Goal: Task Accomplishment & Management: Manage account settings

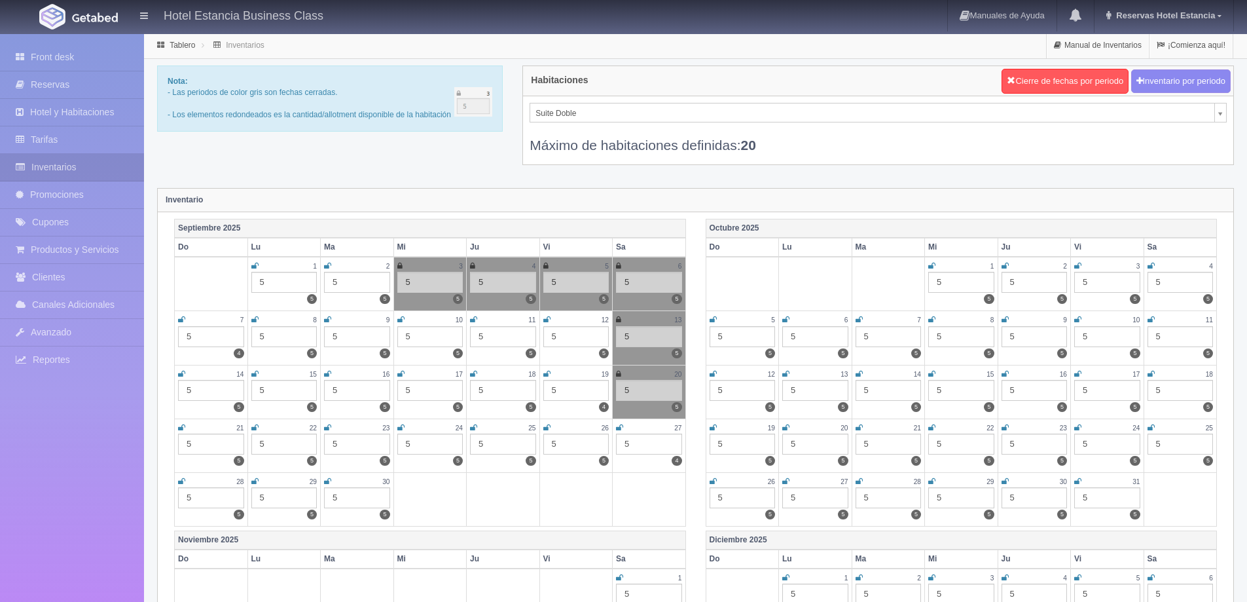
click at [73, 84] on link "Reservas" at bounding box center [72, 84] width 144 height 27
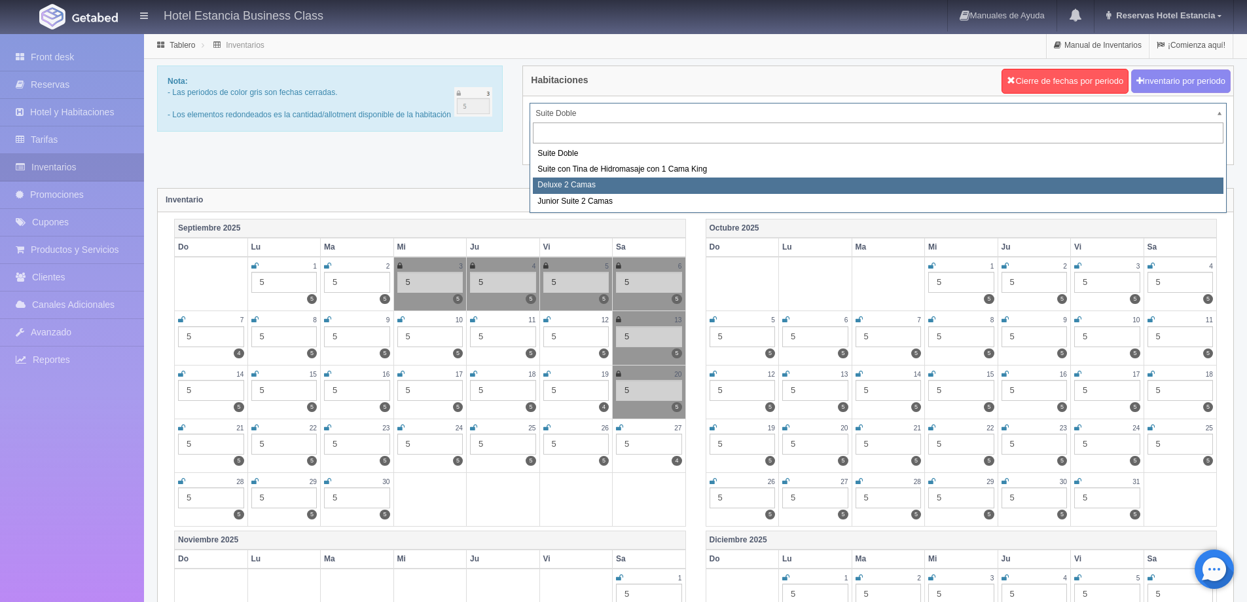
select select "2134"
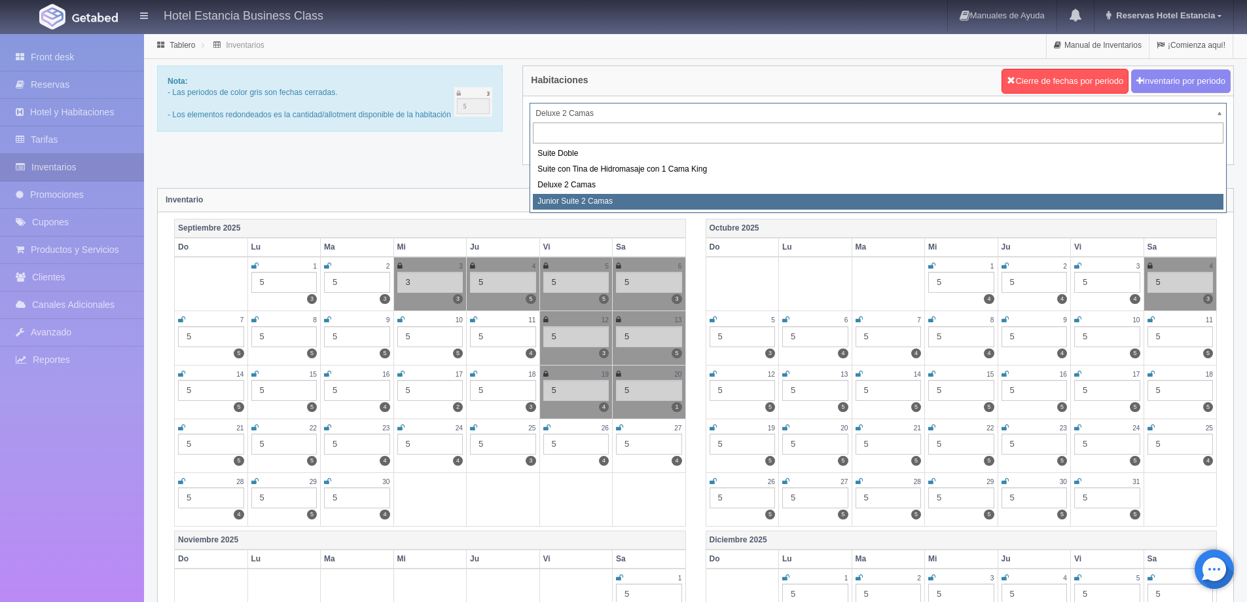
select select "2164"
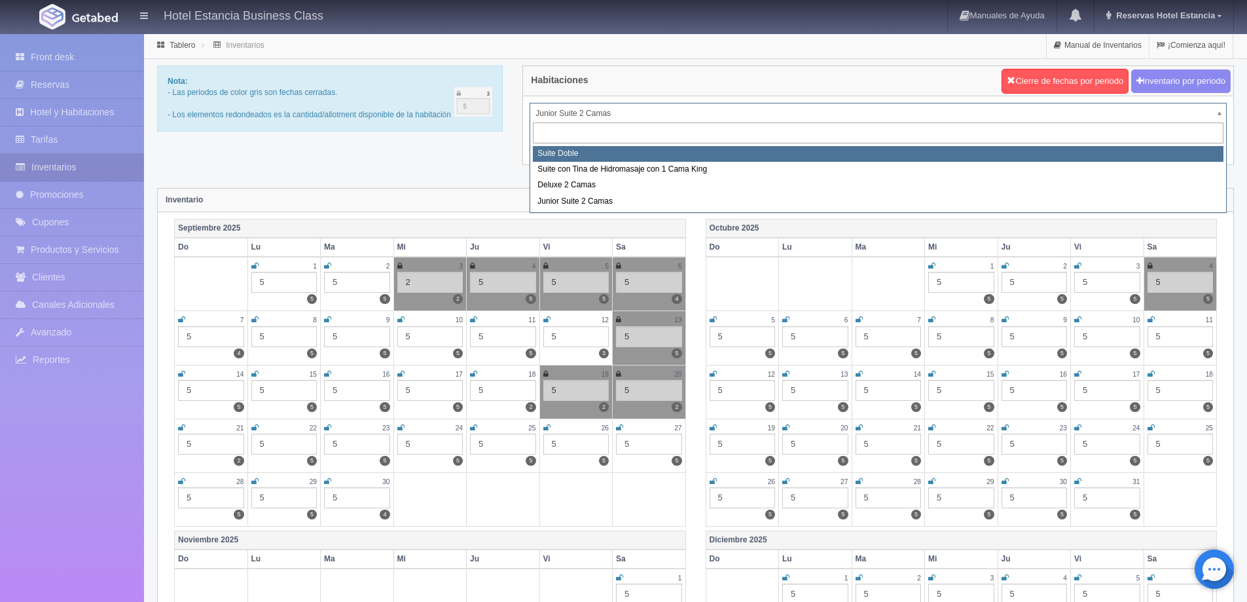
select select "546"
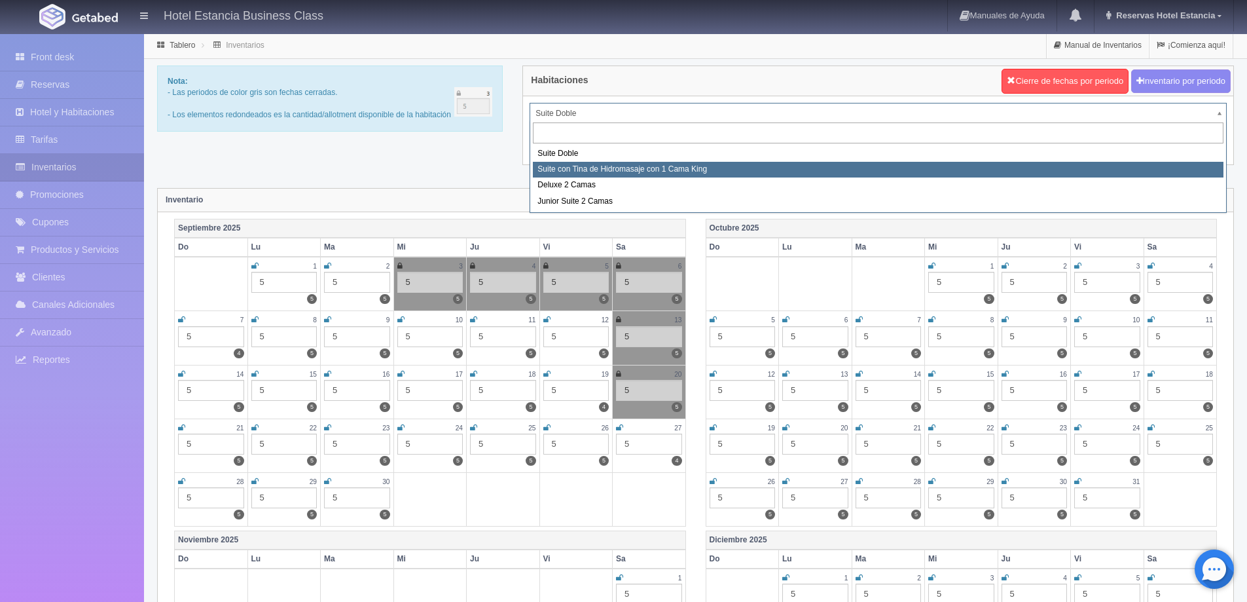
select select "2033"
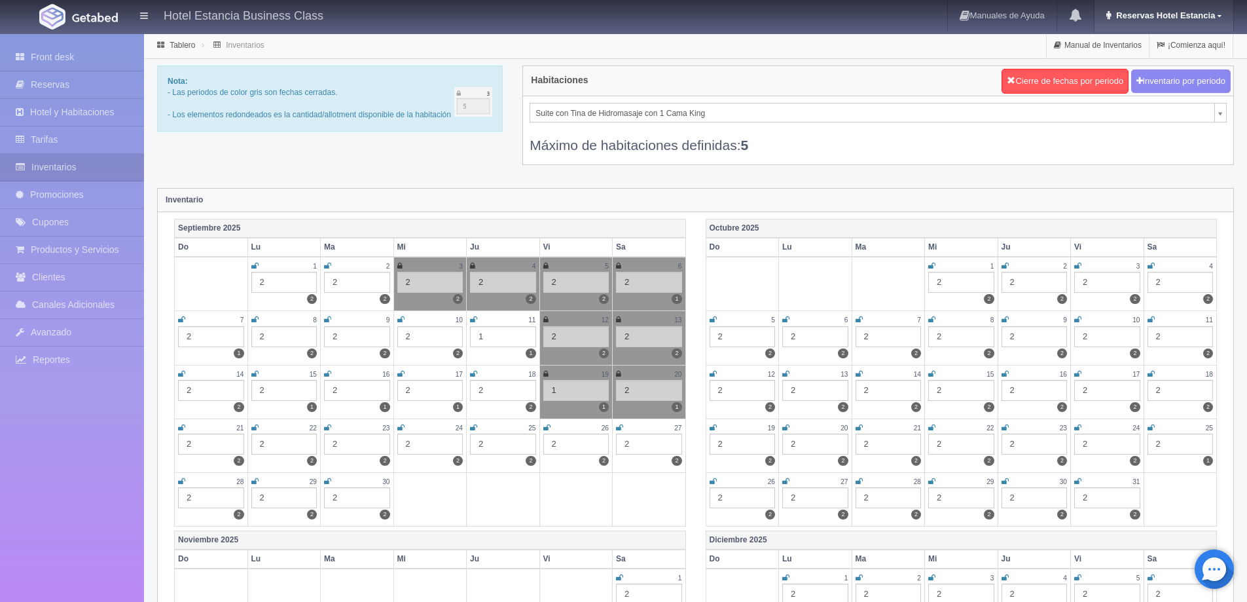
click at [1225, 18] on link "Reservas Hotel Estancia" at bounding box center [1164, 15] width 139 height 31
click at [1174, 59] on link "Salir / Log Out" at bounding box center [1180, 62] width 103 height 16
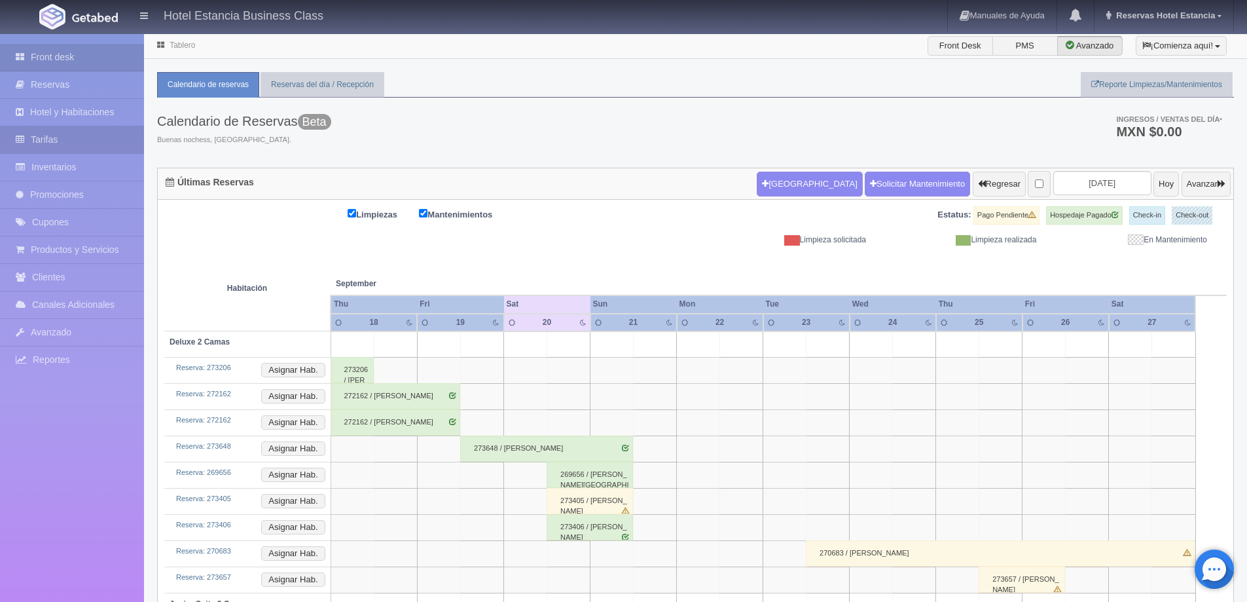
click at [72, 141] on link "Tarifas" at bounding box center [72, 139] width 144 height 27
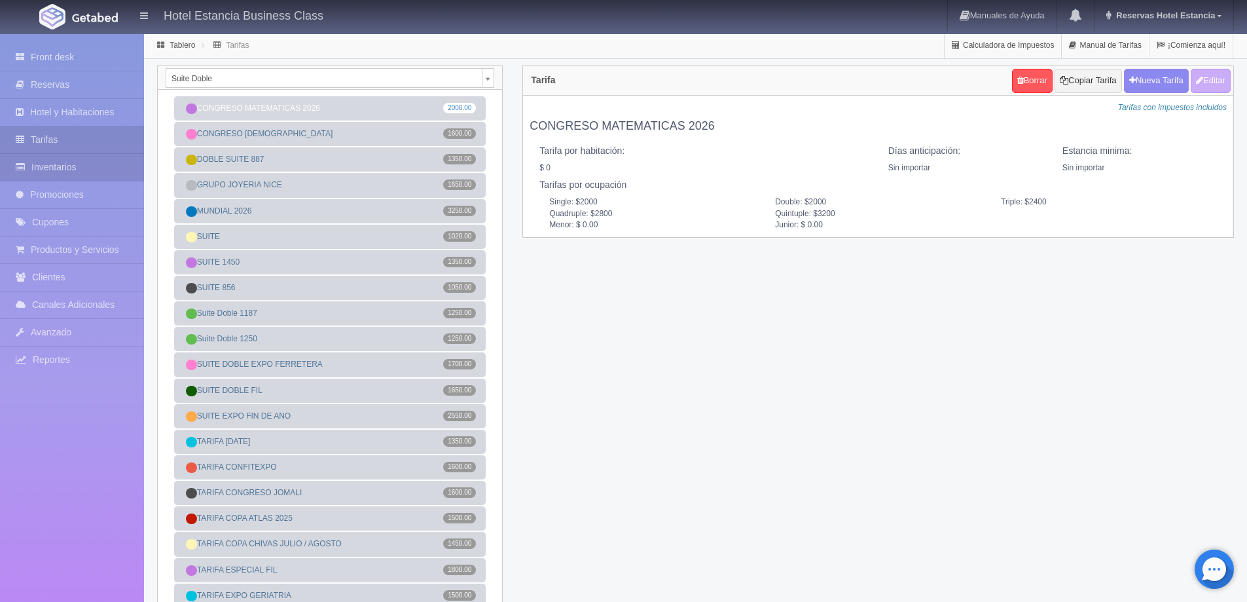
click at [78, 168] on link "Inventarios" at bounding box center [72, 167] width 144 height 27
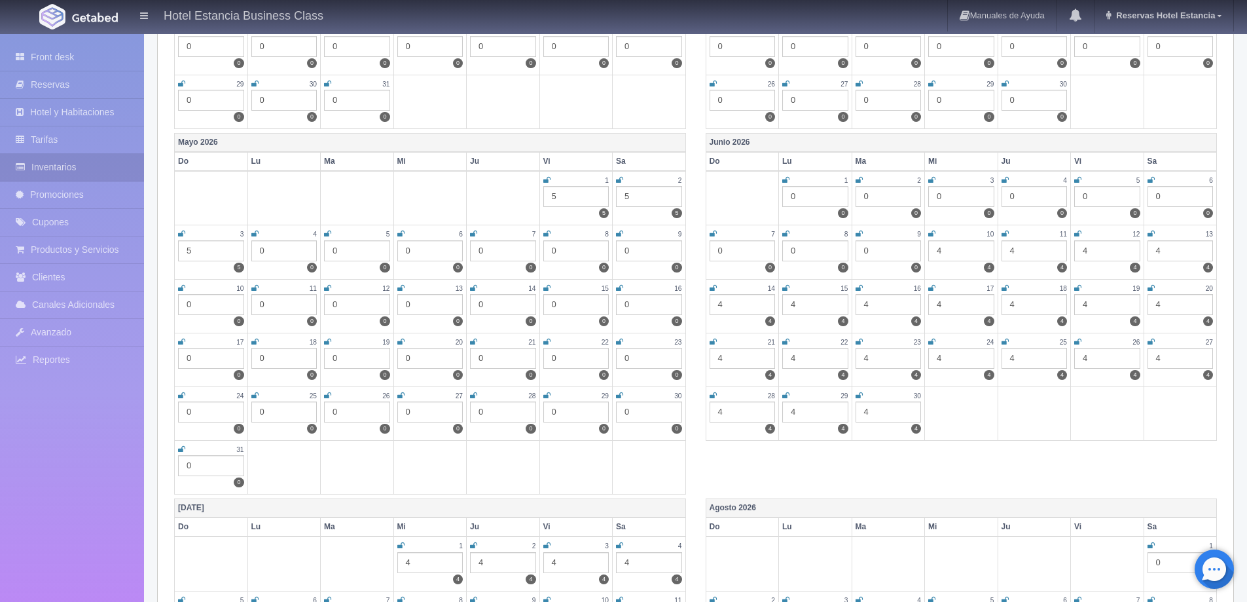
scroll to position [1375, 0]
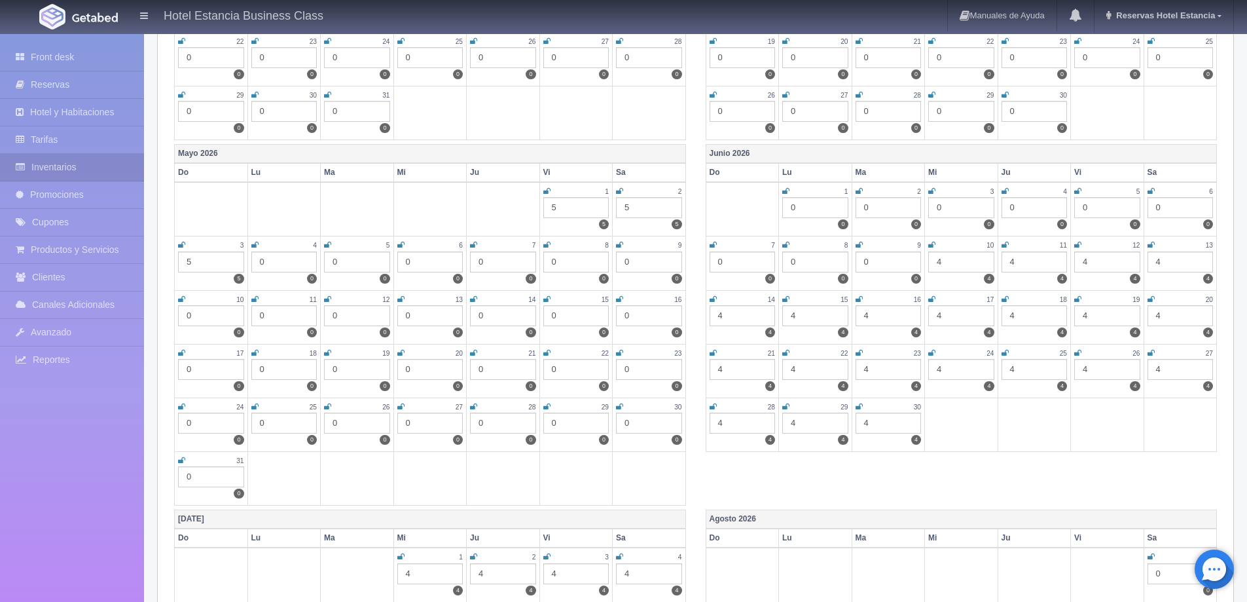
click at [933, 244] on icon at bounding box center [931, 245] width 7 height 8
click at [1005, 245] on icon at bounding box center [1005, 245] width 7 height 8
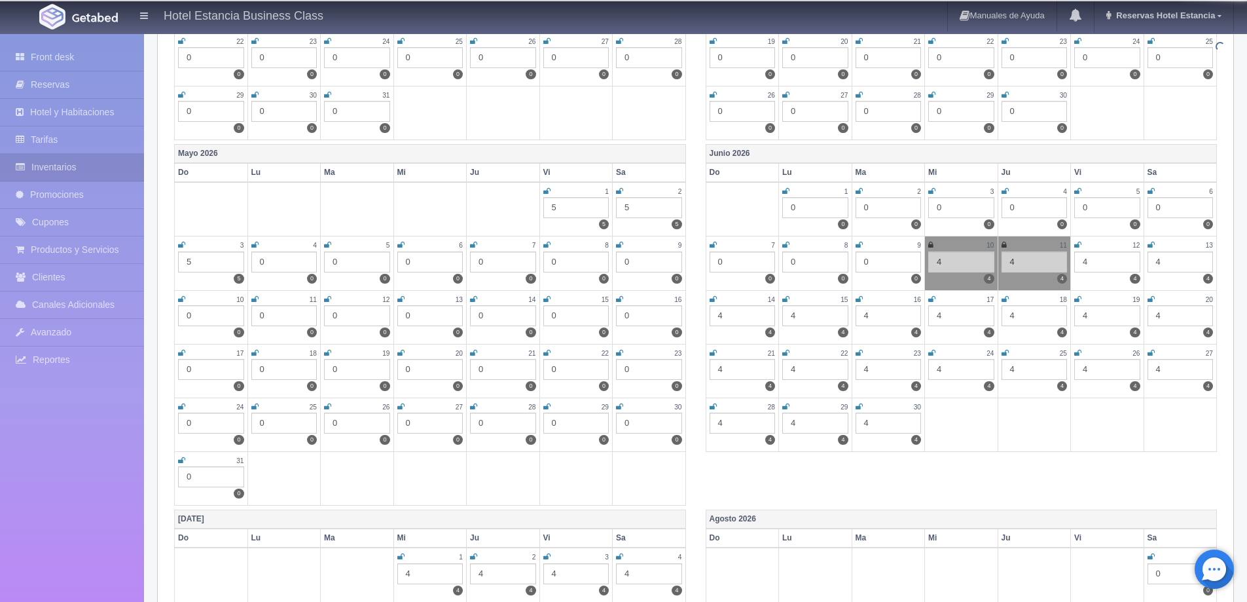
click at [1076, 245] on icon at bounding box center [1077, 245] width 7 height 8
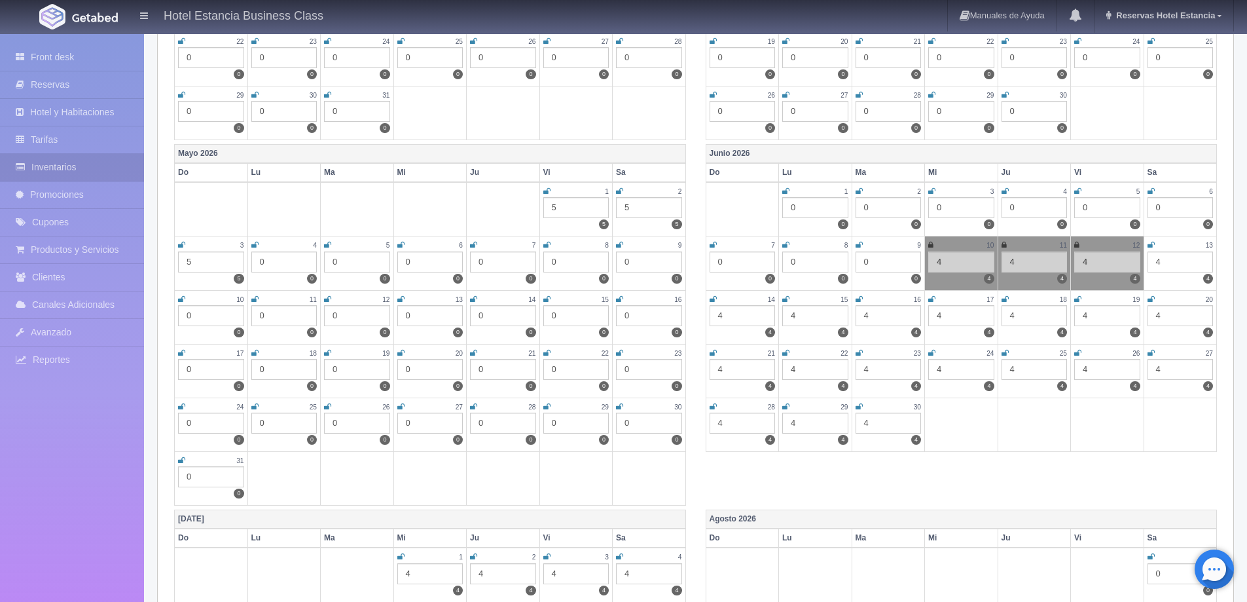
click at [1146, 245] on td "13 4 4" at bounding box center [1180, 263] width 73 height 54
click at [1150, 245] on icon at bounding box center [1151, 245] width 7 height 8
click at [712, 297] on icon at bounding box center [713, 299] width 7 height 8
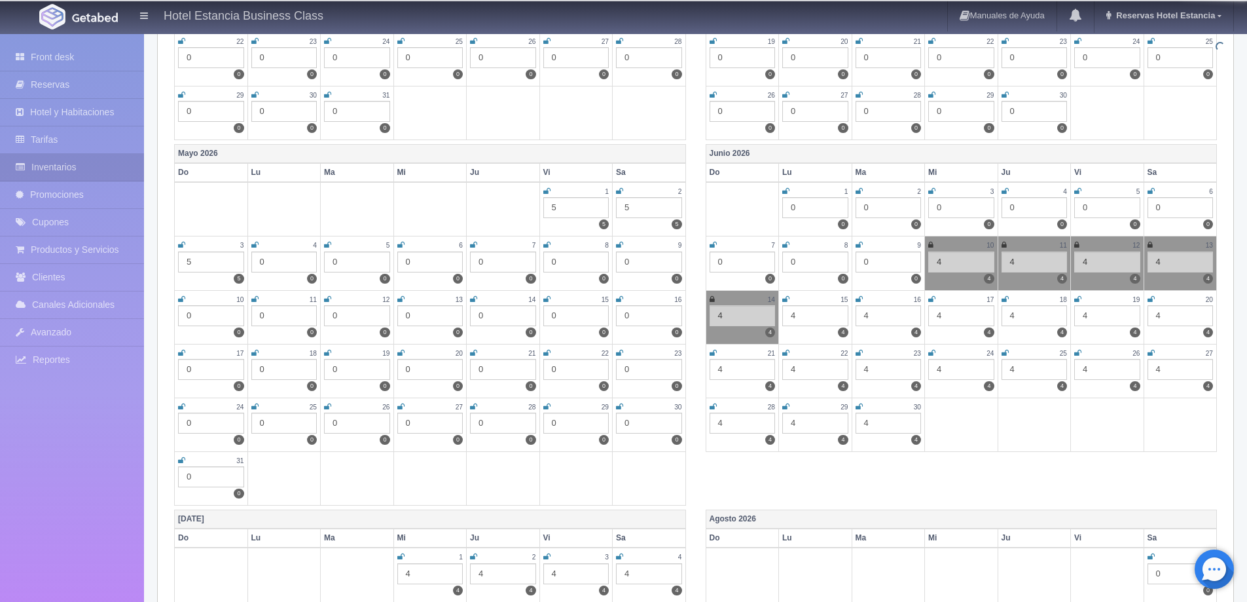
click at [788, 297] on icon at bounding box center [785, 299] width 7 height 8
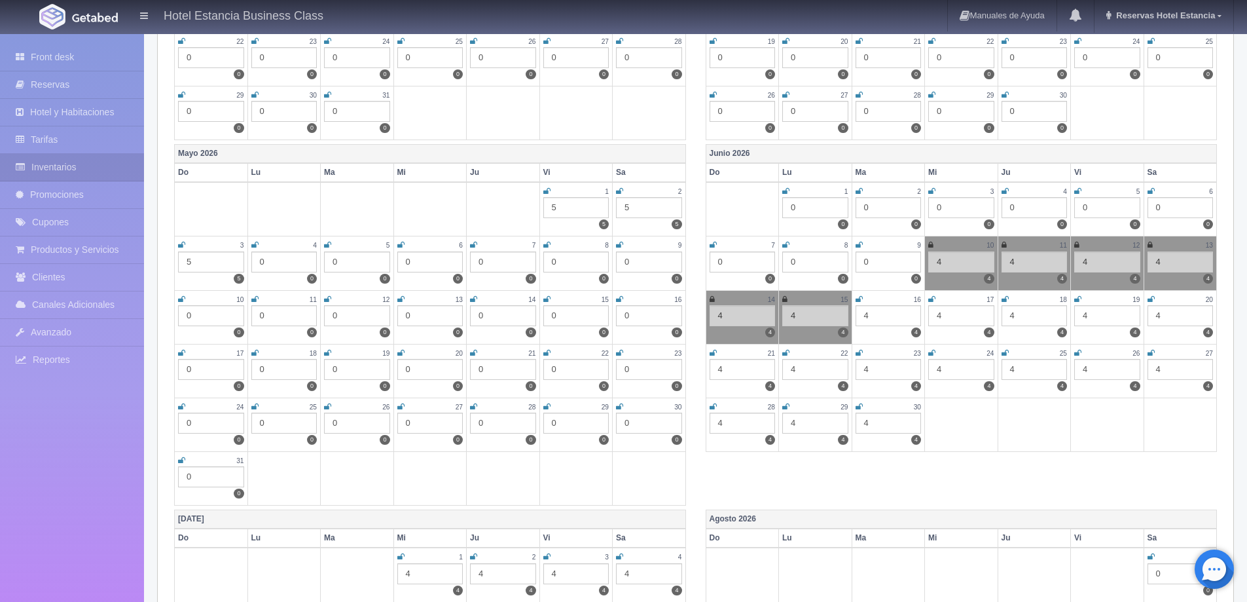
click at [858, 300] on icon at bounding box center [859, 299] width 7 height 8
click at [933, 299] on icon at bounding box center [931, 299] width 7 height 8
click at [1006, 300] on icon at bounding box center [1005, 299] width 7 height 8
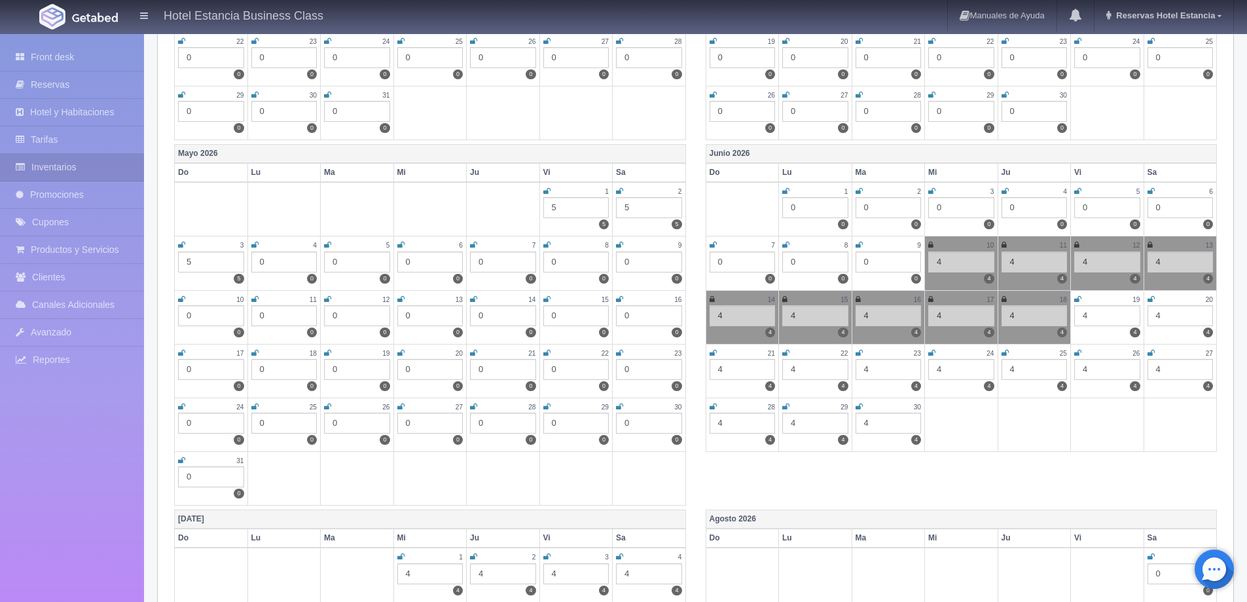
click at [1078, 300] on icon at bounding box center [1077, 299] width 7 height 8
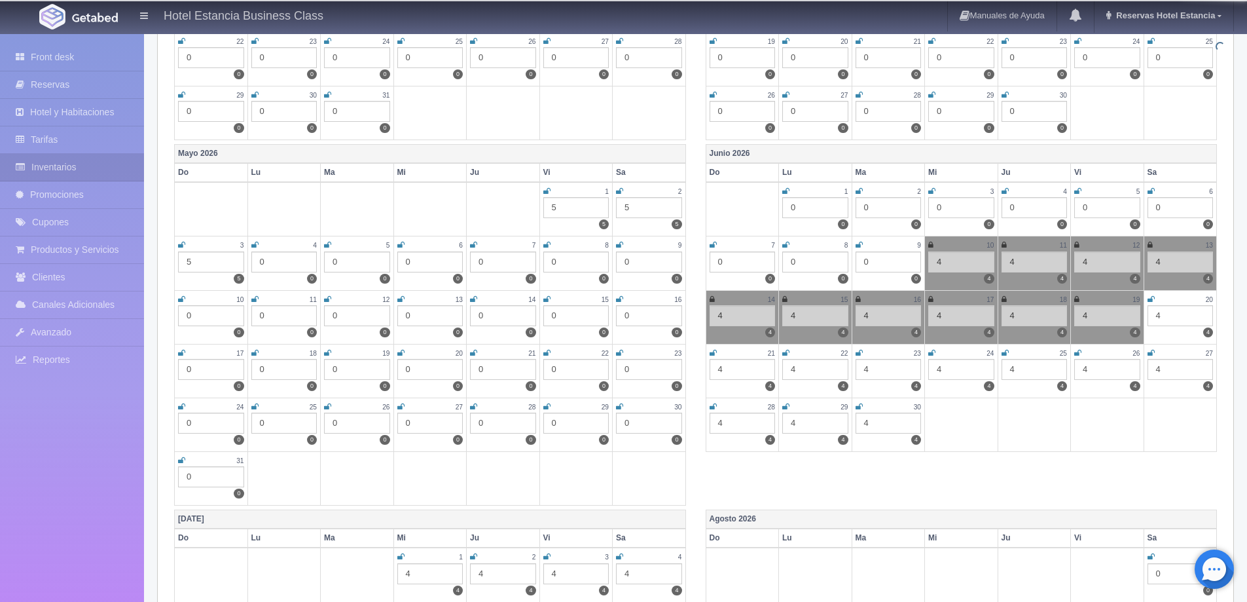
click at [1151, 294] on link at bounding box center [1151, 299] width 7 height 11
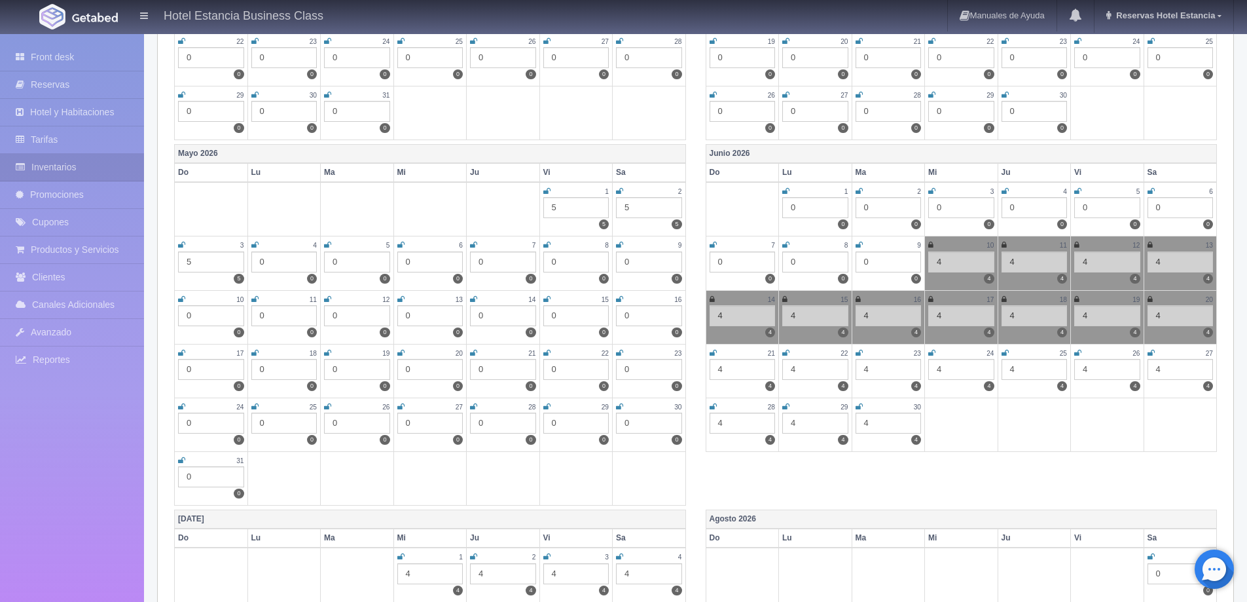
click at [710, 352] on icon at bounding box center [713, 353] width 7 height 8
click at [788, 352] on icon at bounding box center [785, 353] width 7 height 8
click at [862, 351] on icon at bounding box center [859, 353] width 7 height 8
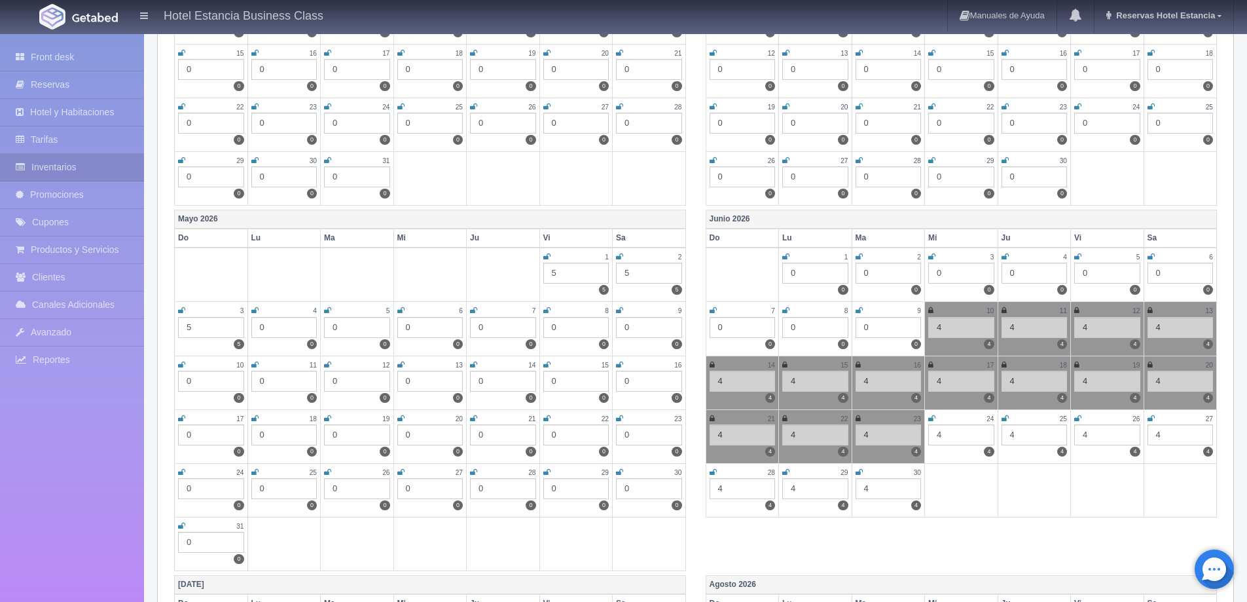
scroll to position [1571, 0]
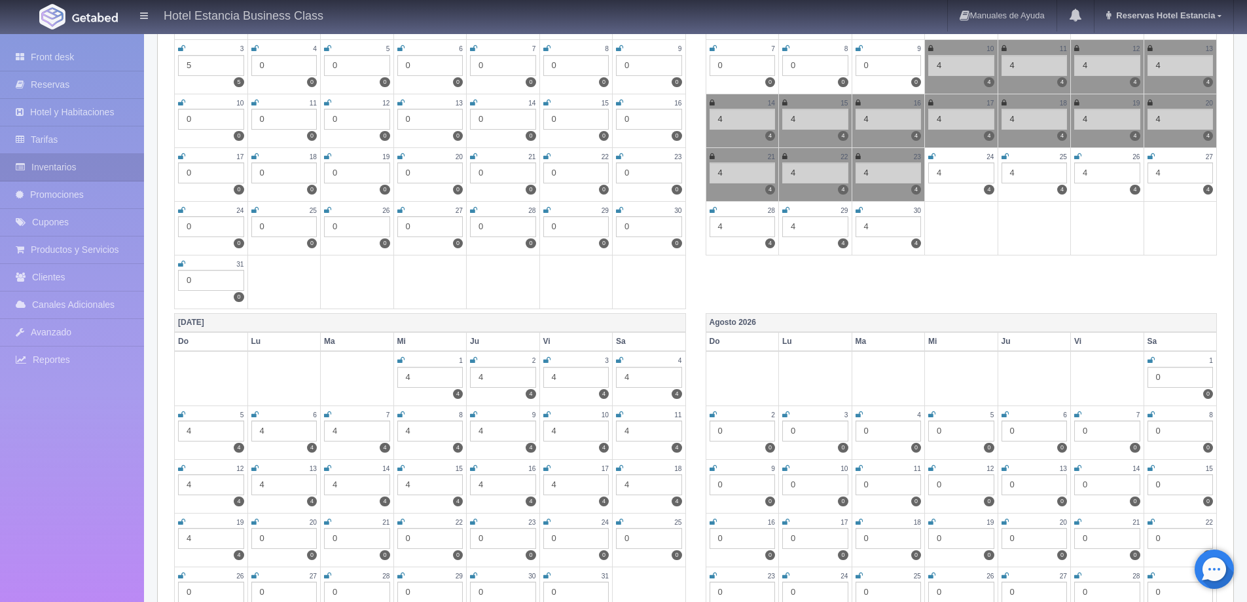
click at [930, 156] on icon at bounding box center [931, 157] width 7 height 8
click at [1004, 154] on icon at bounding box center [1005, 157] width 7 height 8
click at [1079, 154] on icon at bounding box center [1077, 157] width 7 height 8
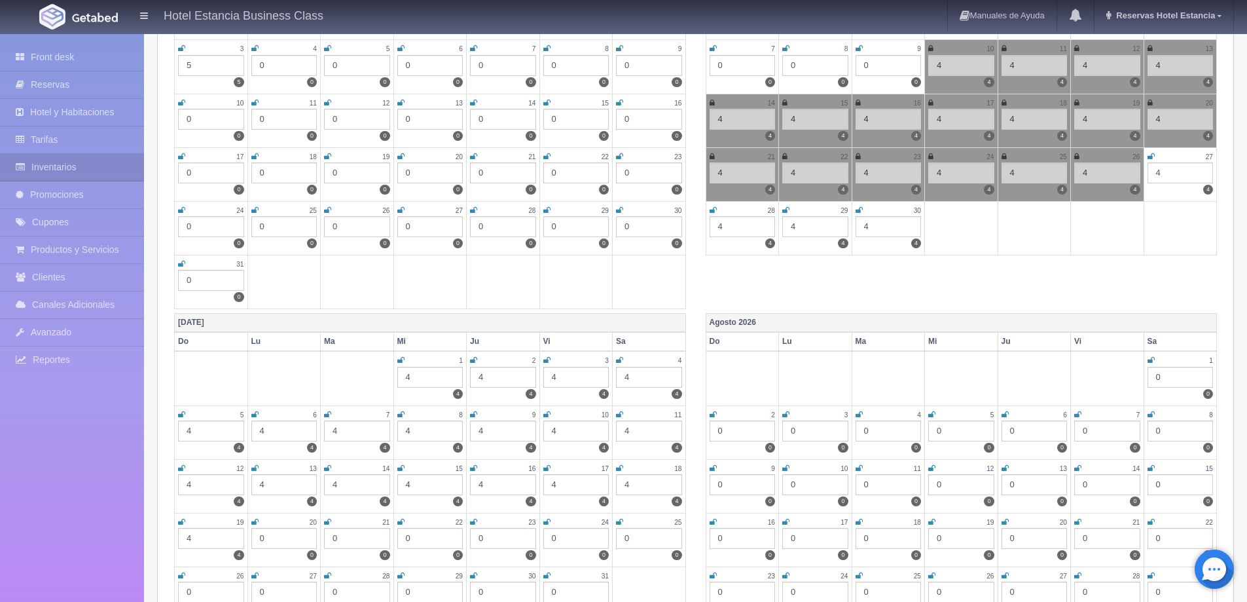
click at [1152, 155] on icon at bounding box center [1151, 157] width 7 height 8
click at [710, 209] on icon at bounding box center [713, 210] width 7 height 8
click at [784, 206] on icon at bounding box center [785, 210] width 7 height 8
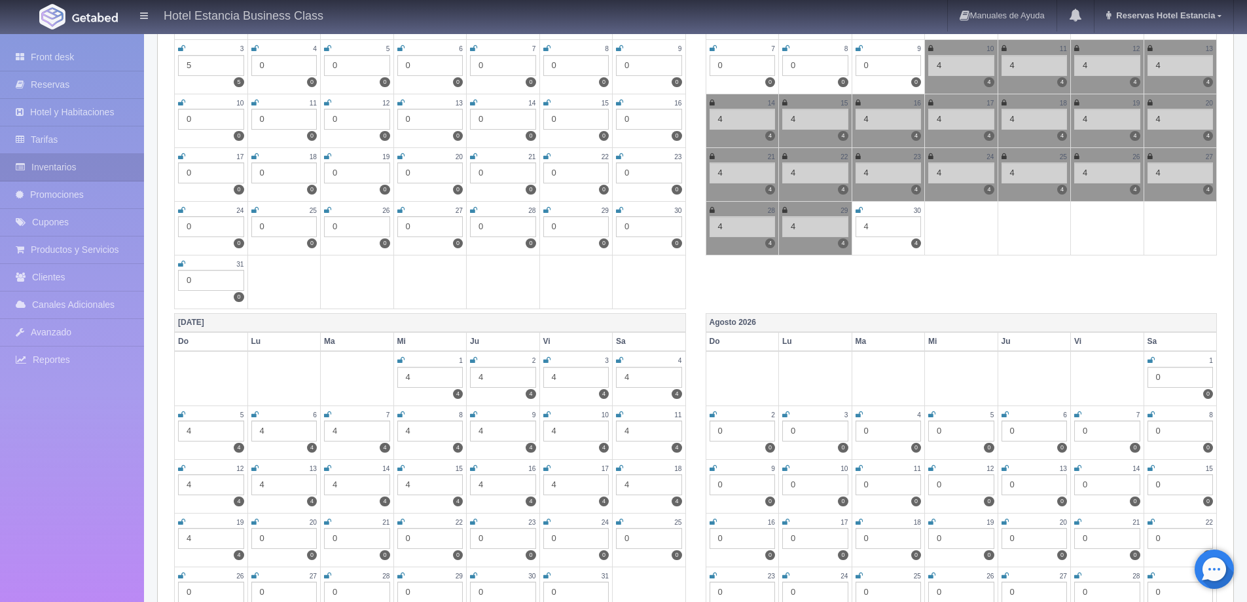
click at [857, 211] on icon at bounding box center [859, 210] width 7 height 8
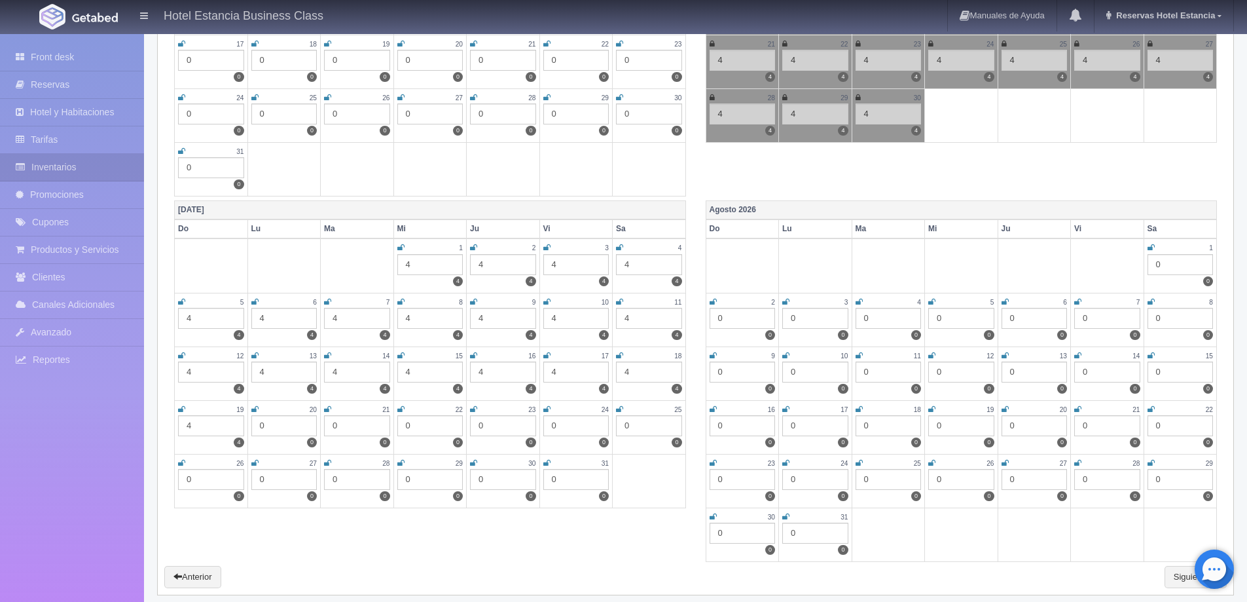
scroll to position [1694, 0]
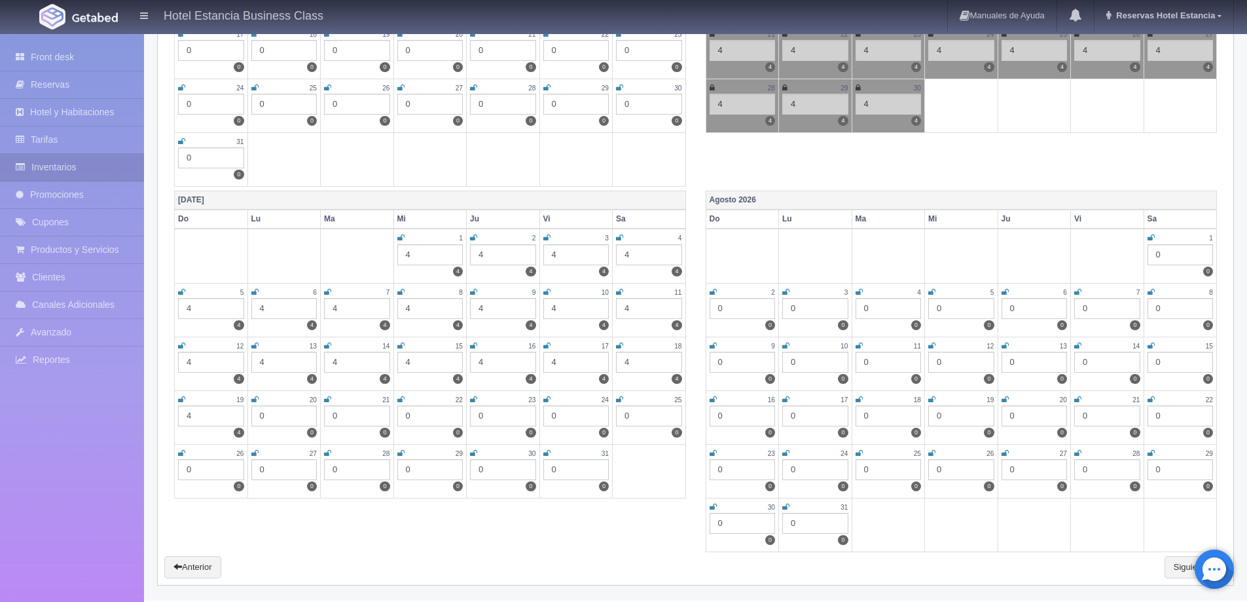
click at [403, 239] on icon at bounding box center [400, 238] width 7 height 8
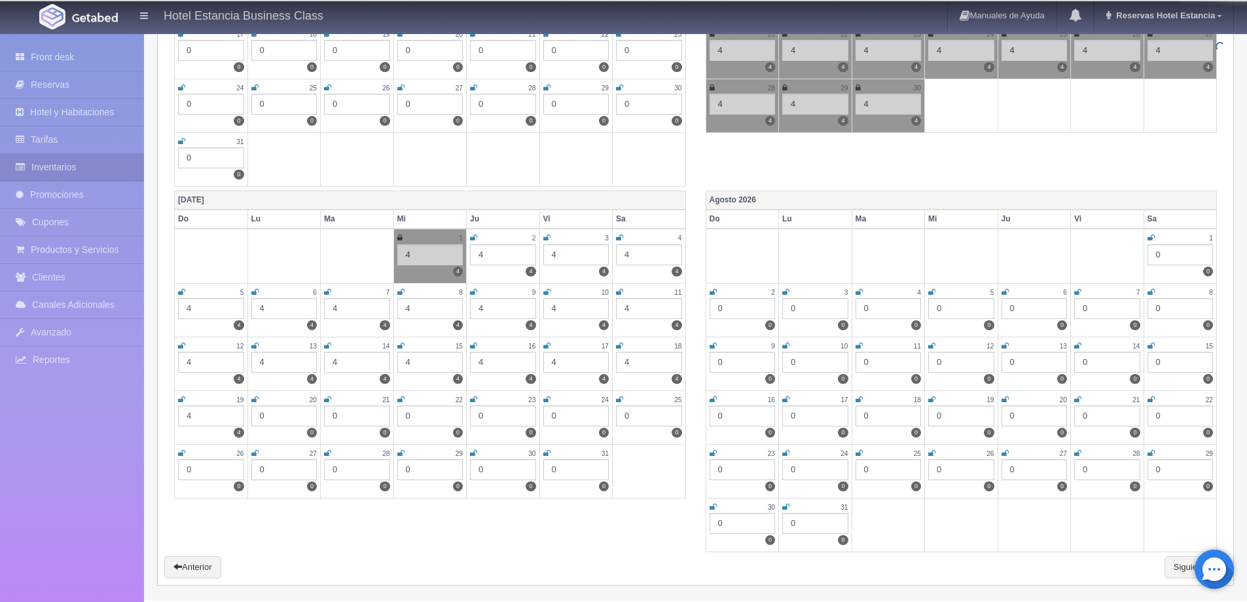
click at [475, 237] on icon at bounding box center [473, 238] width 7 height 8
click at [545, 238] on icon at bounding box center [546, 238] width 7 height 8
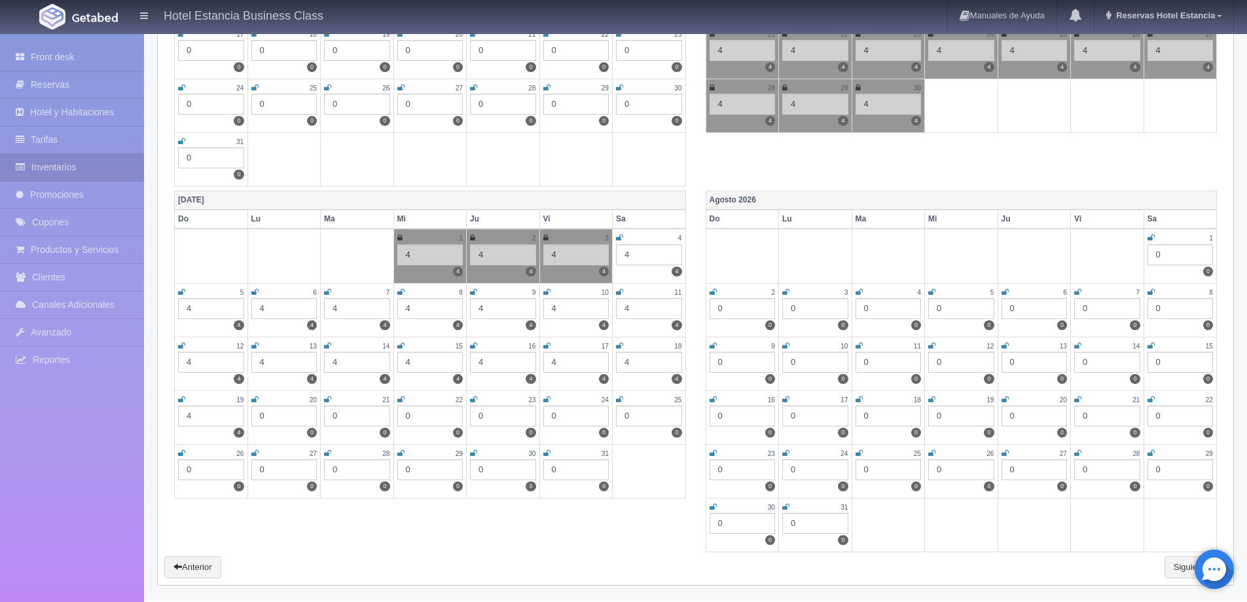
click at [617, 238] on icon at bounding box center [619, 238] width 7 height 8
click at [182, 295] on icon at bounding box center [181, 292] width 7 height 8
click at [251, 294] on icon at bounding box center [254, 292] width 7 height 8
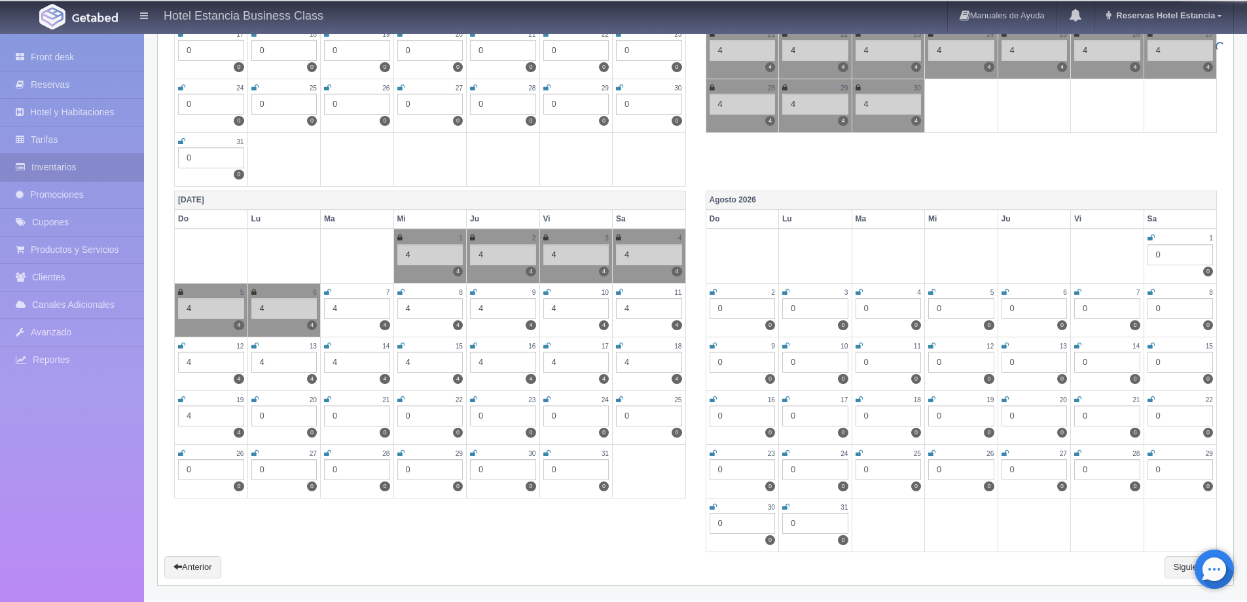
click at [327, 289] on icon at bounding box center [327, 292] width 7 height 8
click at [401, 293] on icon at bounding box center [400, 292] width 7 height 8
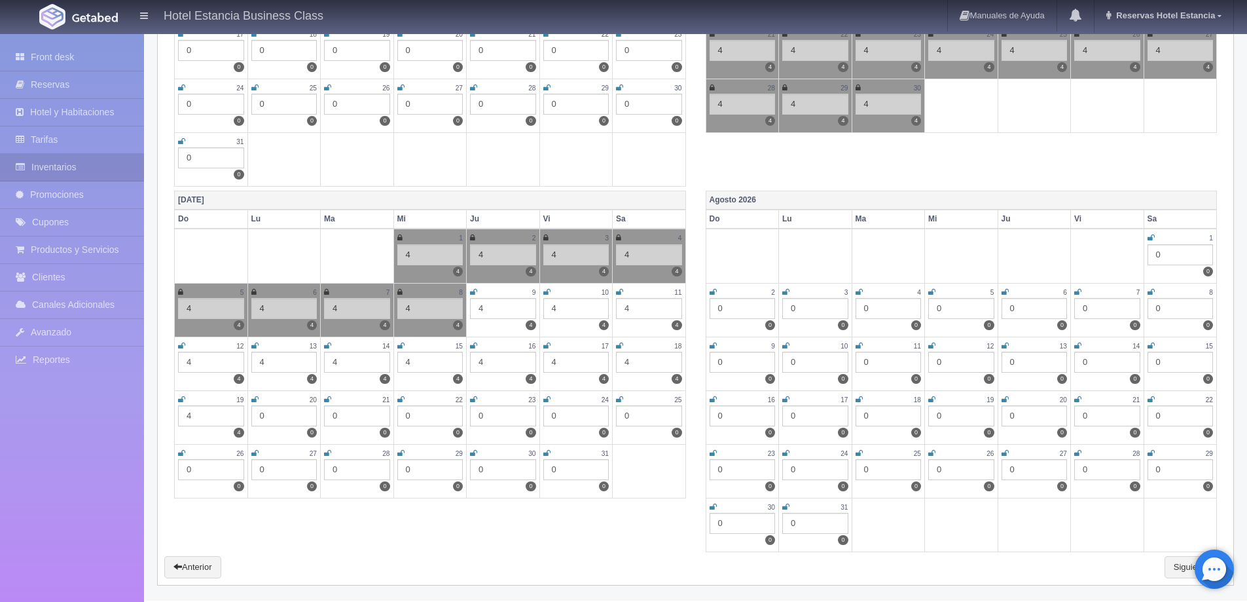
click at [473, 293] on icon at bounding box center [473, 292] width 7 height 8
click at [546, 290] on icon at bounding box center [546, 292] width 7 height 8
click at [619, 292] on icon at bounding box center [619, 292] width 7 height 8
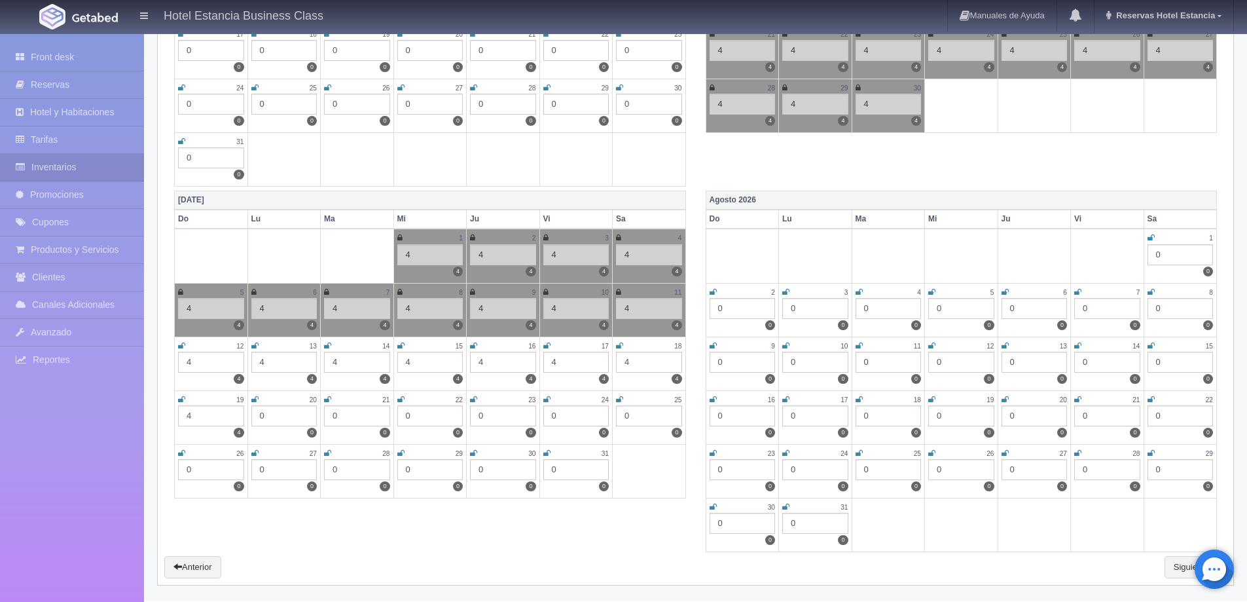
click at [185, 346] on icon at bounding box center [181, 346] width 7 height 8
click at [259, 343] on div "13" at bounding box center [284, 345] width 66 height 11
click at [256, 343] on icon at bounding box center [254, 346] width 7 height 8
click at [327, 346] on icon at bounding box center [327, 346] width 7 height 8
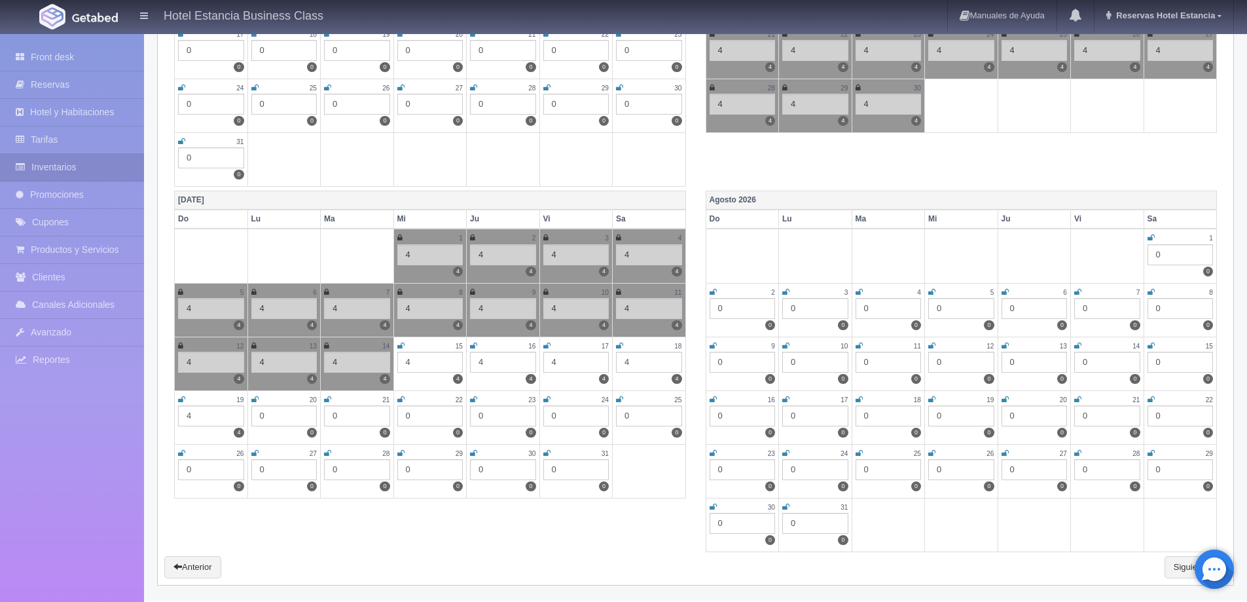
click at [400, 345] on icon at bounding box center [400, 346] width 7 height 8
click at [473, 342] on icon at bounding box center [473, 346] width 7 height 8
click at [550, 346] on icon at bounding box center [546, 346] width 7 height 8
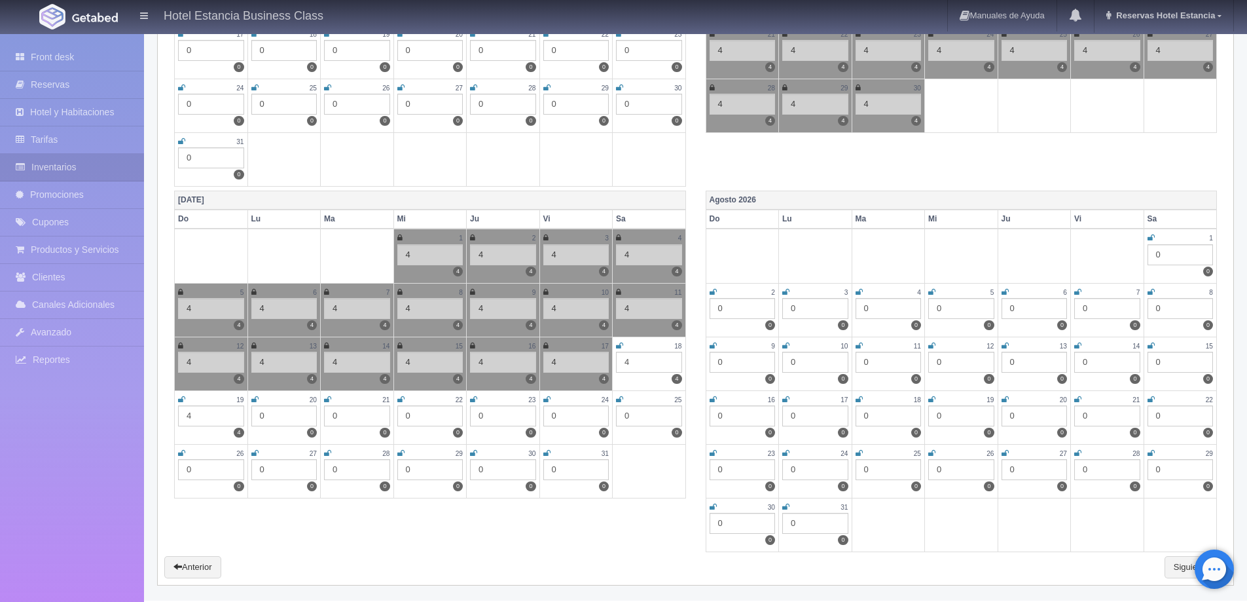
click at [621, 342] on icon at bounding box center [619, 346] width 7 height 8
click at [179, 399] on icon at bounding box center [181, 399] width 7 height 8
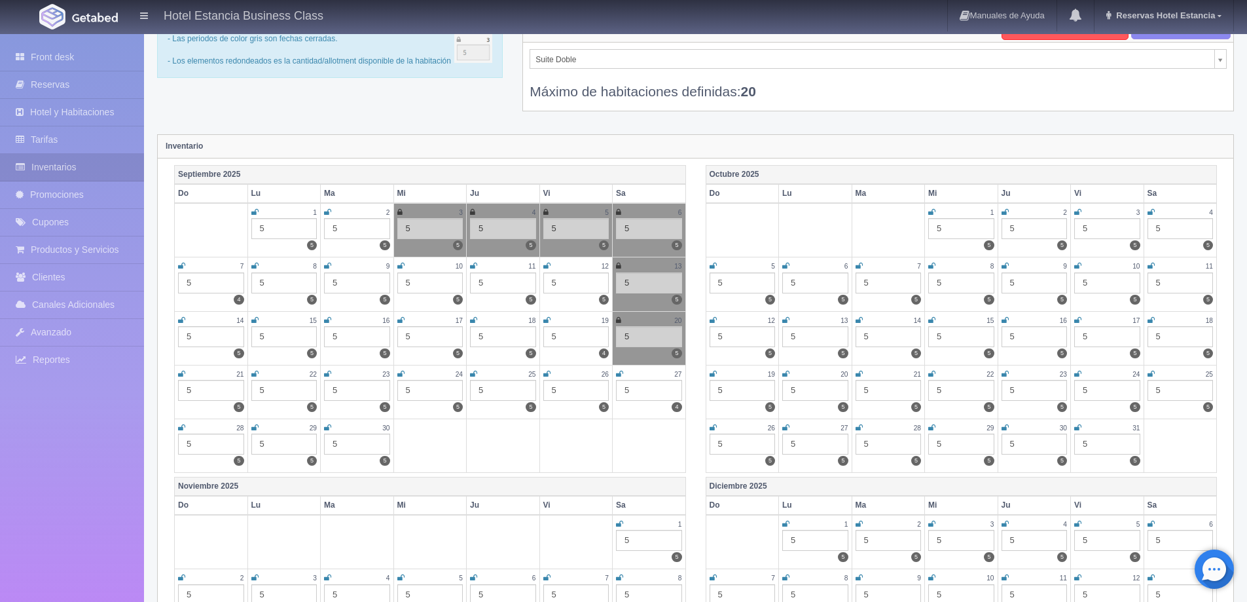
scroll to position [0, 0]
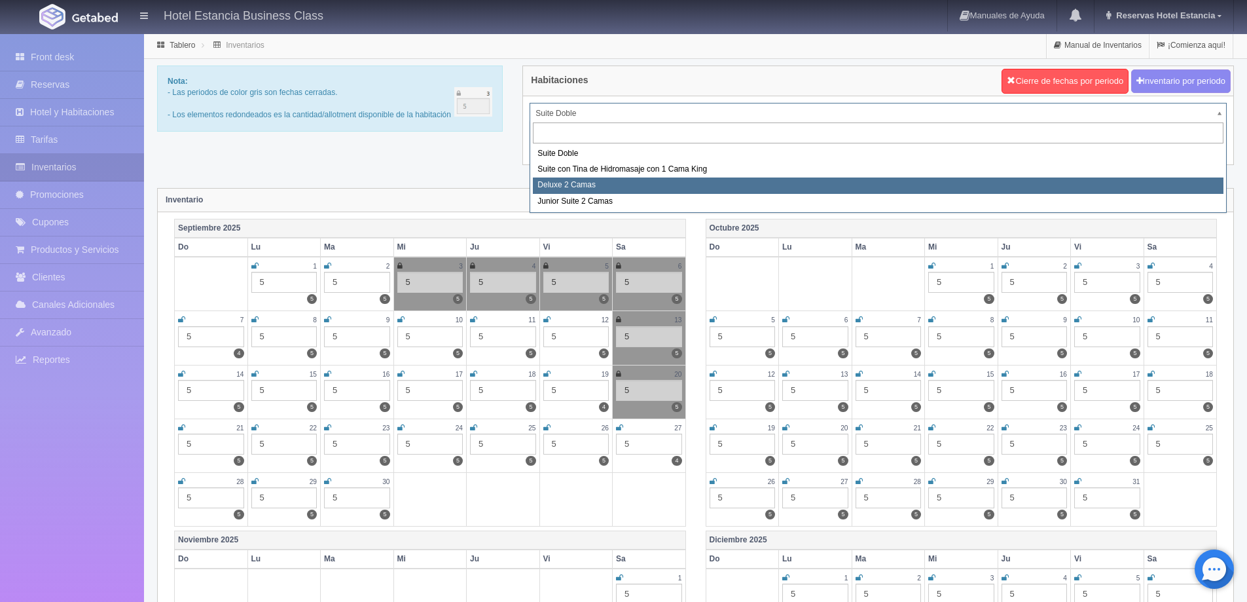
select select "2134"
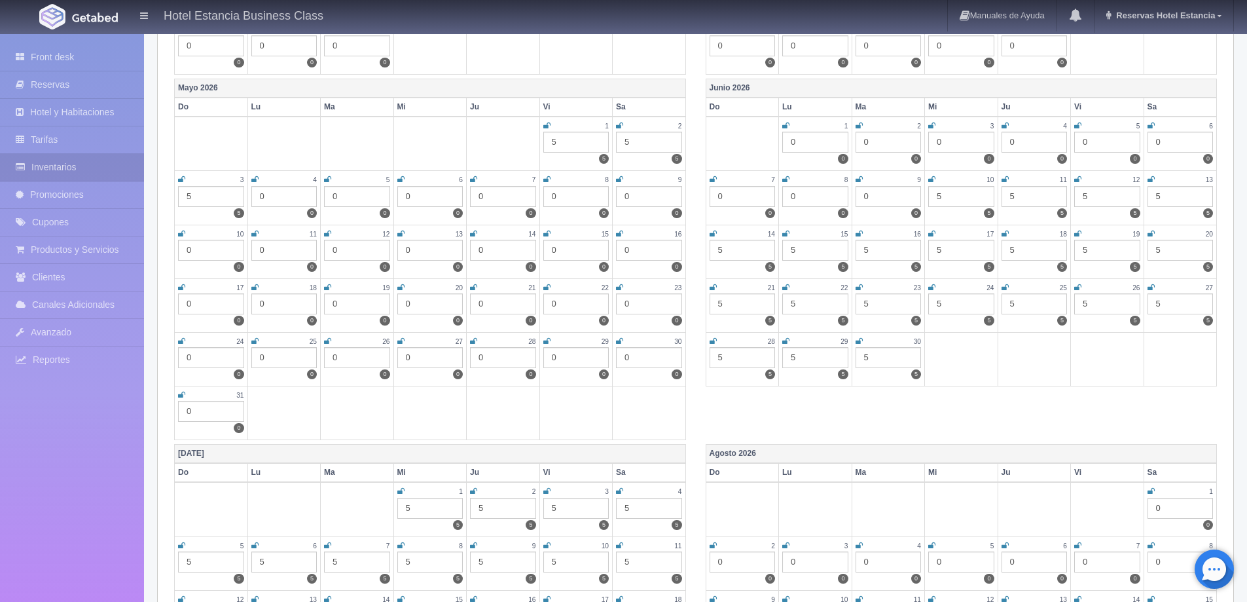
scroll to position [1375, 0]
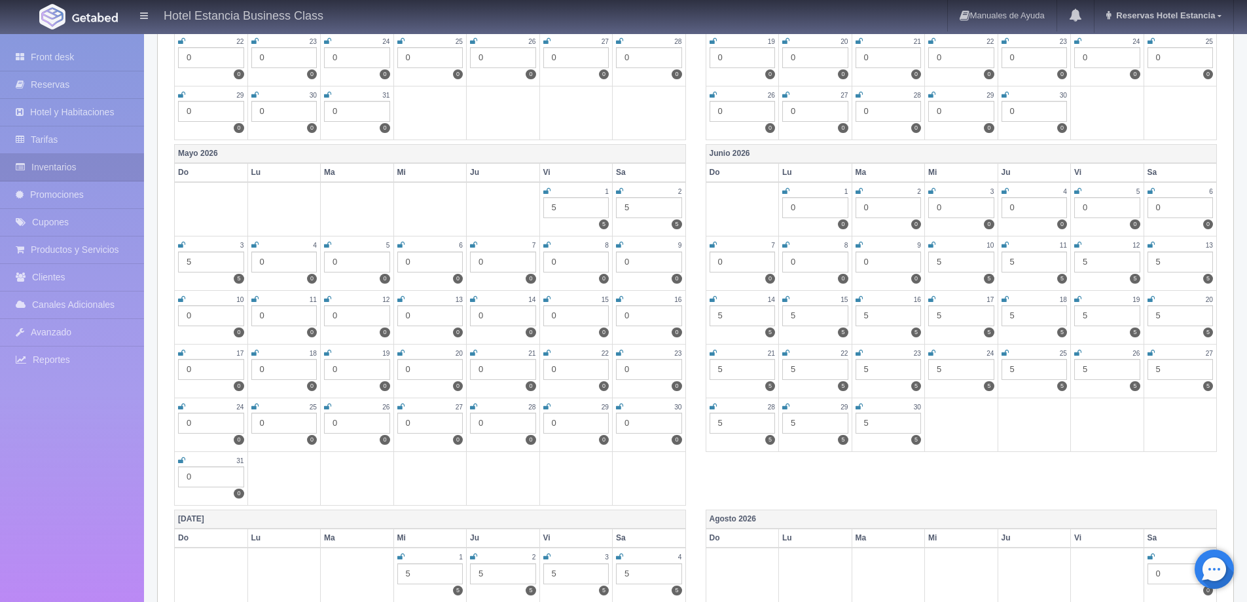
click at [932, 248] on icon at bounding box center [931, 245] width 7 height 8
click at [1006, 242] on icon at bounding box center [1005, 245] width 7 height 8
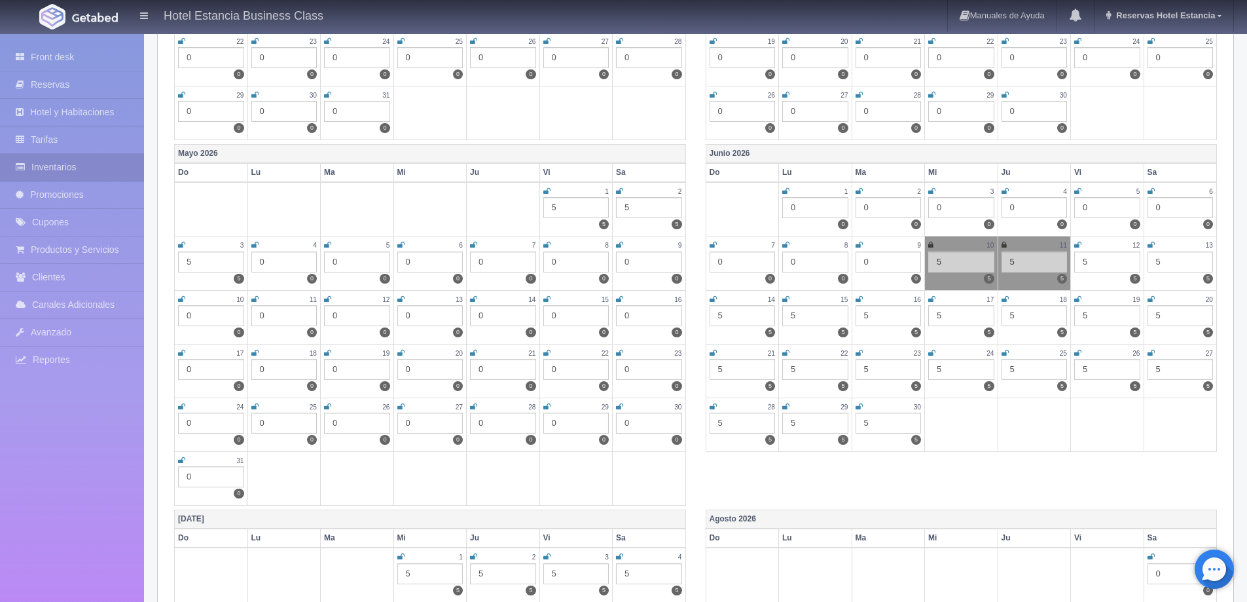
click at [1079, 242] on icon at bounding box center [1077, 245] width 7 height 8
click at [1151, 244] on icon at bounding box center [1151, 245] width 7 height 8
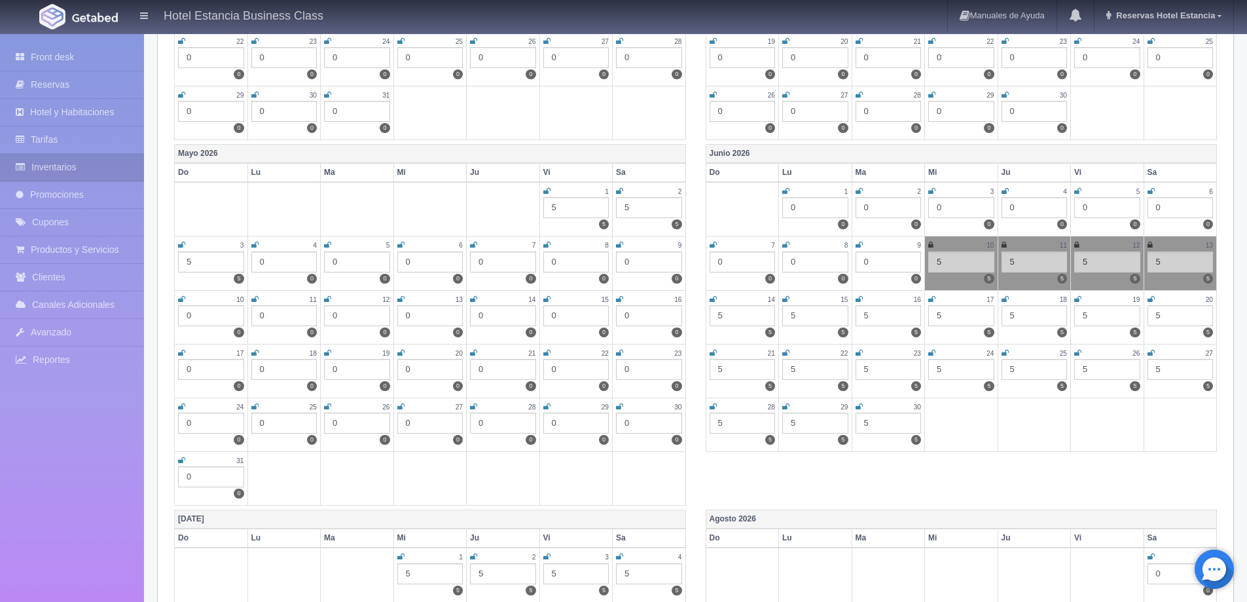
click at [714, 300] on icon at bounding box center [713, 299] width 7 height 8
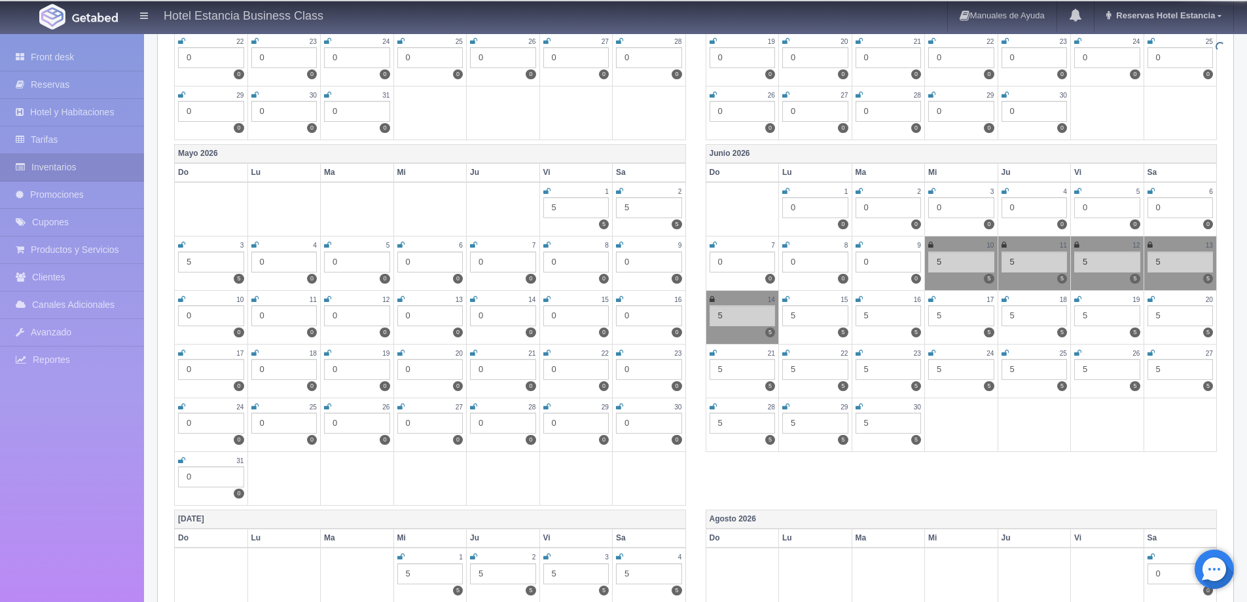
click at [784, 300] on icon at bounding box center [785, 299] width 7 height 8
click at [861, 299] on icon at bounding box center [859, 299] width 7 height 8
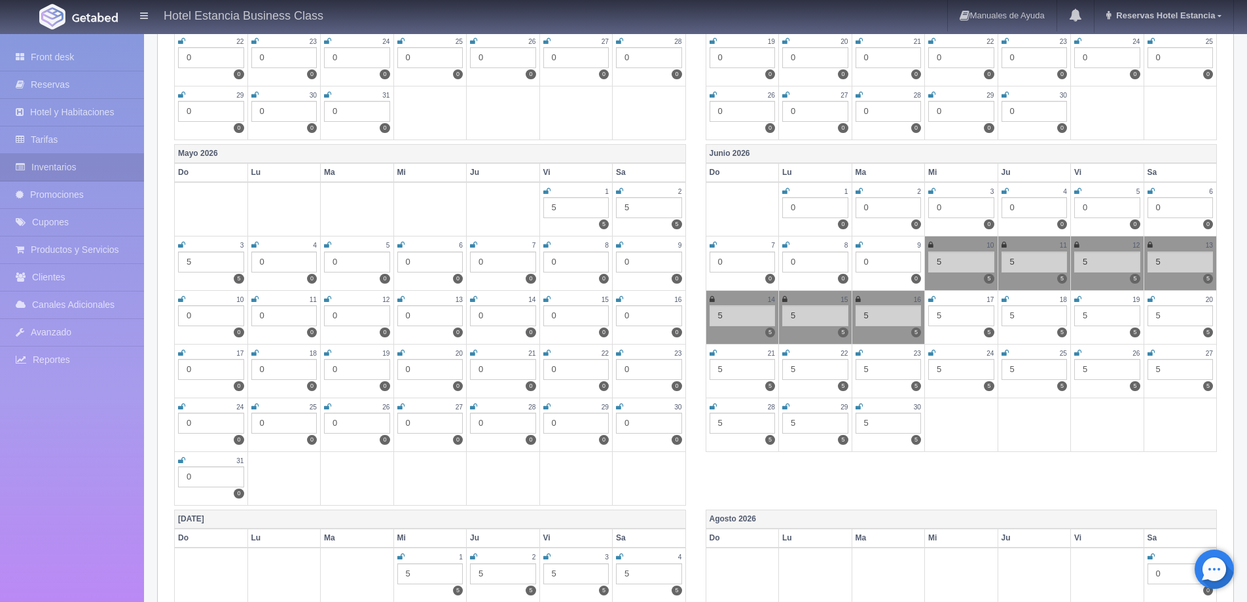
click at [932, 297] on icon at bounding box center [931, 299] width 7 height 8
click at [1007, 299] on icon at bounding box center [1005, 299] width 7 height 8
click at [1076, 300] on icon at bounding box center [1077, 299] width 7 height 8
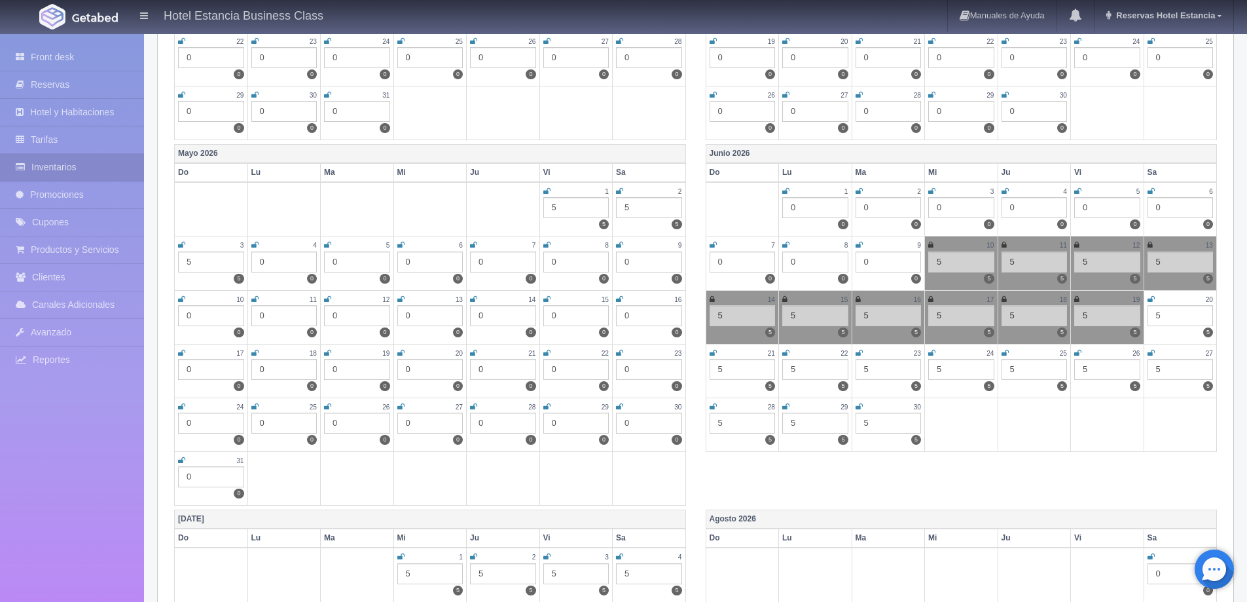
click at [1155, 299] on div "20" at bounding box center [1181, 299] width 66 height 11
click at [1150, 302] on icon at bounding box center [1151, 299] width 7 height 8
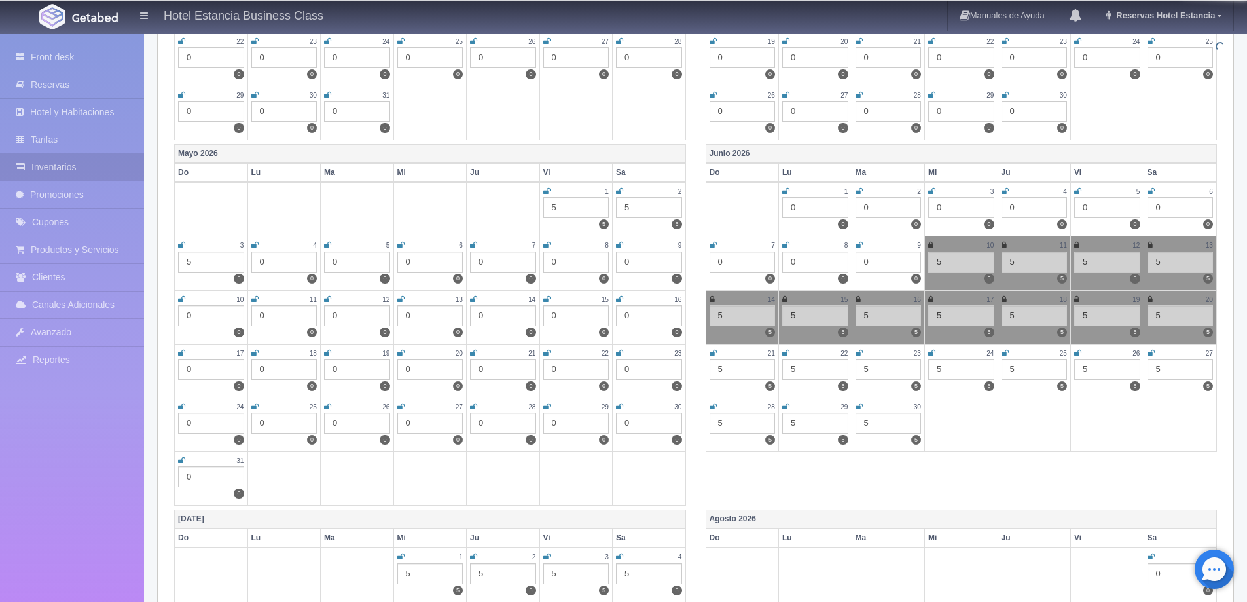
click at [1150, 351] on icon at bounding box center [1151, 353] width 7 height 8
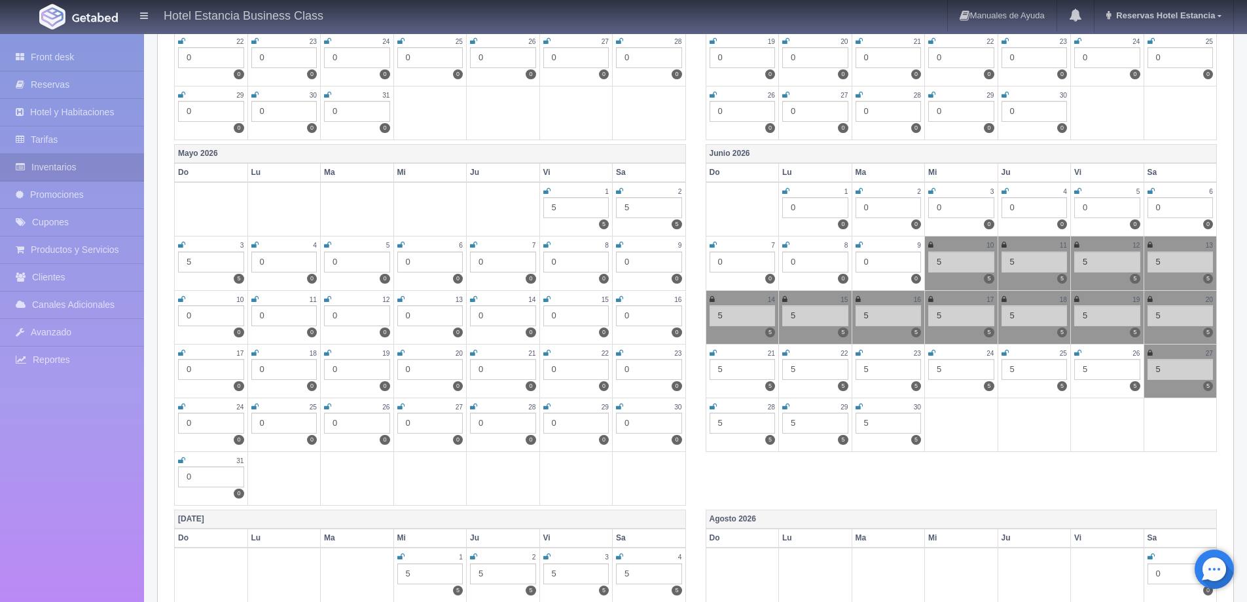
click at [710, 351] on icon at bounding box center [713, 353] width 7 height 8
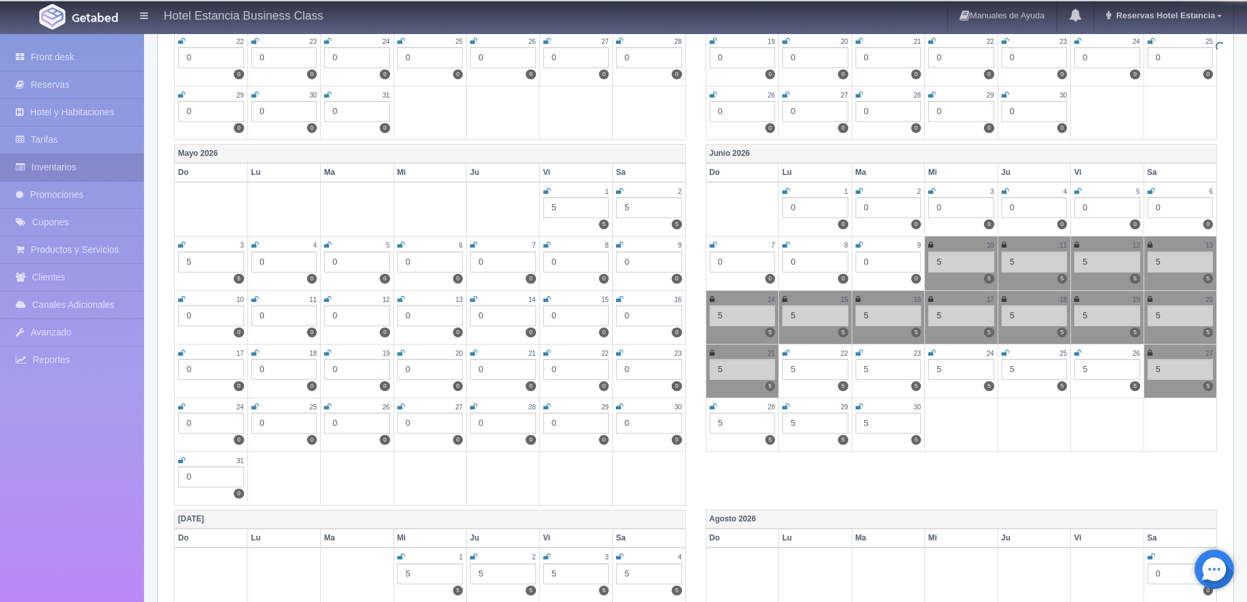
click at [784, 353] on icon at bounding box center [785, 353] width 7 height 8
click at [857, 353] on icon at bounding box center [859, 353] width 7 height 8
click at [930, 351] on icon at bounding box center [931, 353] width 7 height 8
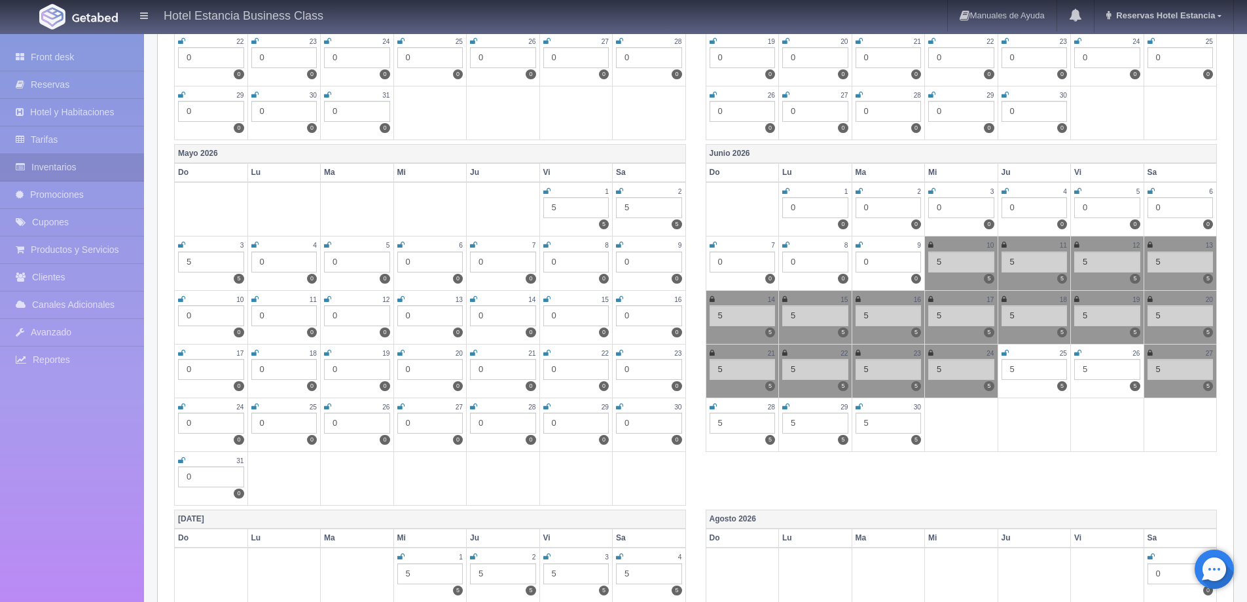
click at [1002, 356] on icon at bounding box center [1005, 353] width 7 height 8
click at [1078, 352] on icon at bounding box center [1077, 353] width 7 height 8
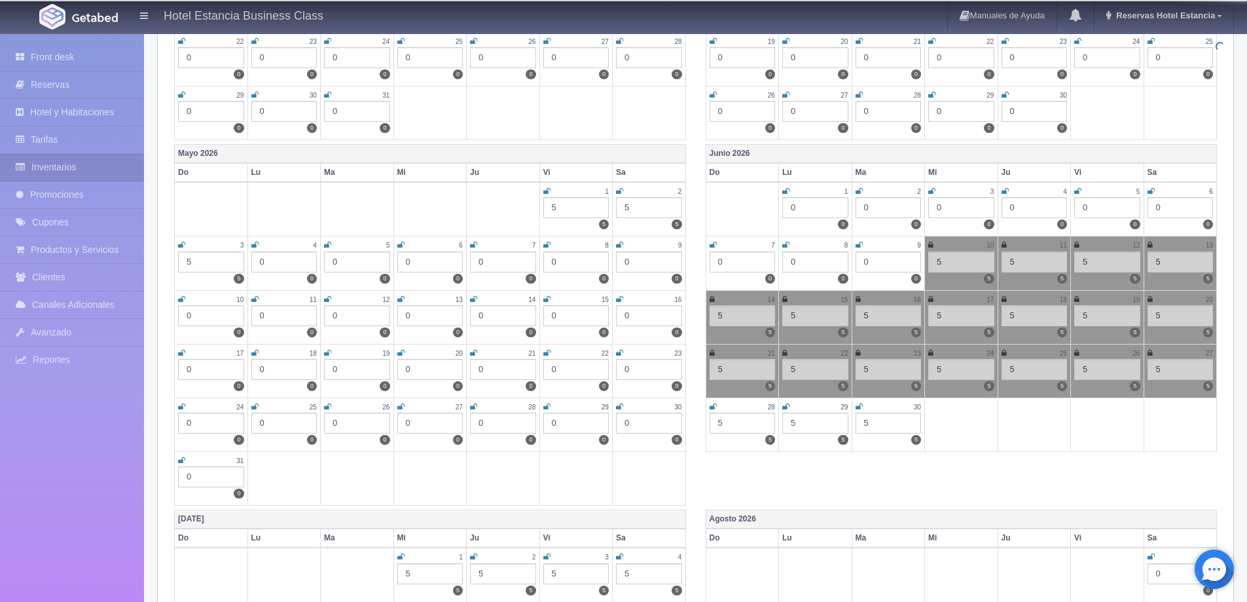
scroll to position [1506, 0]
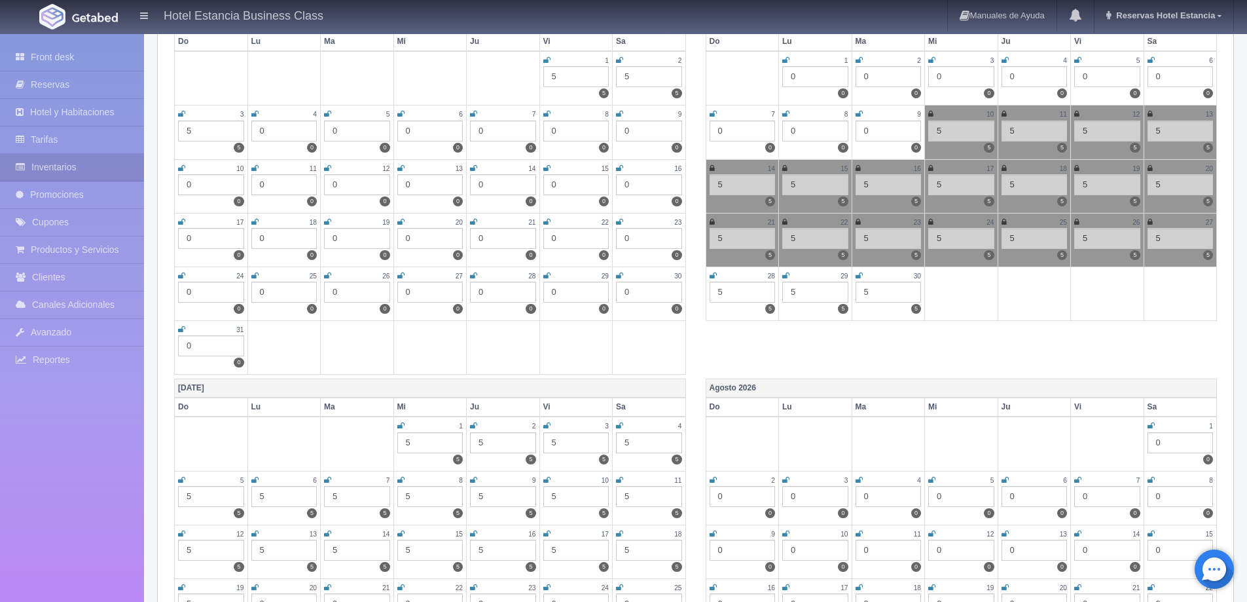
click at [714, 276] on icon at bounding box center [713, 276] width 7 height 8
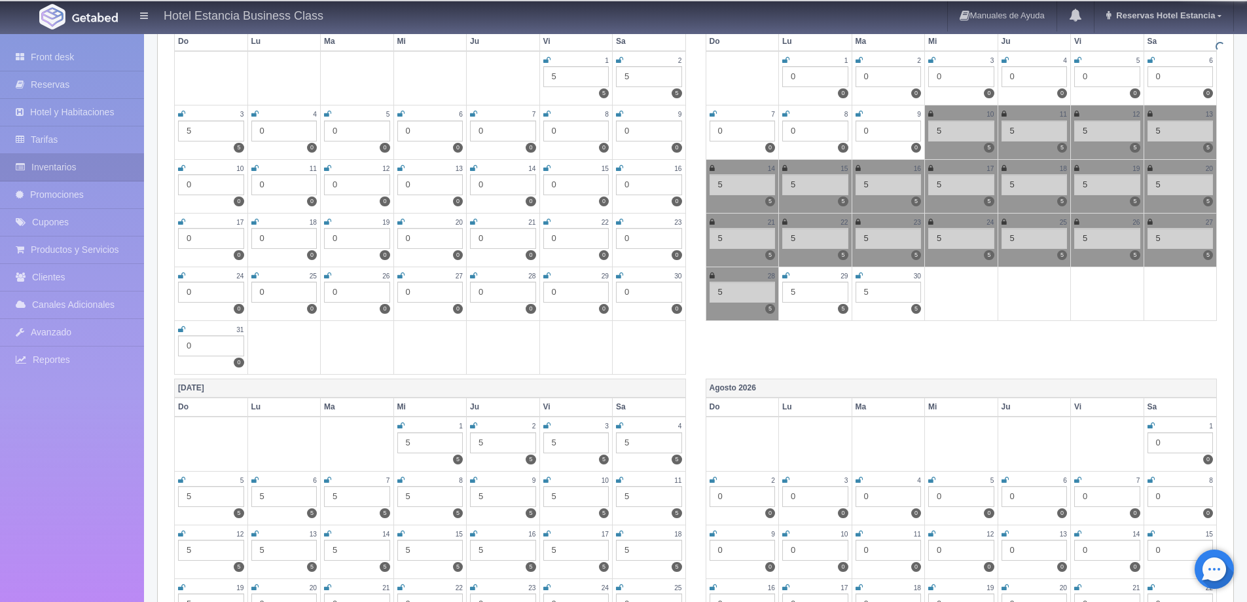
click at [784, 277] on icon at bounding box center [785, 276] width 7 height 8
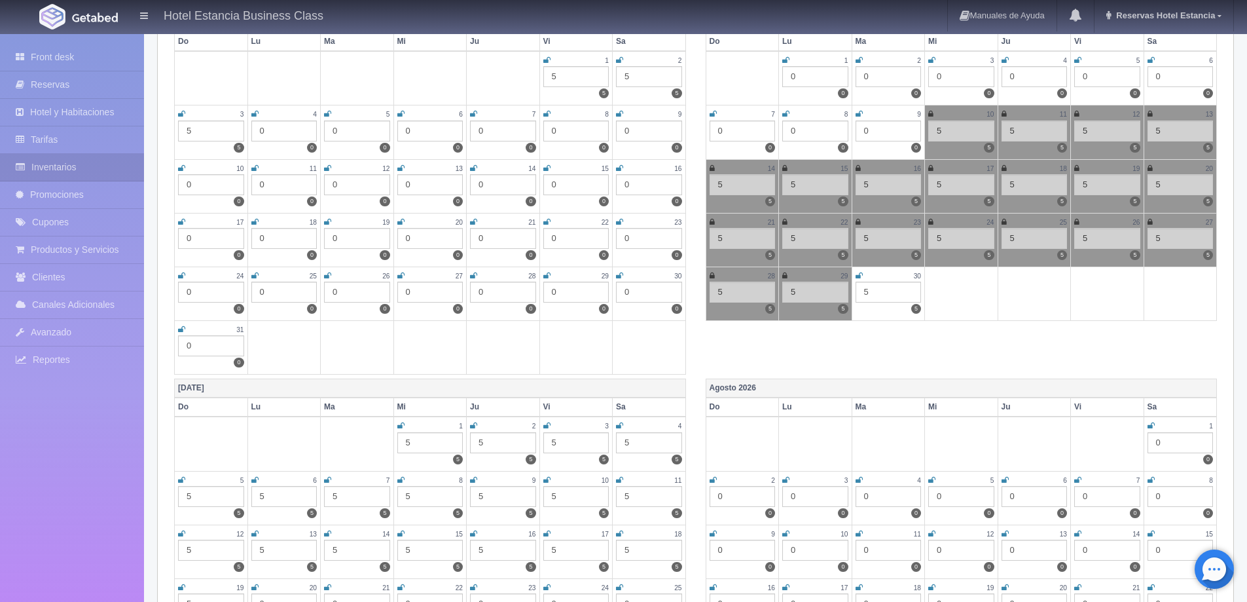
click at [856, 276] on icon at bounding box center [859, 276] width 7 height 8
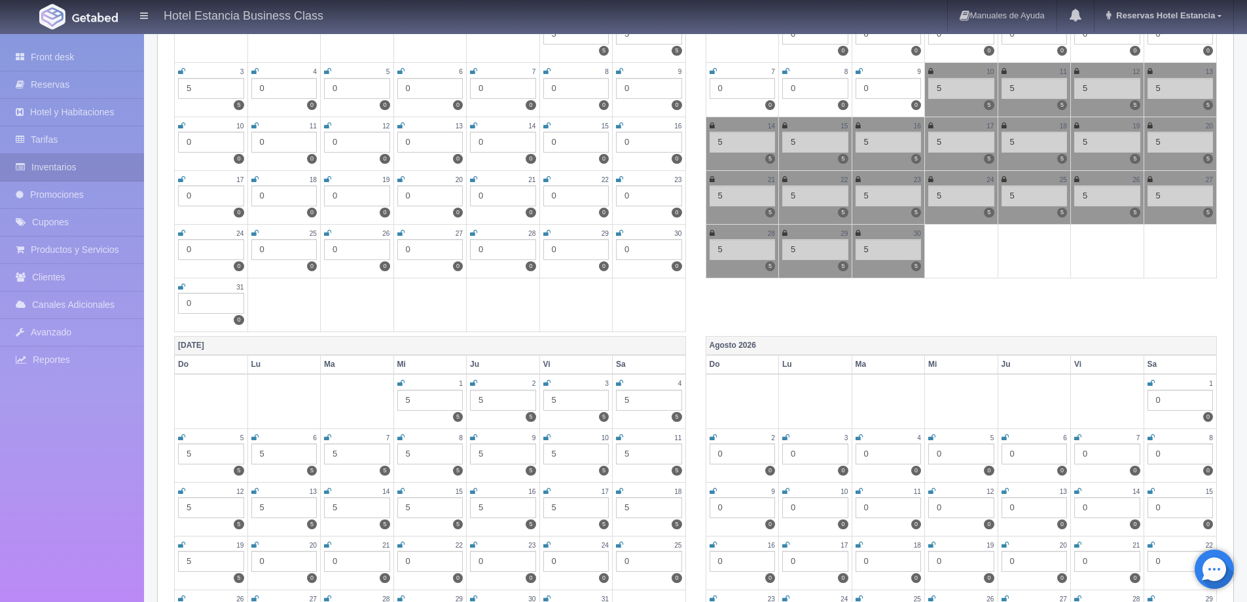
scroll to position [1571, 0]
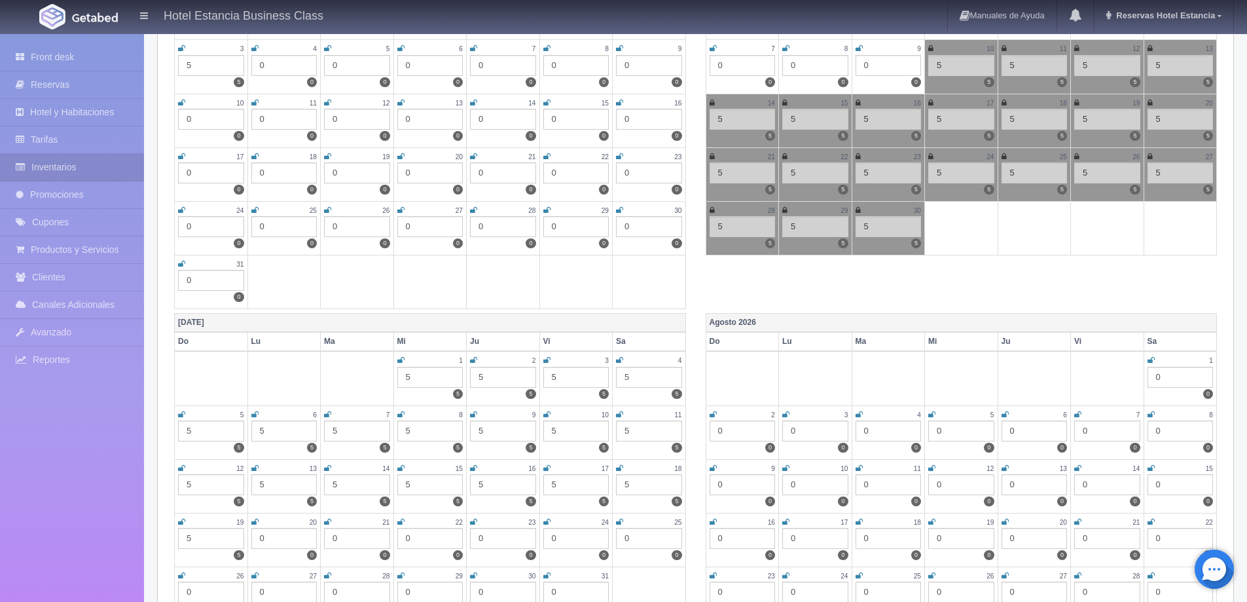
click at [401, 357] on icon at bounding box center [400, 360] width 7 height 8
click at [471, 362] on icon at bounding box center [473, 360] width 7 height 8
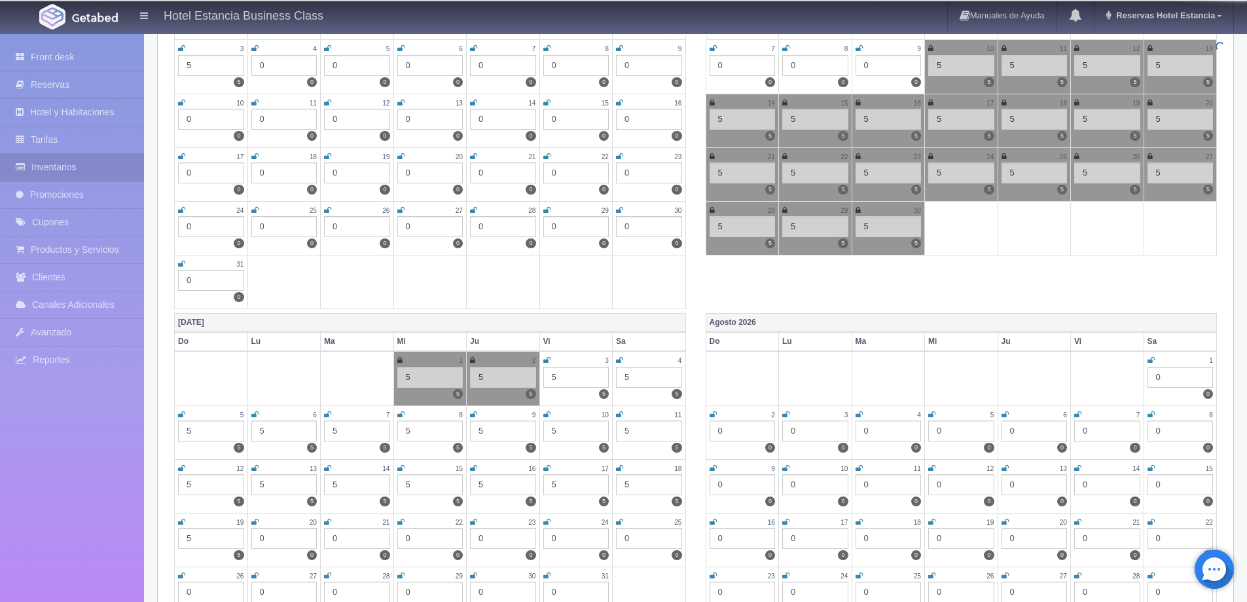
click at [550, 361] on icon at bounding box center [546, 360] width 7 height 8
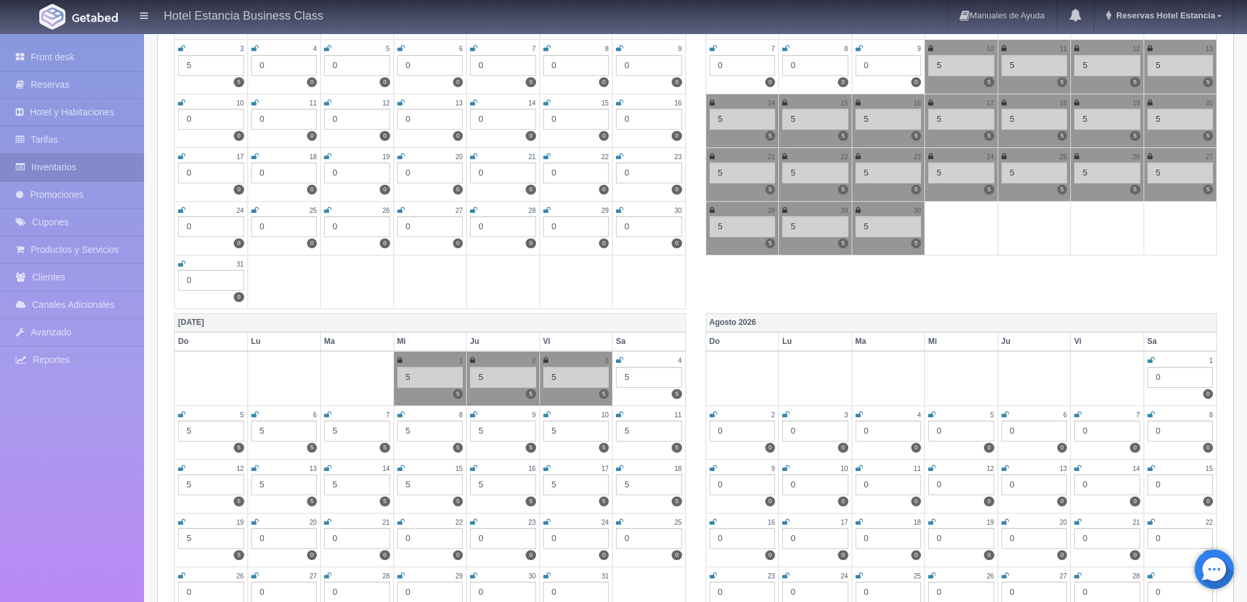
click at [622, 361] on icon at bounding box center [619, 360] width 7 height 8
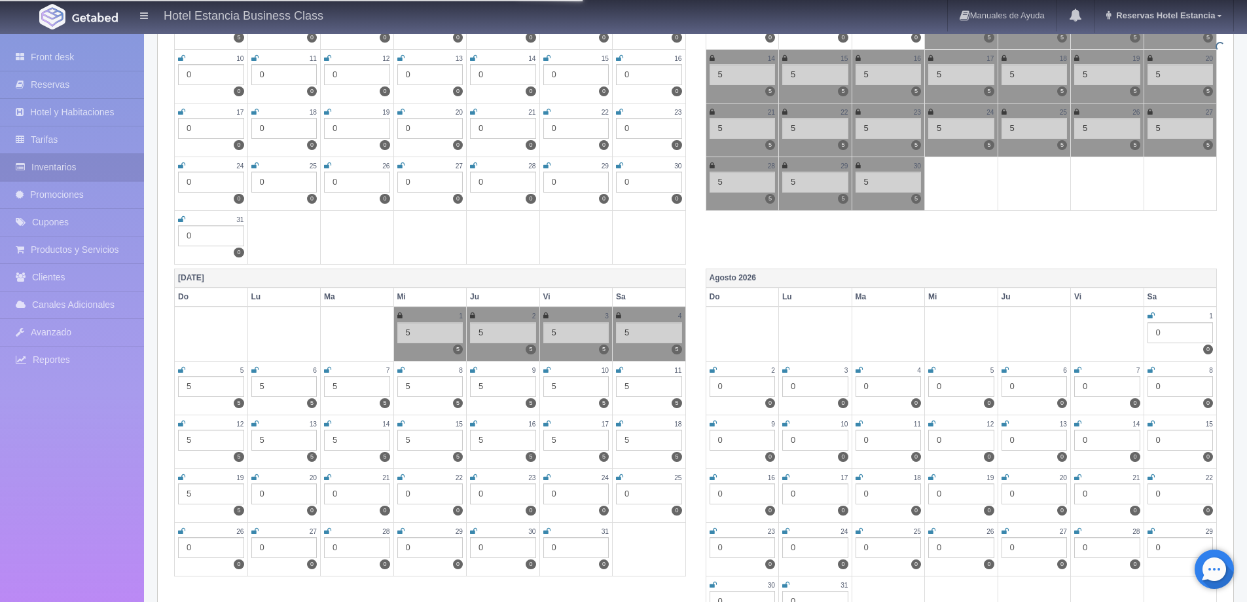
scroll to position [1694, 0]
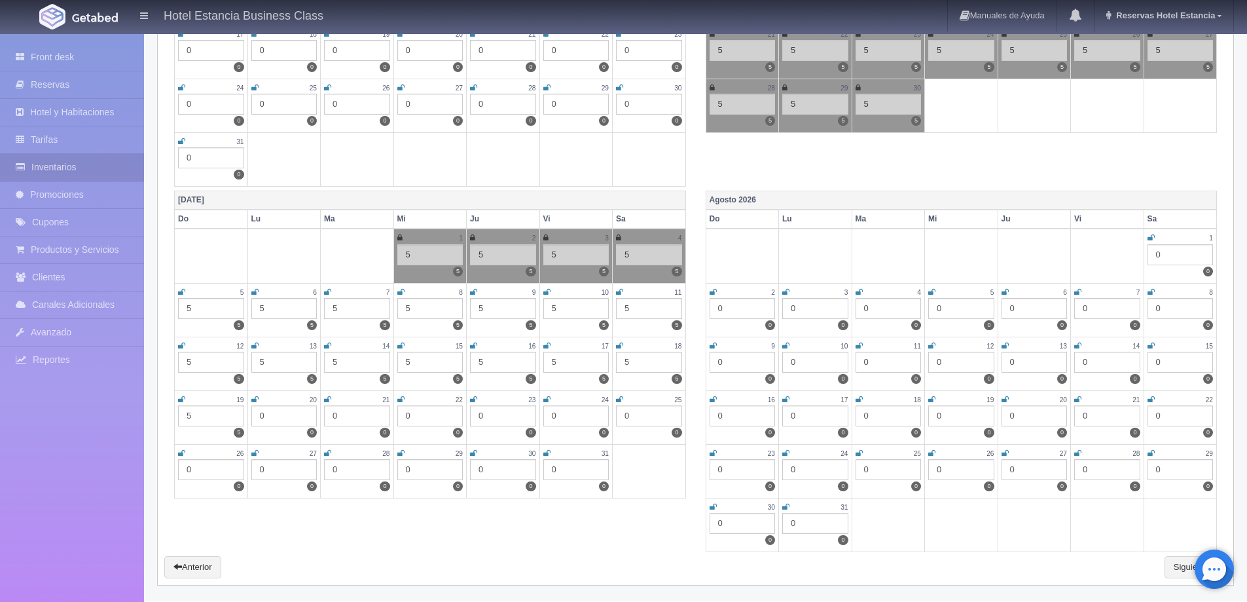
click at [179, 294] on icon at bounding box center [181, 292] width 7 height 8
click at [256, 295] on icon at bounding box center [254, 292] width 7 height 8
click at [326, 289] on icon at bounding box center [327, 292] width 7 height 8
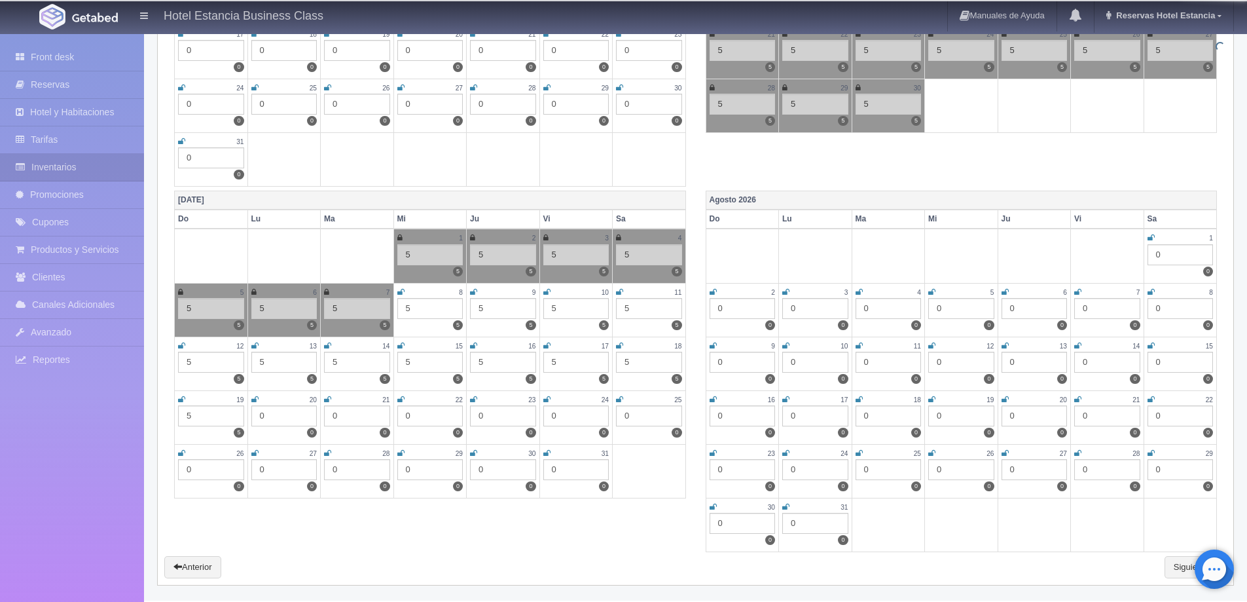
click at [399, 292] on icon at bounding box center [400, 292] width 7 height 8
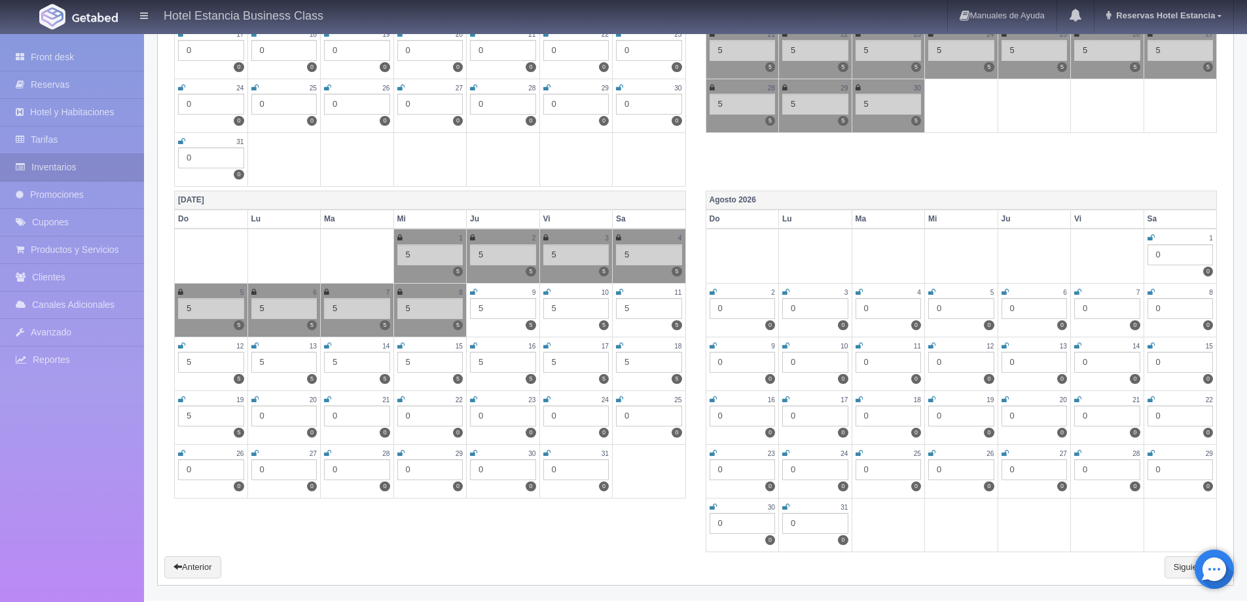
click at [475, 290] on icon at bounding box center [473, 292] width 7 height 8
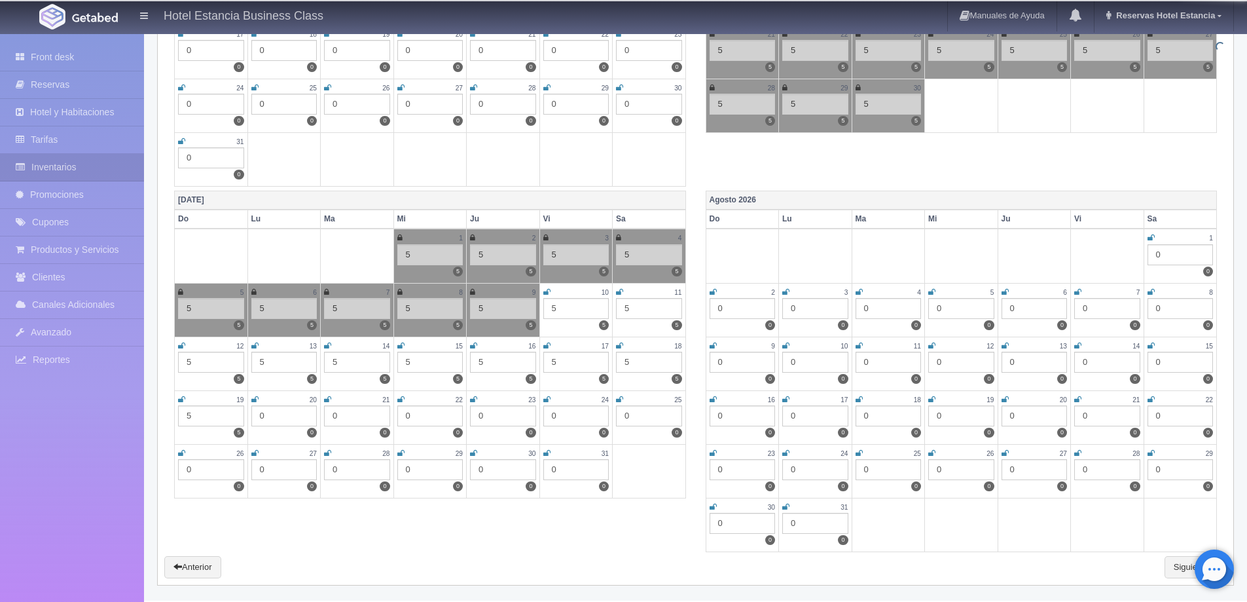
click at [549, 292] on icon at bounding box center [546, 292] width 7 height 8
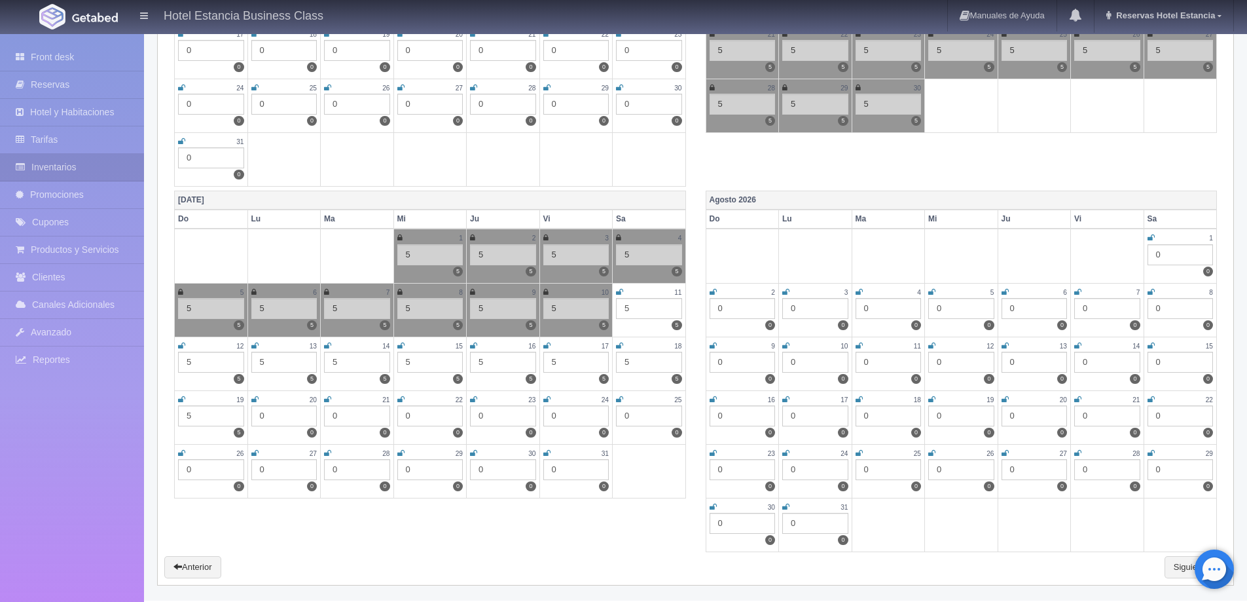
click at [617, 293] on icon at bounding box center [619, 292] width 7 height 8
click at [184, 343] on icon at bounding box center [181, 346] width 7 height 8
click at [255, 346] on icon at bounding box center [254, 346] width 7 height 8
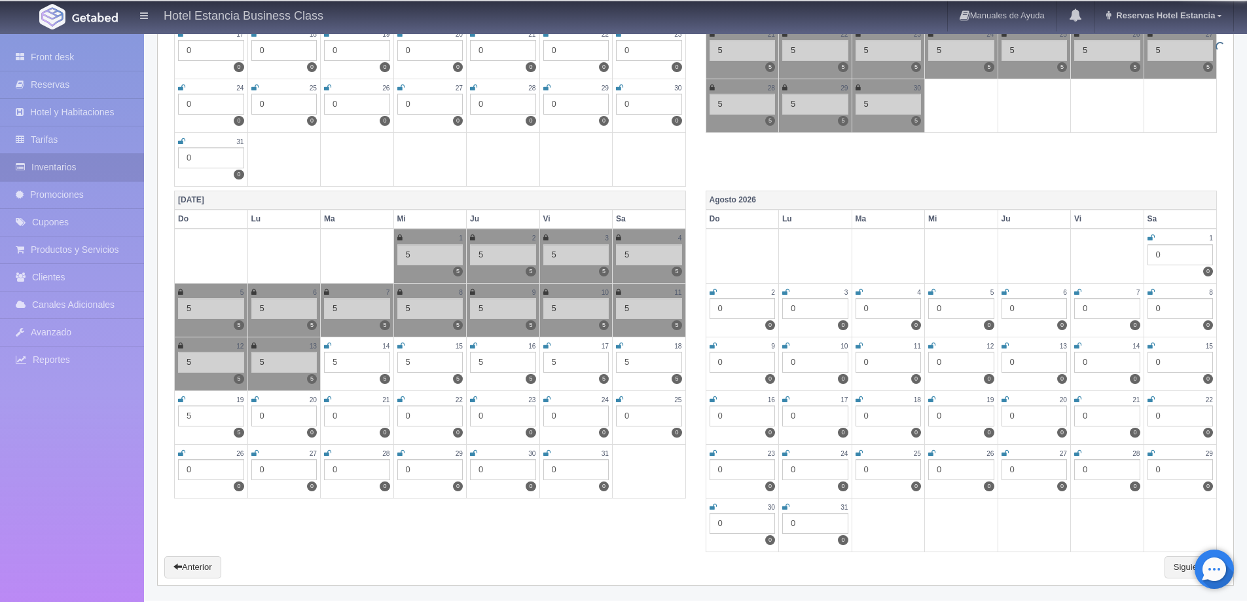
click at [326, 344] on icon at bounding box center [327, 346] width 7 height 8
click at [400, 348] on icon at bounding box center [400, 346] width 7 height 8
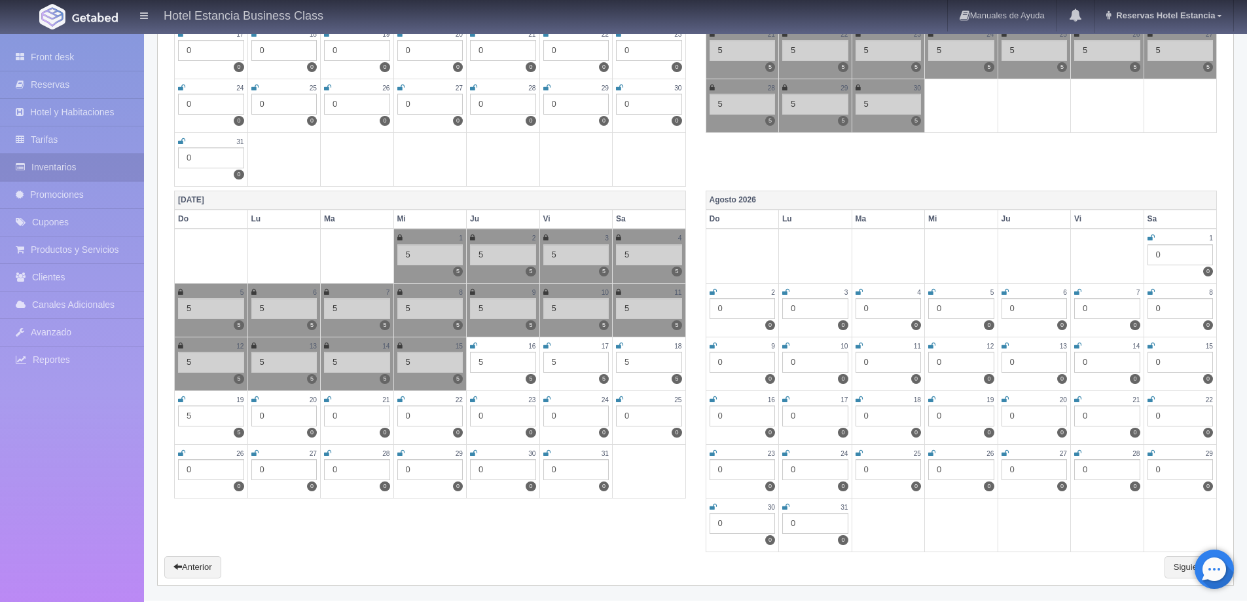
click at [473, 344] on icon at bounding box center [473, 346] width 7 height 8
click at [548, 345] on icon at bounding box center [546, 346] width 7 height 8
click at [619, 348] on icon at bounding box center [619, 346] width 7 height 8
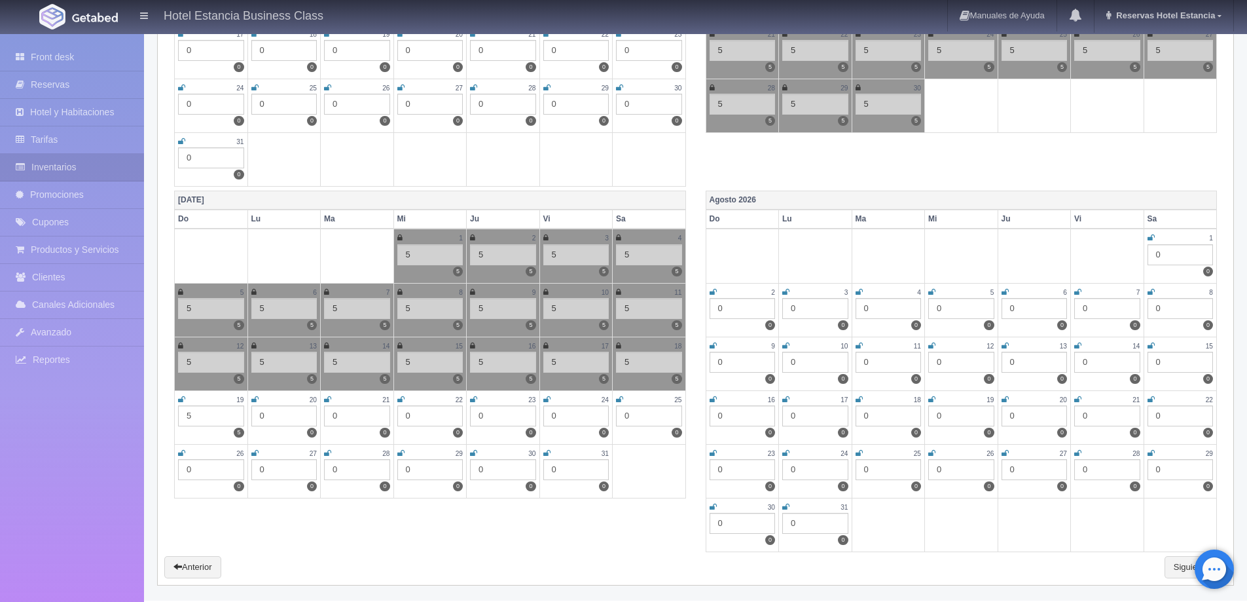
click at [182, 397] on icon at bounding box center [181, 399] width 7 height 8
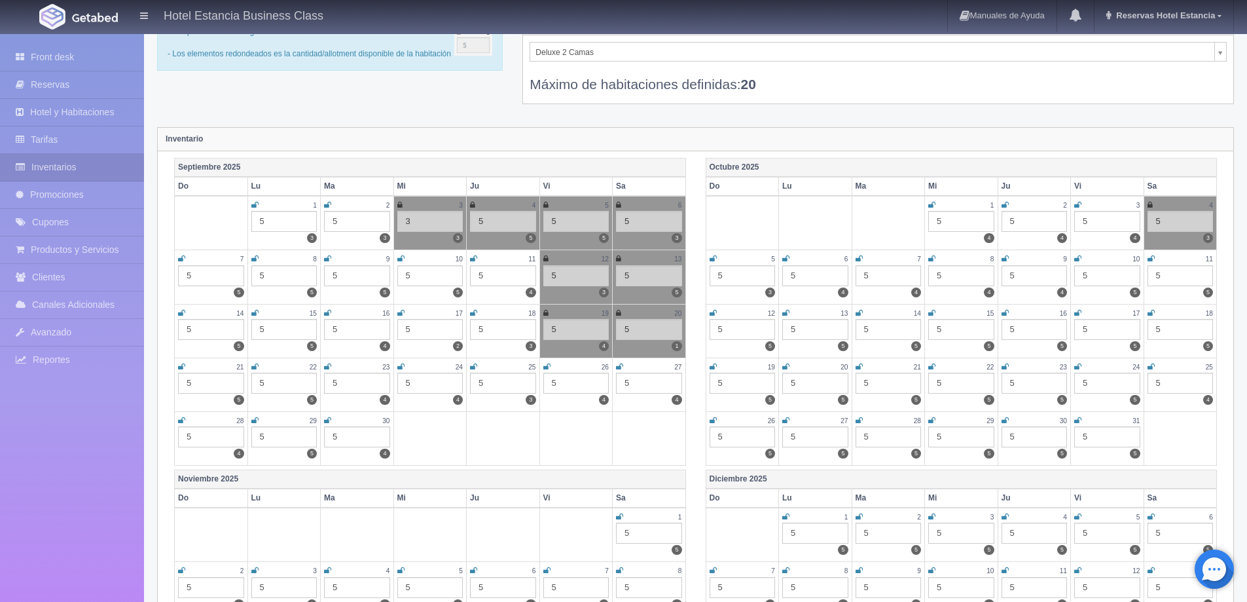
scroll to position [0, 0]
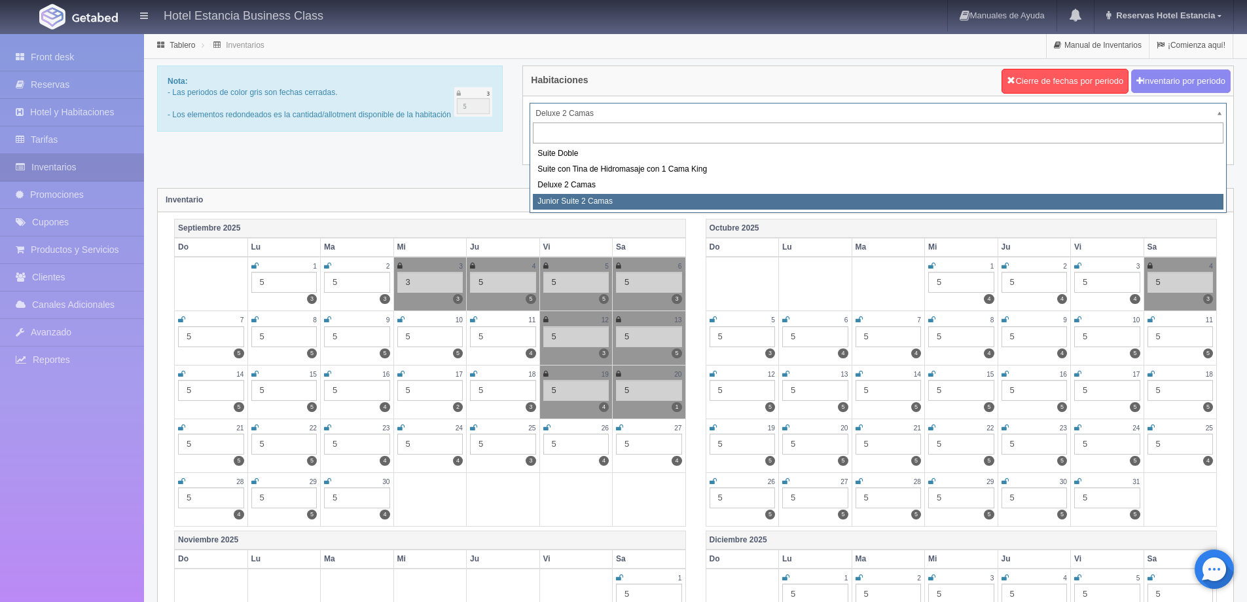
select select "2164"
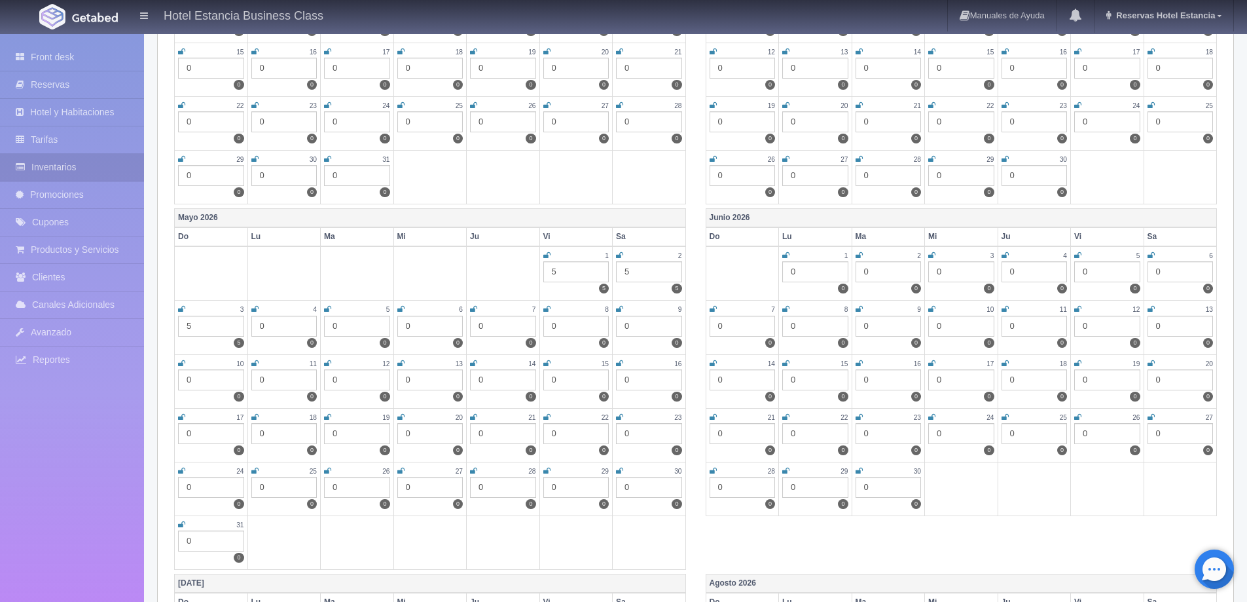
scroll to position [1309, 0]
click at [933, 312] on icon at bounding box center [931, 310] width 7 height 8
click at [1004, 308] on icon at bounding box center [1005, 310] width 7 height 8
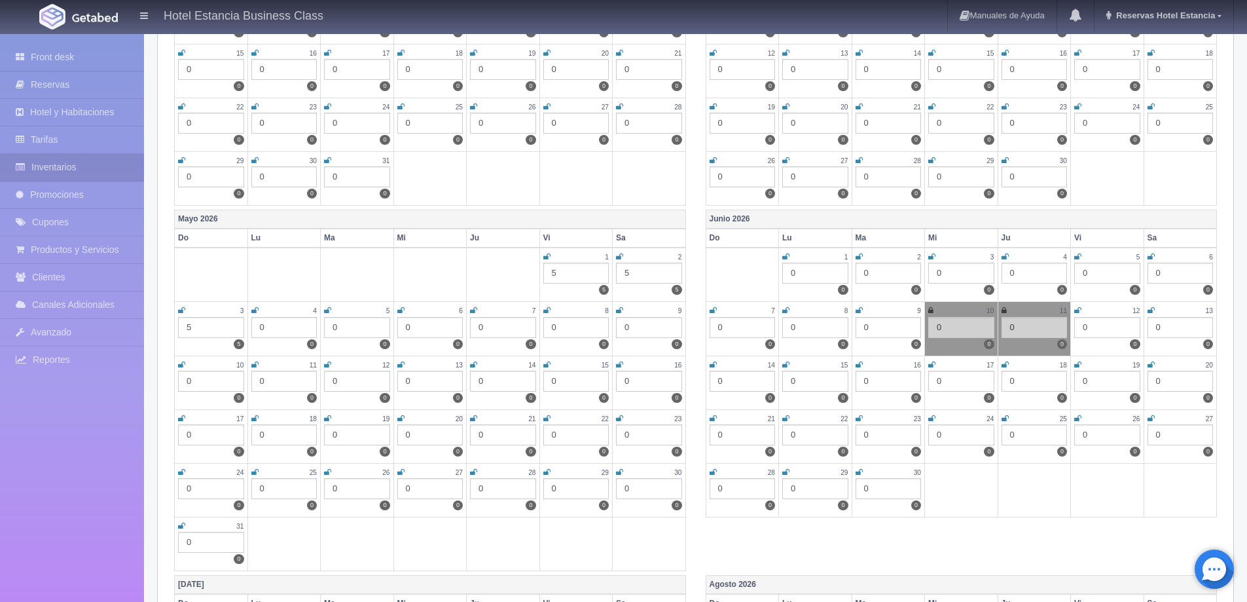
click at [1078, 308] on icon at bounding box center [1077, 310] width 7 height 8
click at [1149, 310] on icon at bounding box center [1151, 310] width 7 height 8
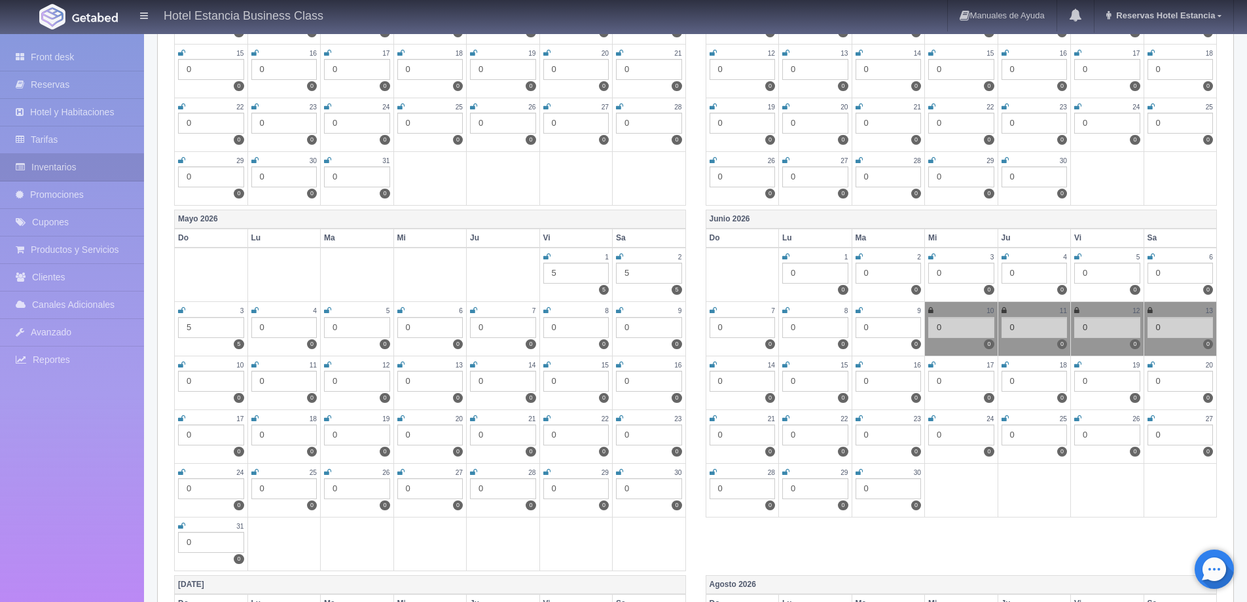
click at [710, 365] on icon at bounding box center [713, 365] width 7 height 8
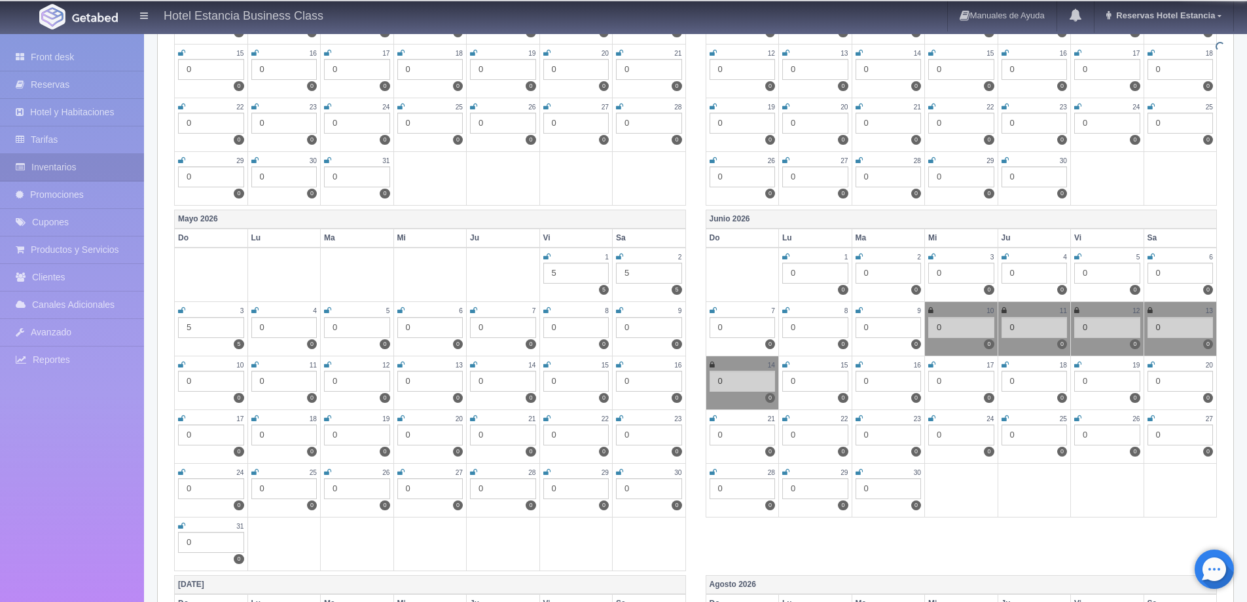
click at [789, 365] on icon at bounding box center [785, 365] width 7 height 8
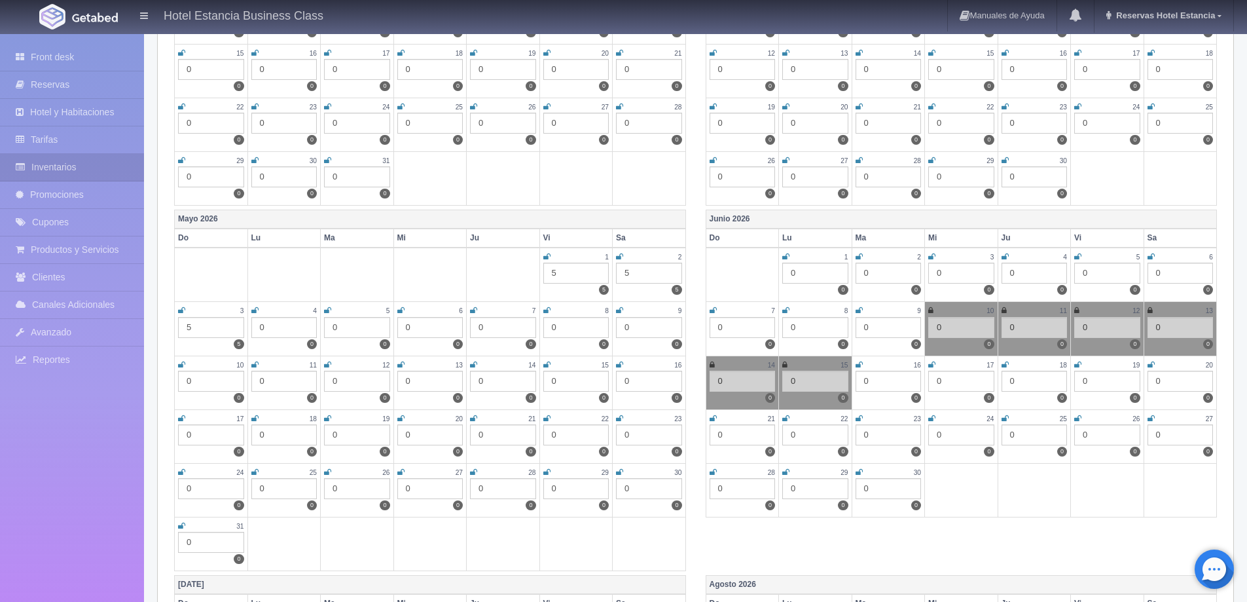
click at [861, 365] on icon at bounding box center [859, 365] width 7 height 8
click at [934, 366] on icon at bounding box center [931, 365] width 7 height 8
click at [1005, 361] on link at bounding box center [1005, 364] width 7 height 11
click at [1005, 362] on icon at bounding box center [1005, 365] width 7 height 8
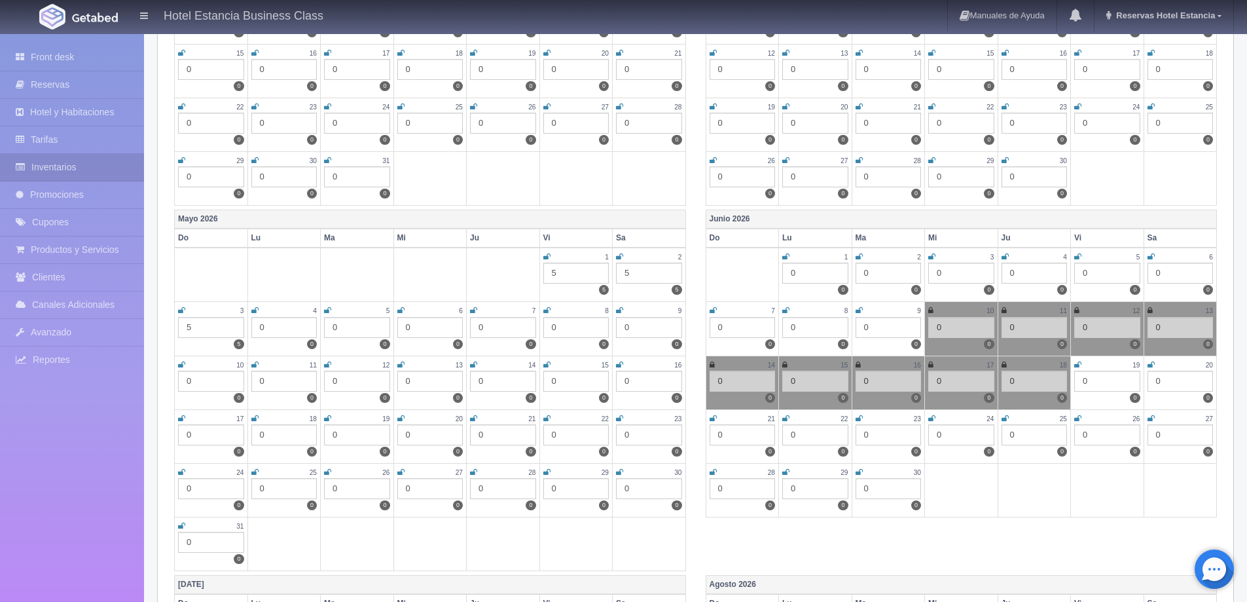
click at [1079, 365] on icon at bounding box center [1077, 365] width 7 height 8
click at [1149, 366] on icon at bounding box center [1151, 365] width 7 height 8
click at [716, 416] on icon at bounding box center [713, 418] width 7 height 8
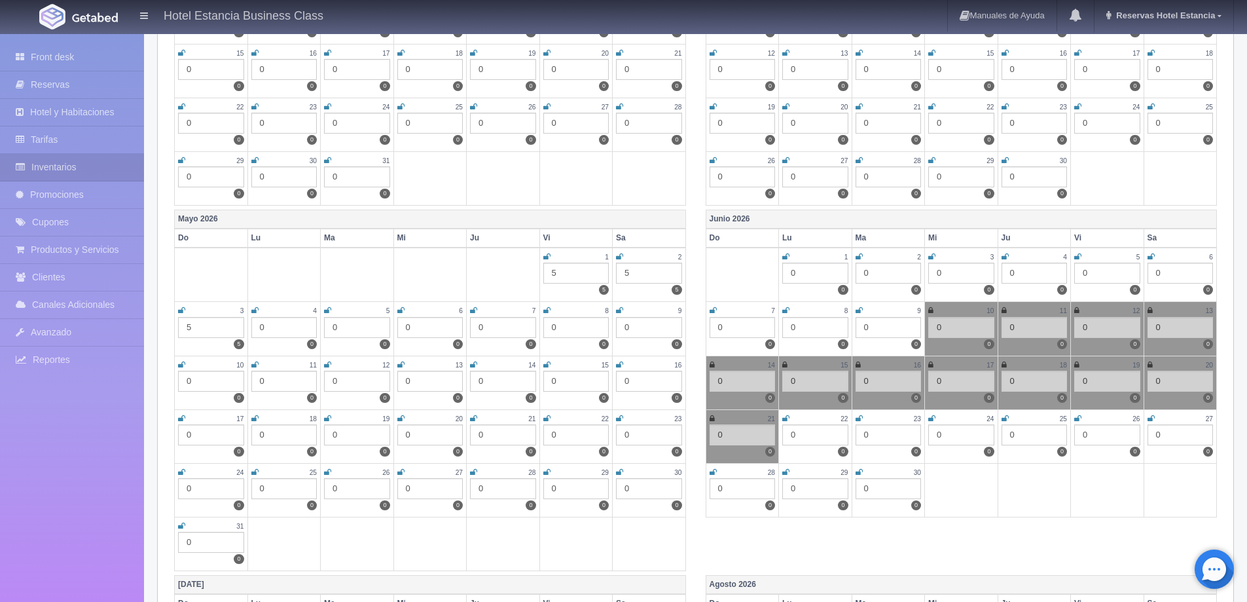
click at [786, 419] on icon at bounding box center [785, 418] width 7 height 8
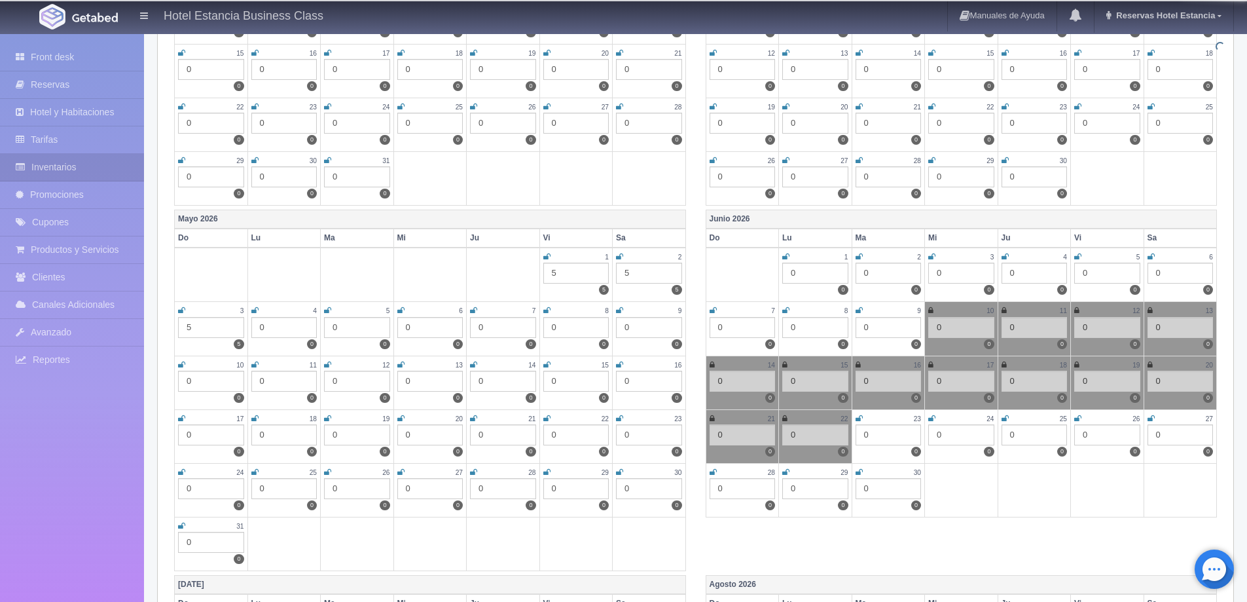
click at [860, 418] on icon at bounding box center [859, 418] width 7 height 8
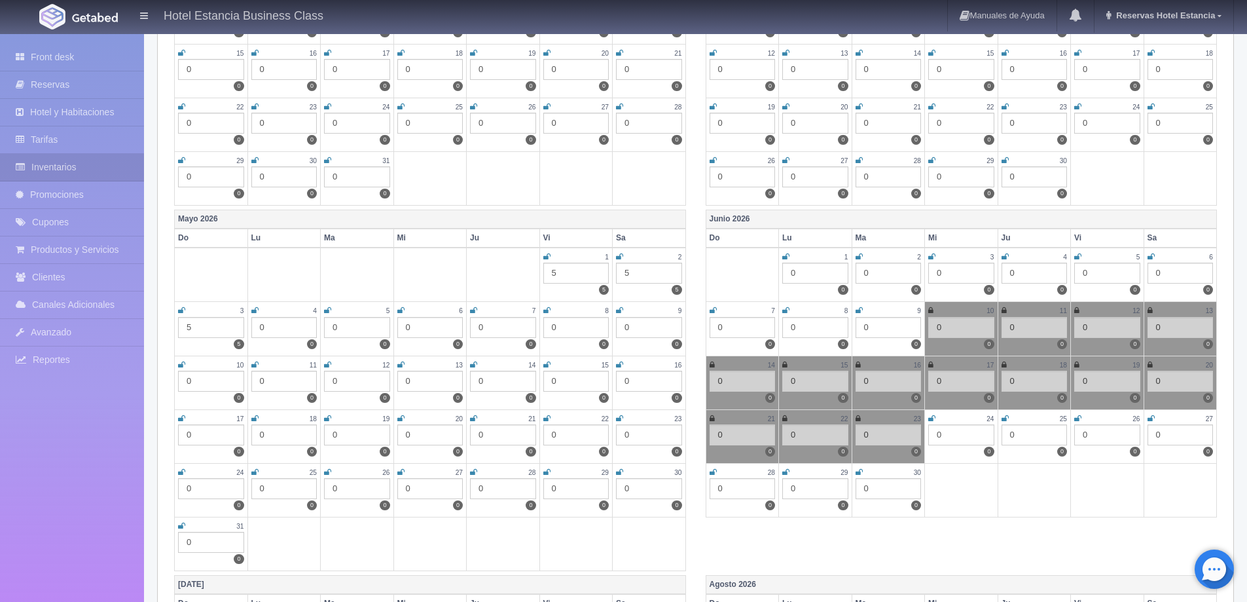
click at [934, 418] on icon at bounding box center [931, 418] width 7 height 8
click at [1009, 414] on div "25" at bounding box center [1035, 418] width 66 height 11
click at [1006, 422] on icon at bounding box center [1005, 418] width 7 height 8
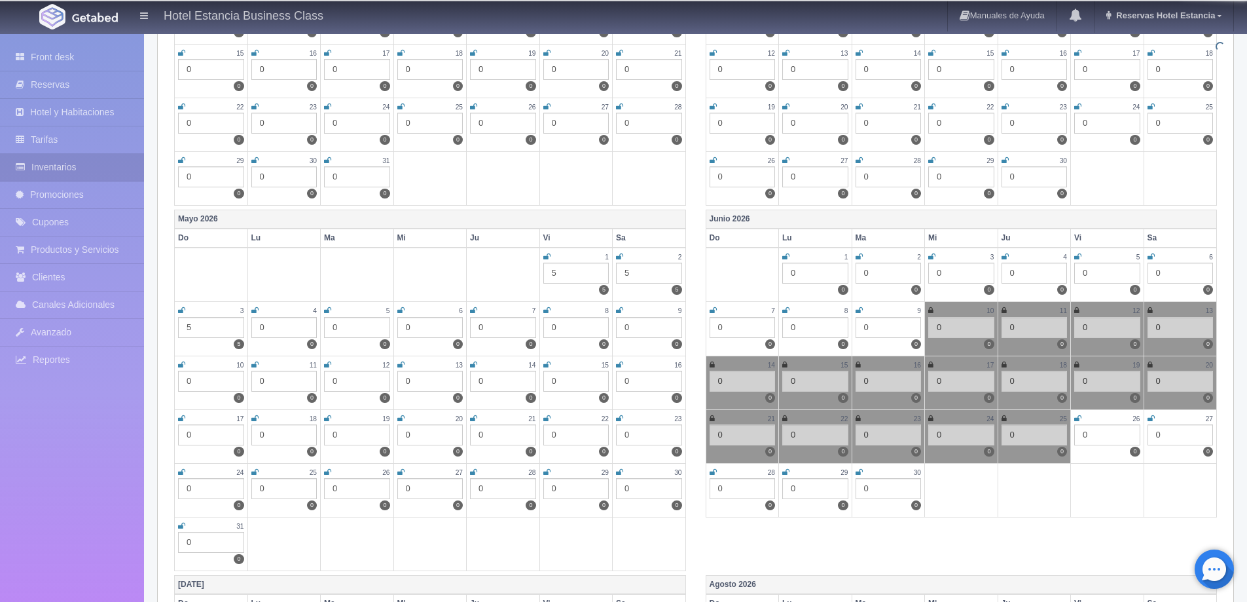
click at [1078, 420] on icon at bounding box center [1077, 418] width 7 height 8
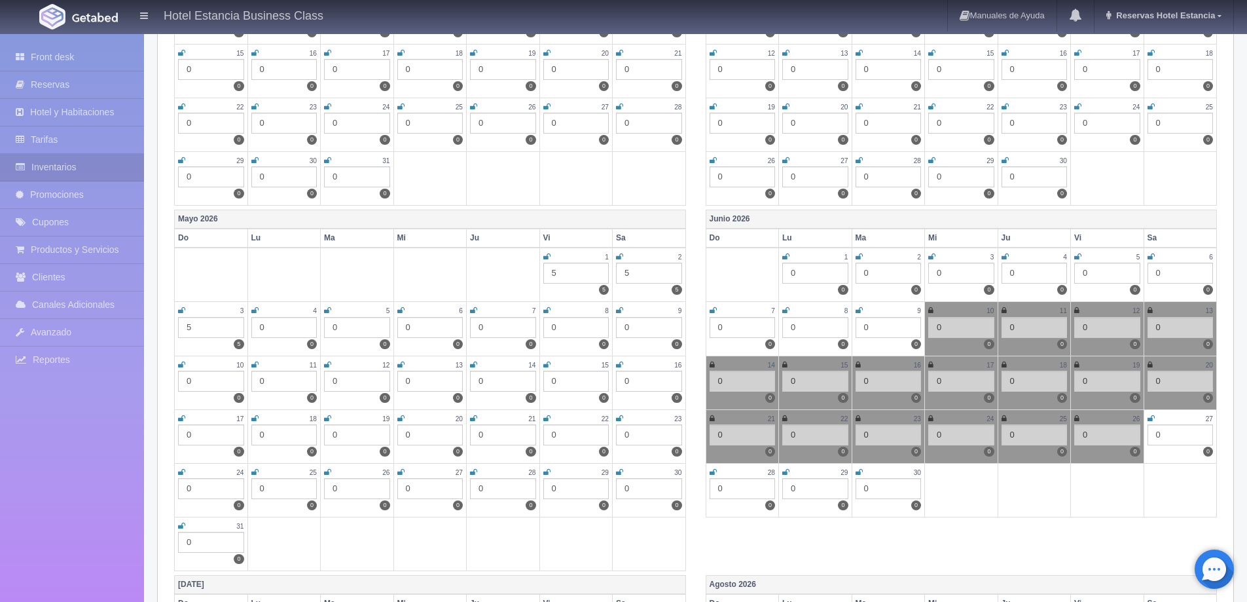
click at [1151, 420] on icon at bounding box center [1151, 418] width 7 height 8
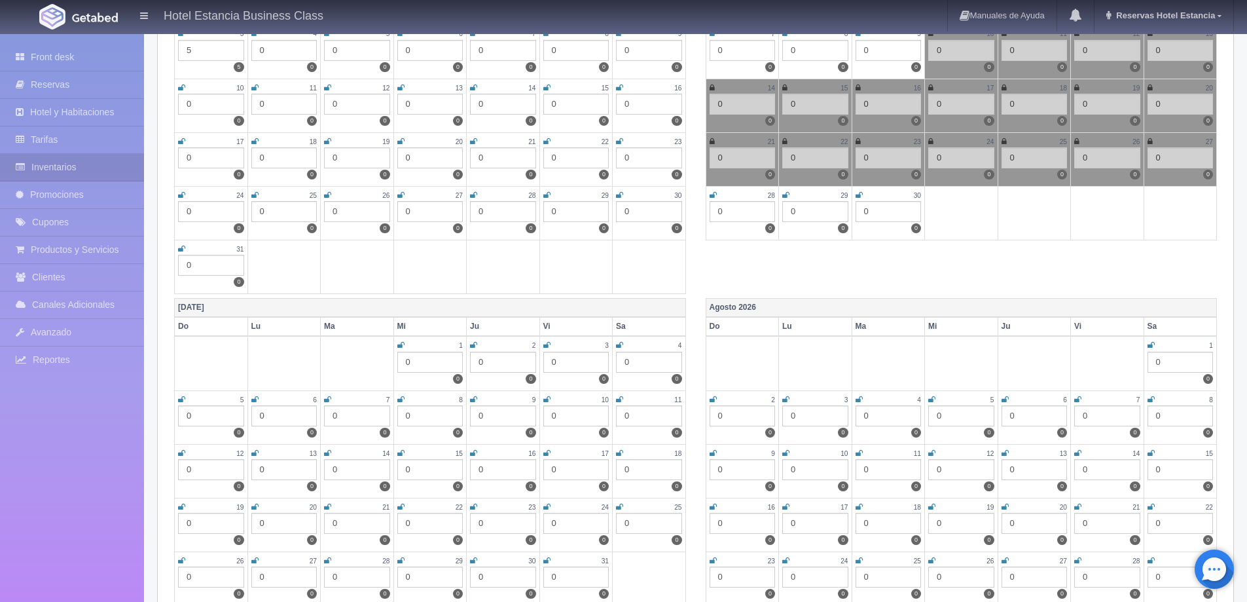
scroll to position [1694, 0]
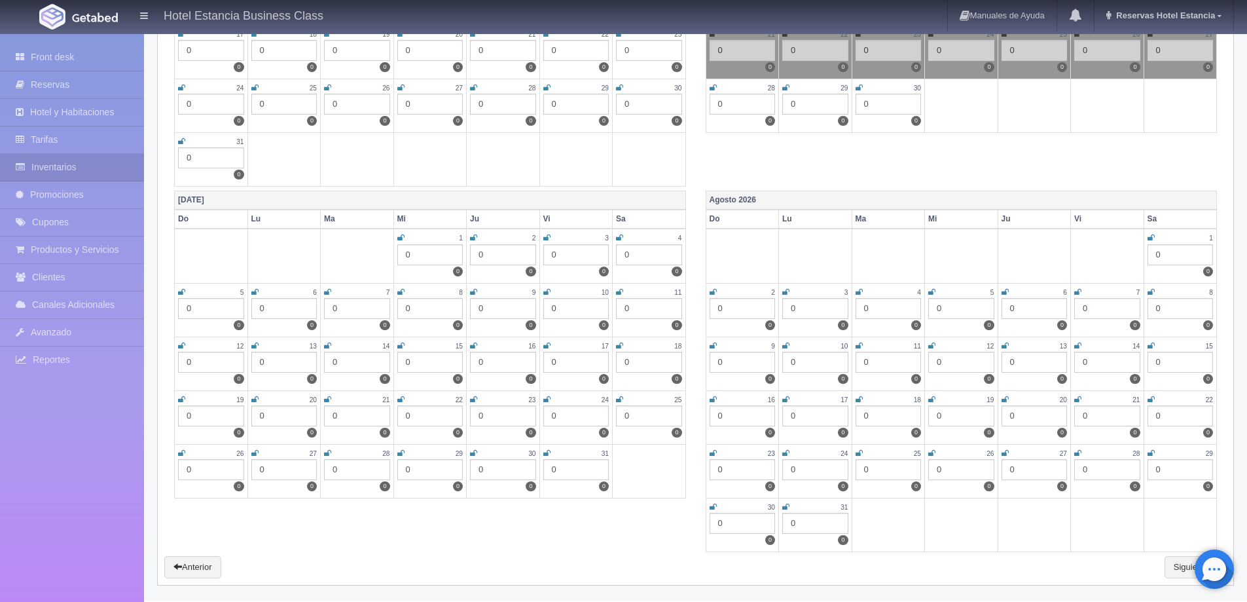
click at [401, 236] on icon at bounding box center [400, 238] width 7 height 8
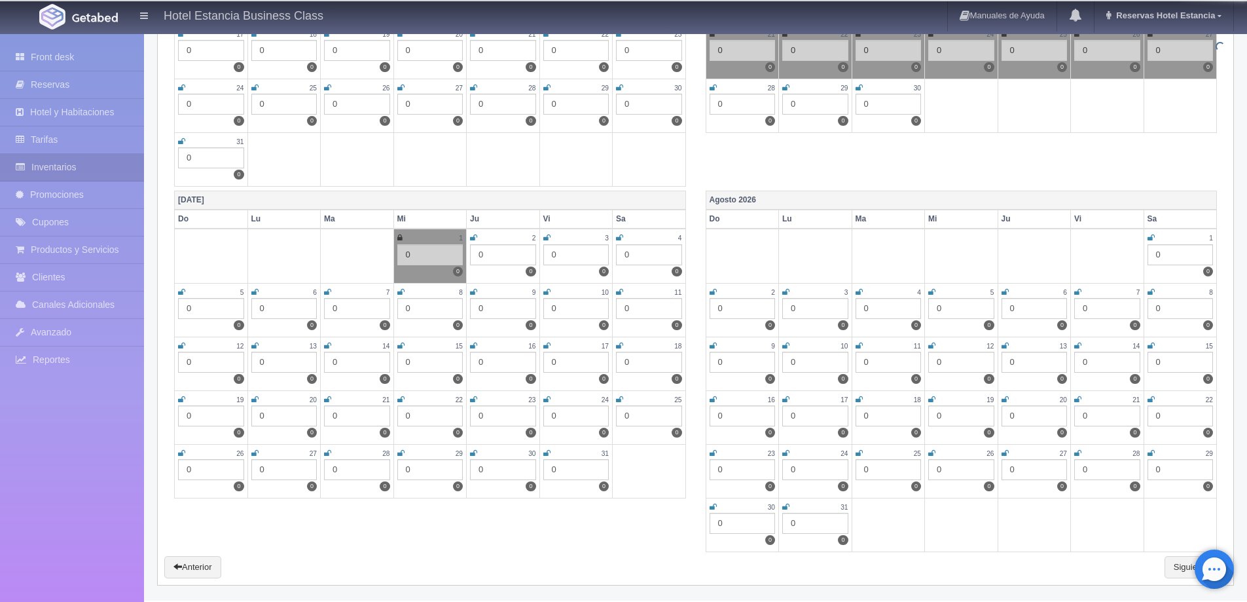
click at [474, 236] on icon at bounding box center [473, 238] width 7 height 8
click at [549, 235] on icon at bounding box center [546, 238] width 7 height 8
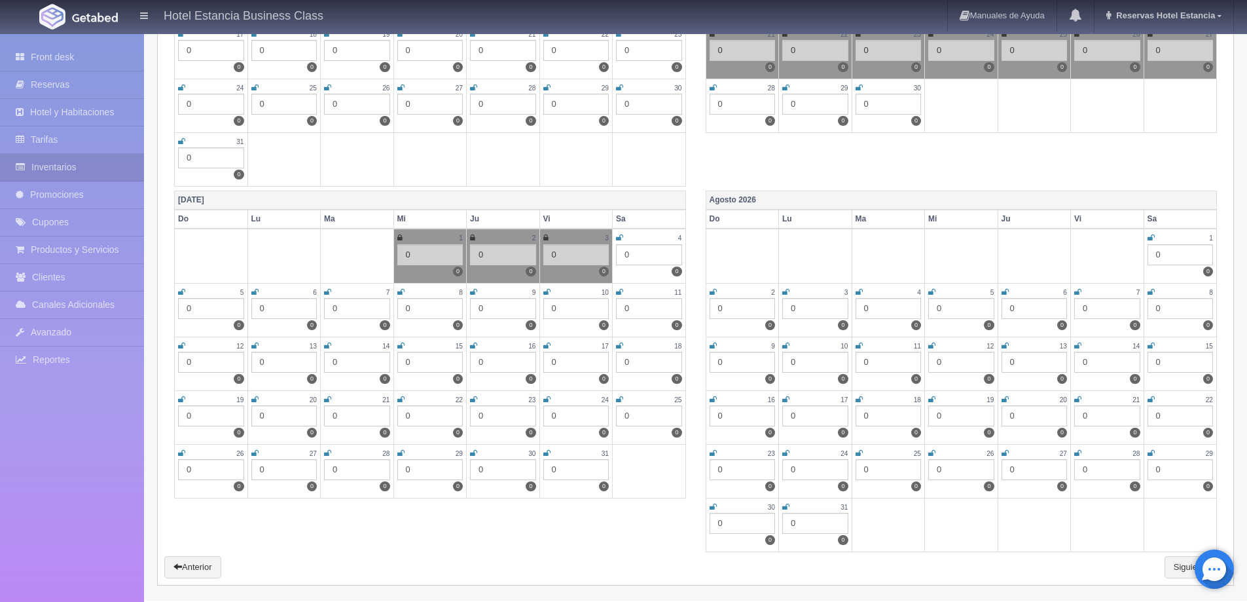
click at [617, 238] on icon at bounding box center [619, 238] width 7 height 8
click at [180, 289] on icon at bounding box center [181, 292] width 7 height 8
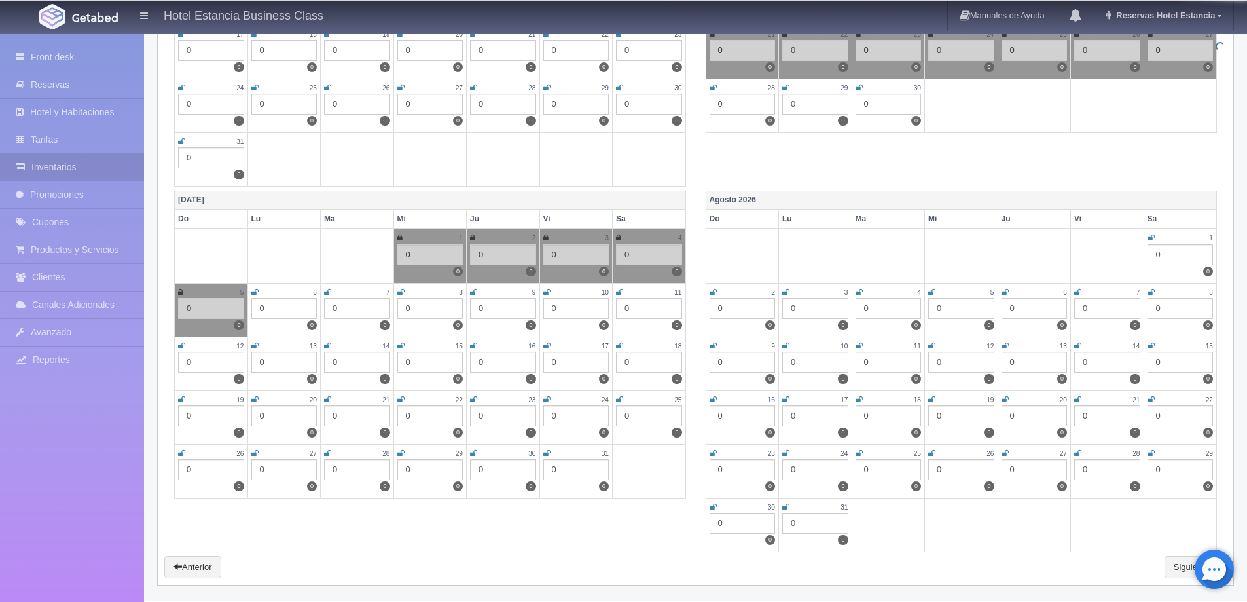
click at [254, 293] on icon at bounding box center [254, 292] width 7 height 8
click at [327, 292] on icon at bounding box center [327, 292] width 7 height 8
click at [405, 291] on div "8" at bounding box center [430, 292] width 66 height 11
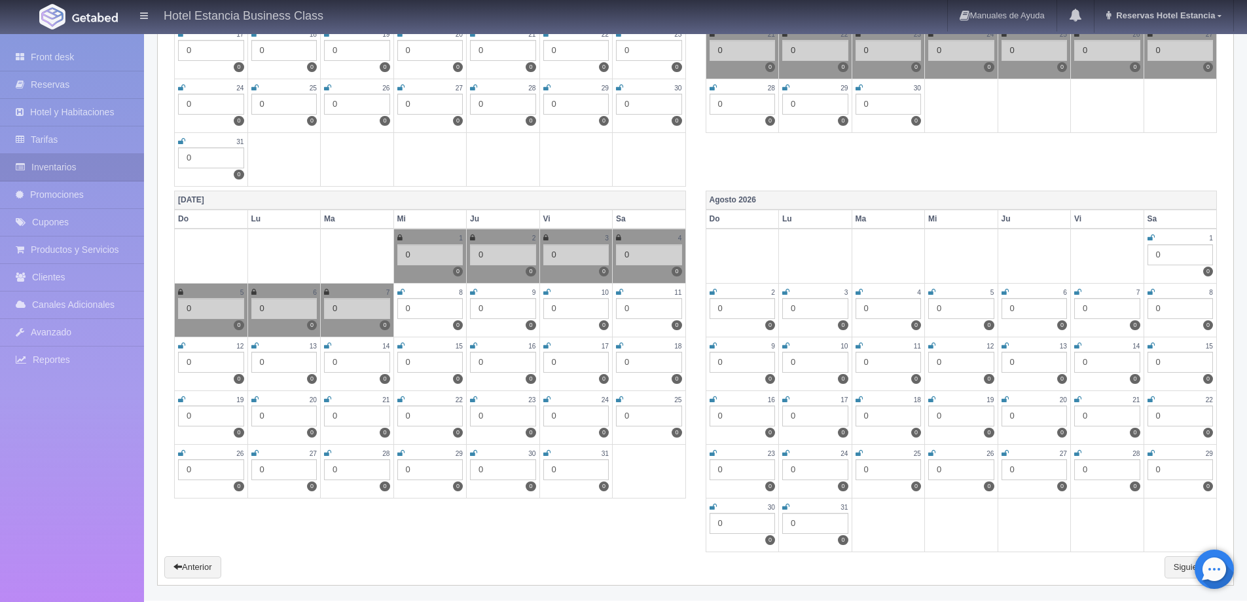
click at [403, 291] on icon at bounding box center [400, 292] width 7 height 8
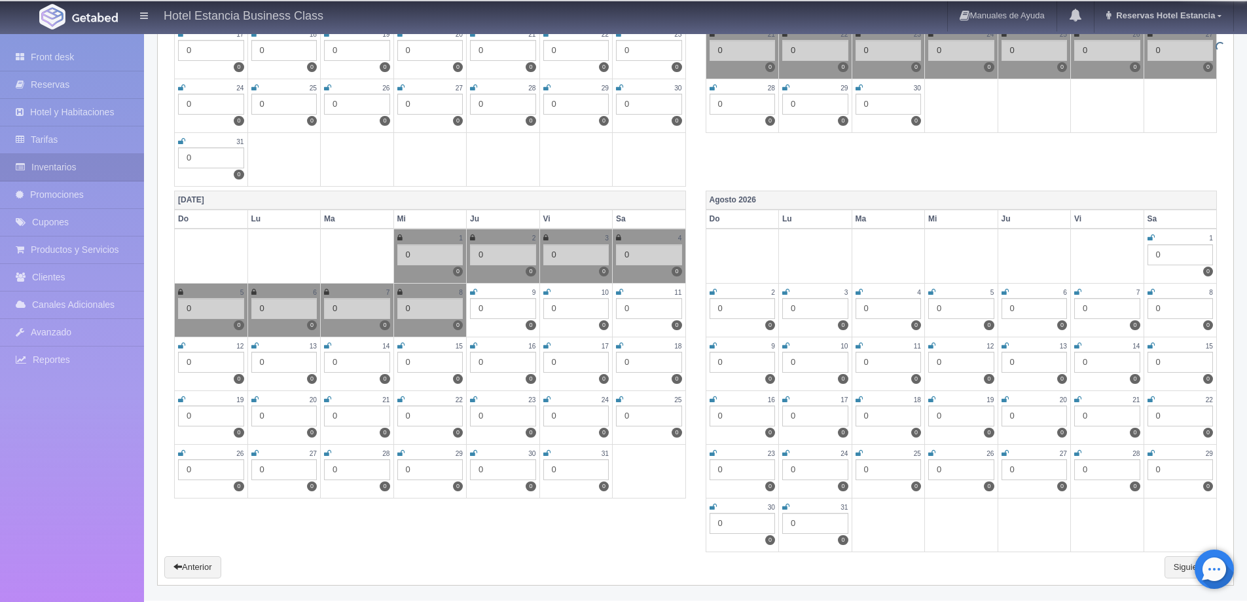
click at [475, 294] on icon at bounding box center [473, 292] width 7 height 8
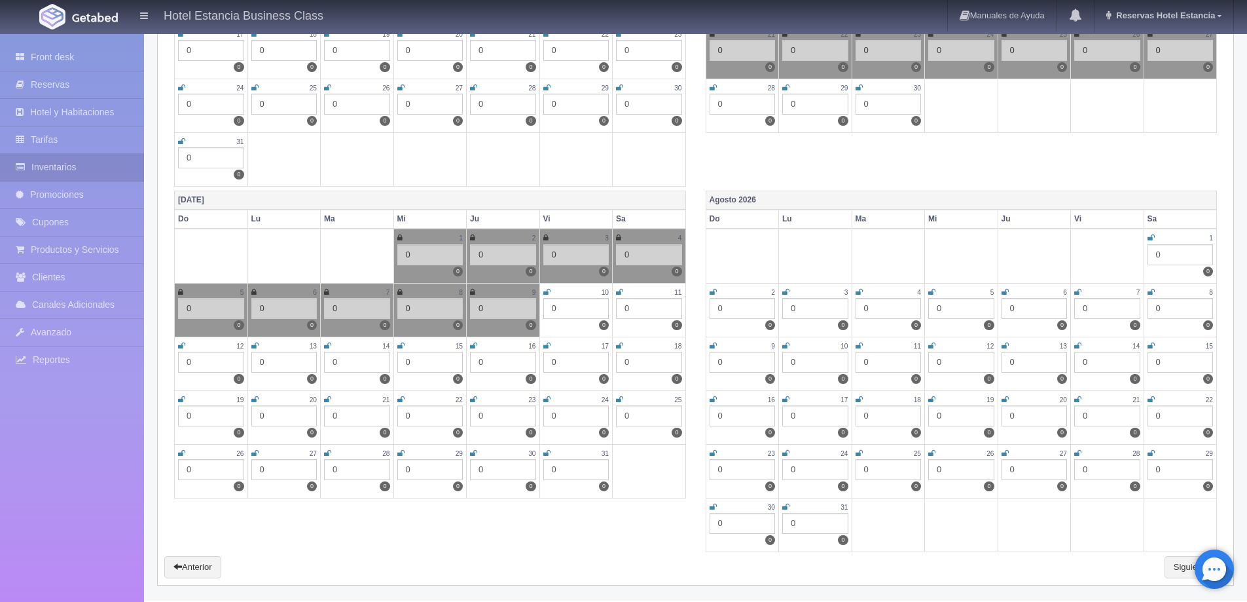
click at [545, 289] on icon at bounding box center [546, 292] width 7 height 8
click at [621, 293] on icon at bounding box center [619, 292] width 7 height 8
click at [181, 345] on icon at bounding box center [181, 346] width 7 height 8
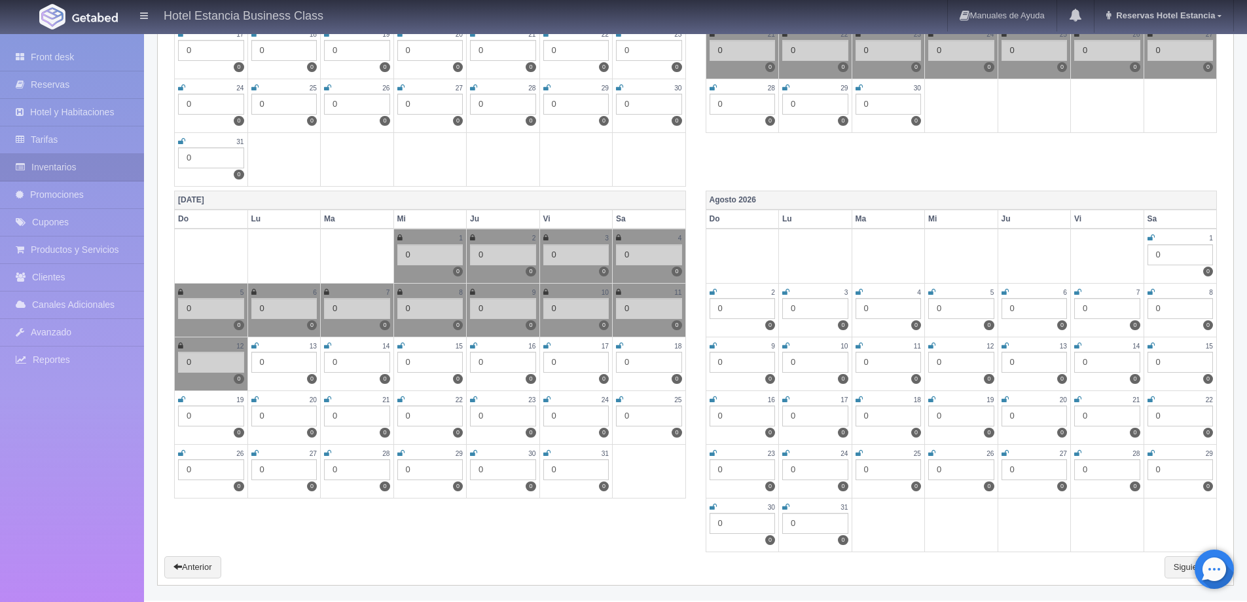
click at [257, 346] on icon at bounding box center [254, 346] width 7 height 8
click at [327, 348] on icon at bounding box center [327, 346] width 7 height 8
click at [401, 346] on icon at bounding box center [400, 346] width 7 height 8
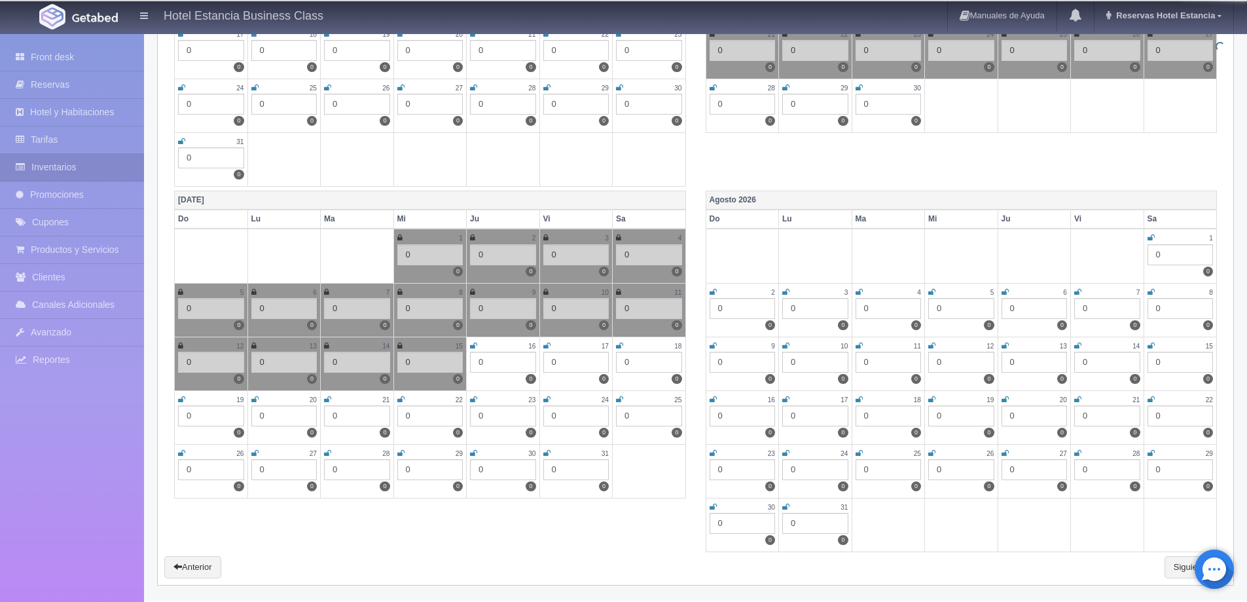
click at [471, 344] on icon at bounding box center [473, 346] width 7 height 8
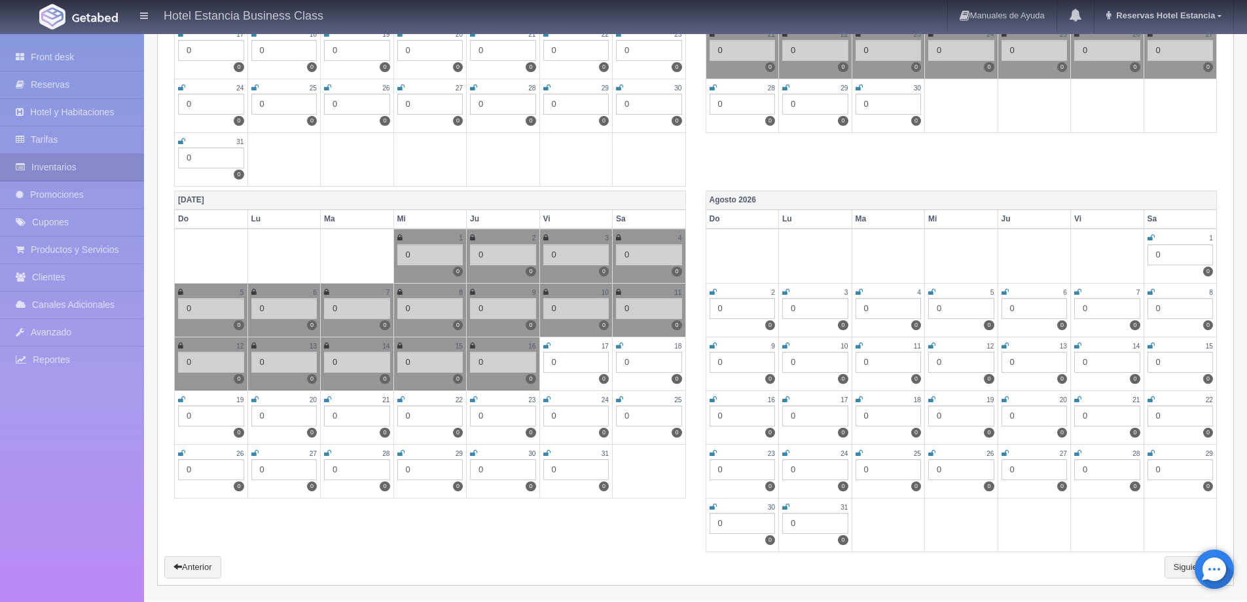
click at [545, 344] on icon at bounding box center [546, 346] width 7 height 8
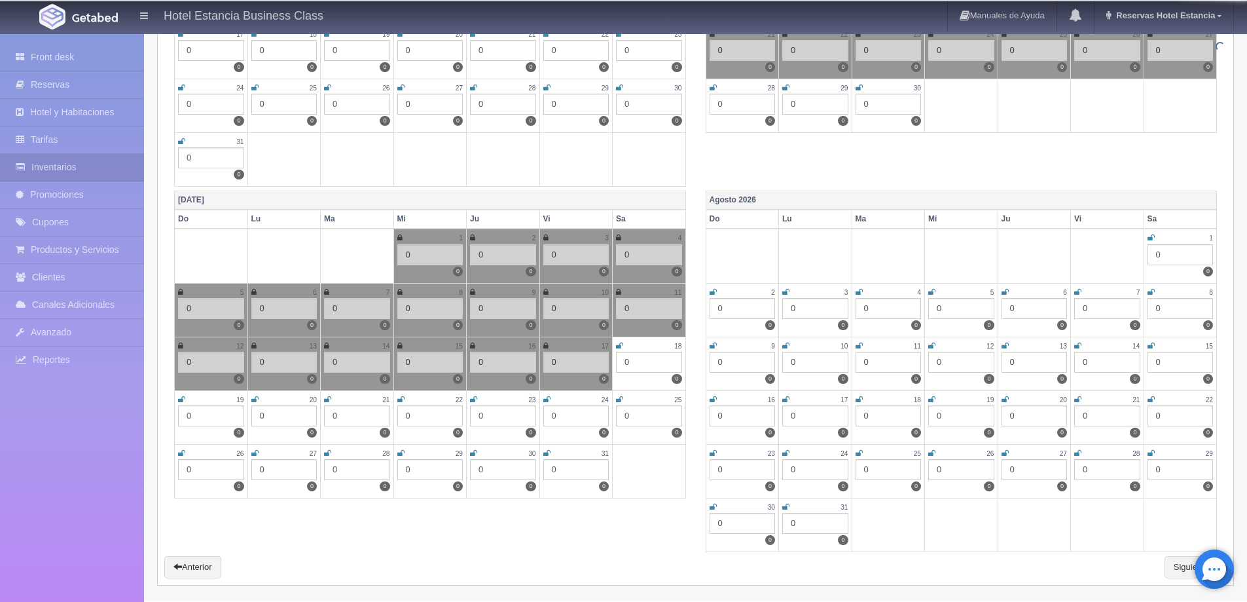
click at [618, 346] on icon at bounding box center [619, 346] width 7 height 8
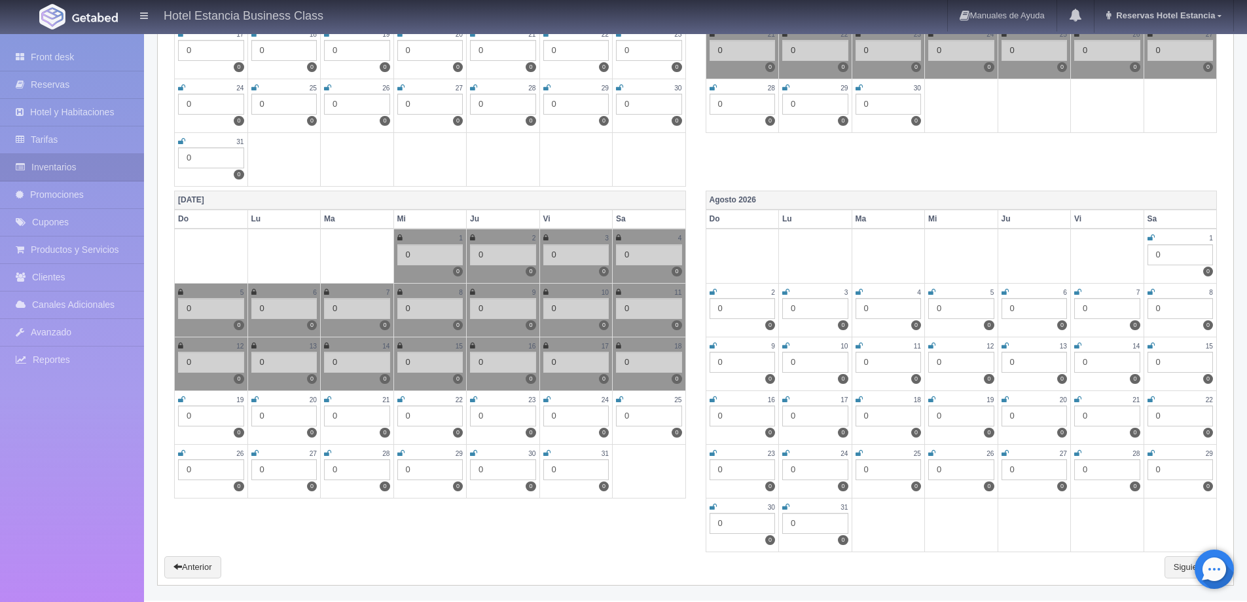
click at [181, 399] on icon at bounding box center [181, 399] width 7 height 8
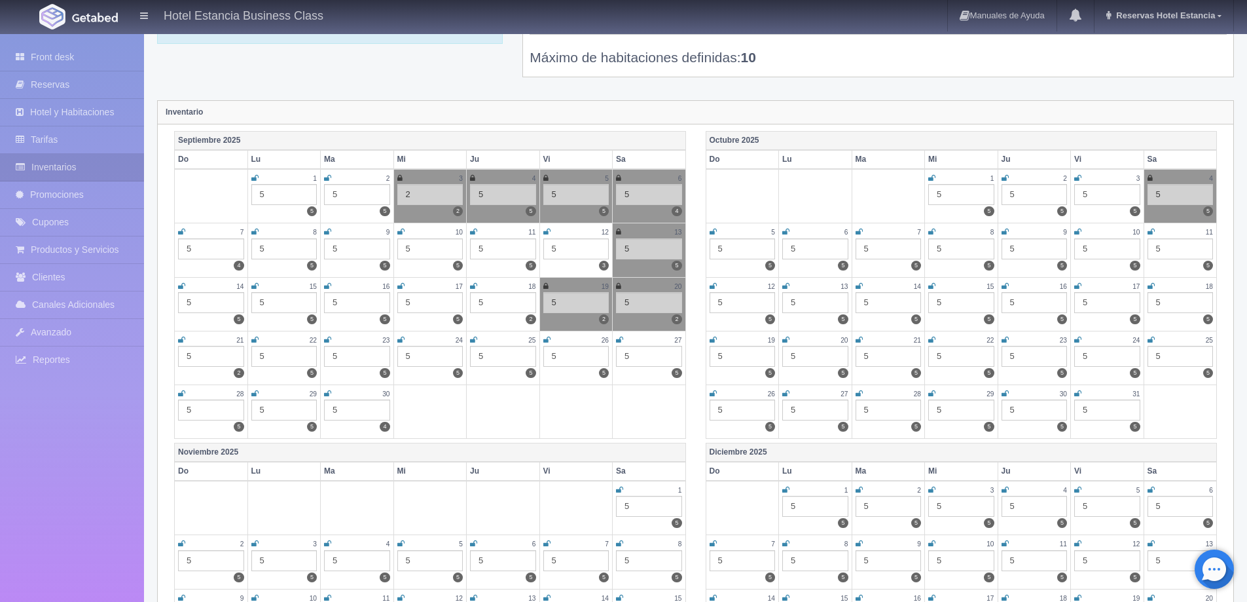
scroll to position [0, 0]
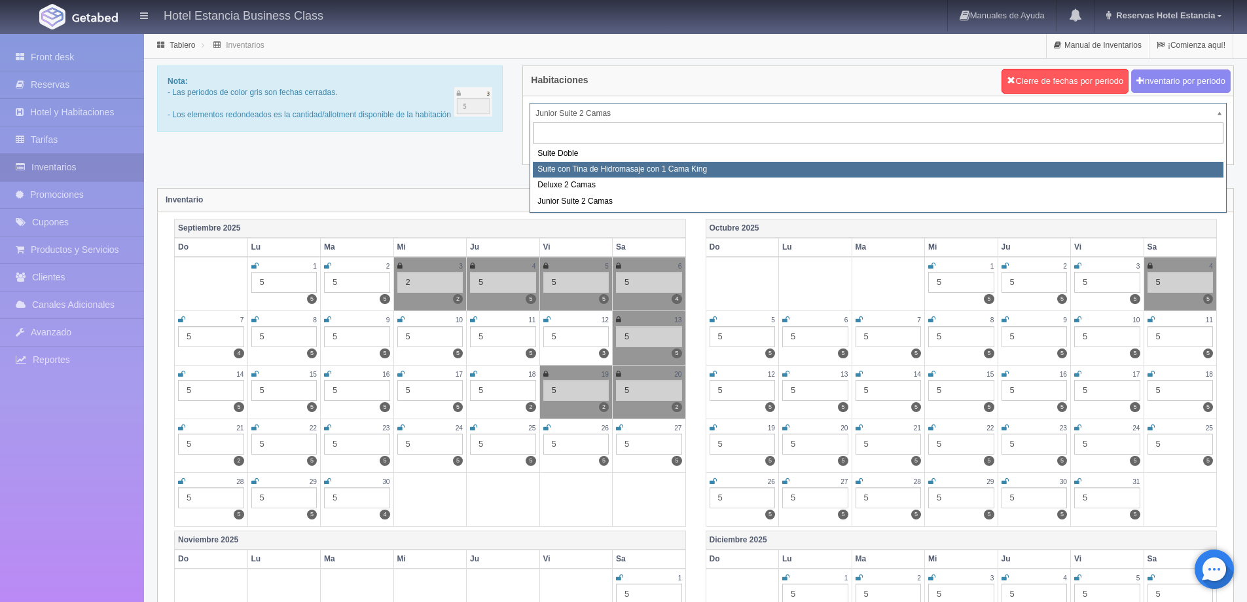
select select "2033"
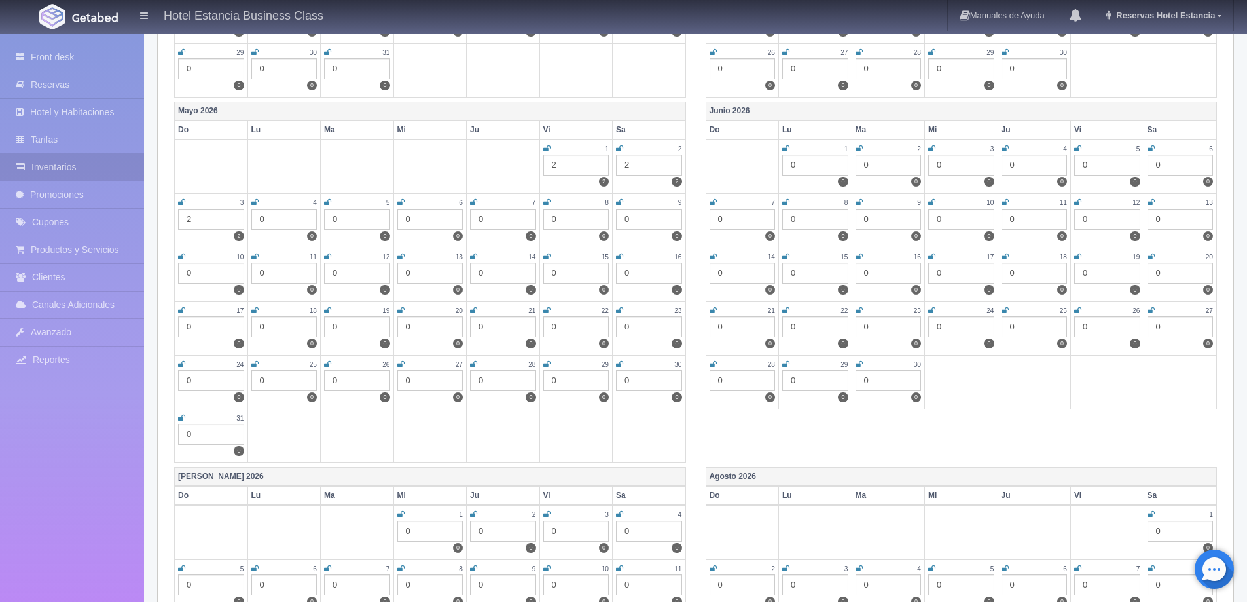
scroll to position [1440, 0]
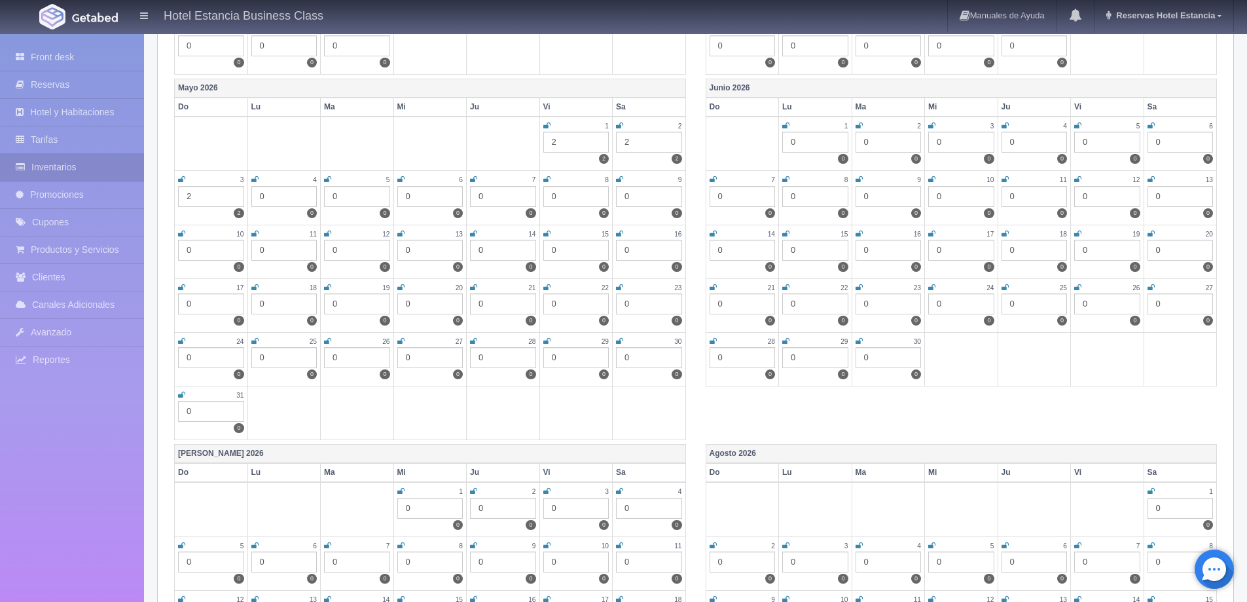
click at [931, 181] on icon at bounding box center [931, 179] width 7 height 8
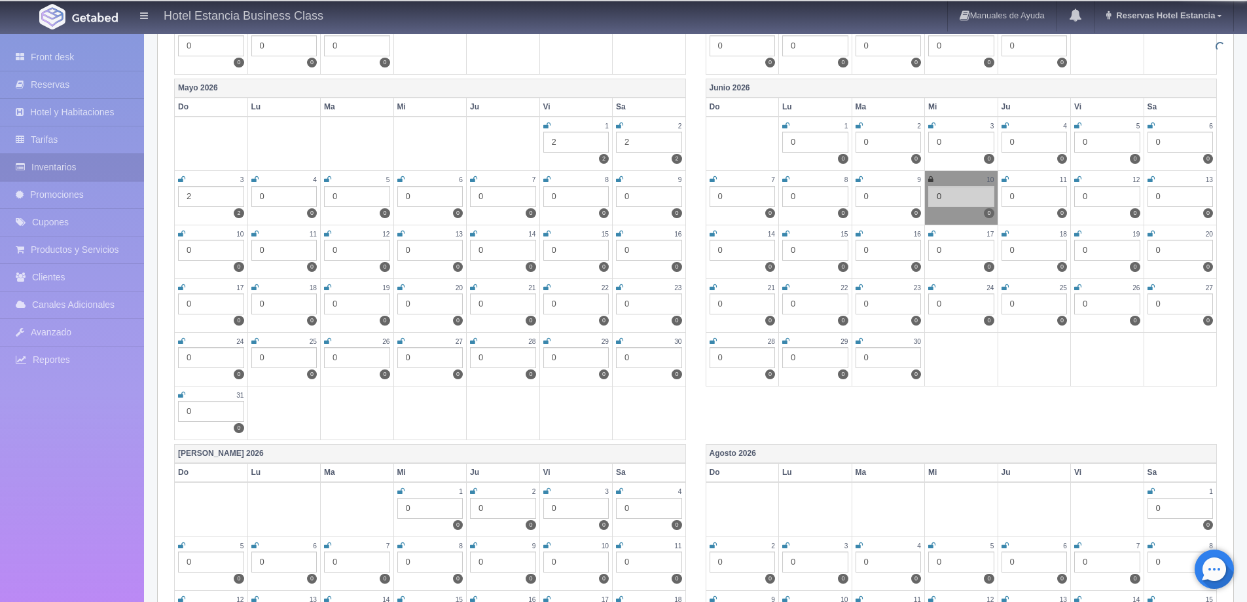
click at [1008, 179] on icon at bounding box center [1005, 179] width 7 height 8
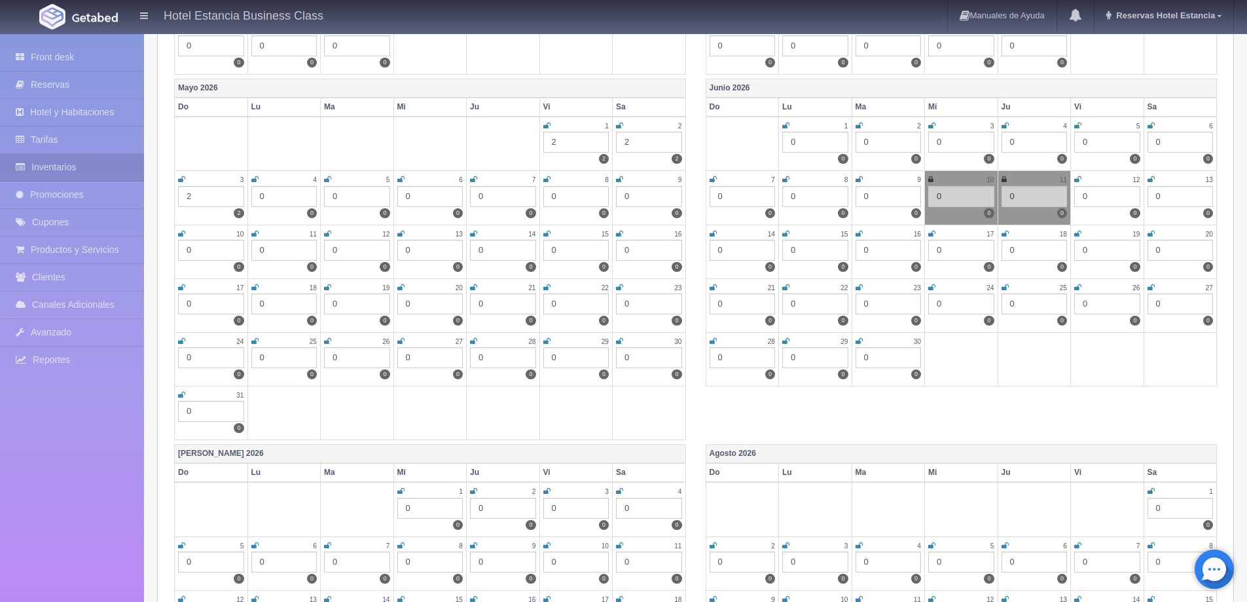
click at [1079, 180] on icon at bounding box center [1077, 179] width 7 height 8
click at [1150, 179] on icon at bounding box center [1151, 179] width 7 height 8
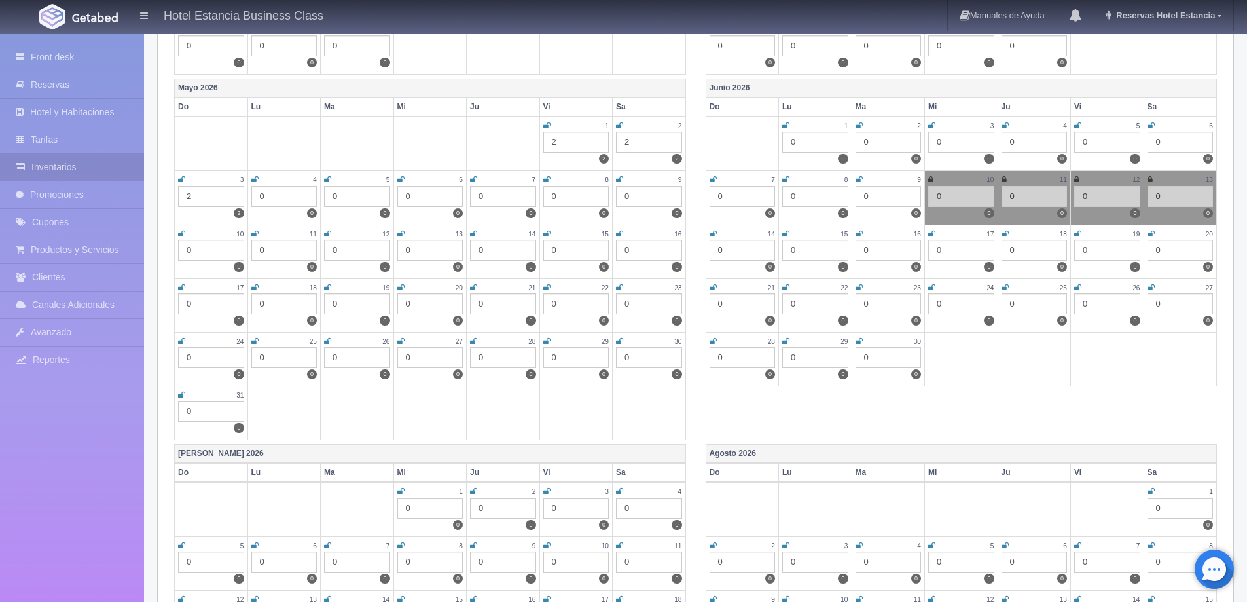
click at [710, 236] on icon at bounding box center [713, 234] width 7 height 8
click at [786, 232] on icon at bounding box center [785, 234] width 7 height 8
click at [860, 233] on icon at bounding box center [859, 234] width 7 height 8
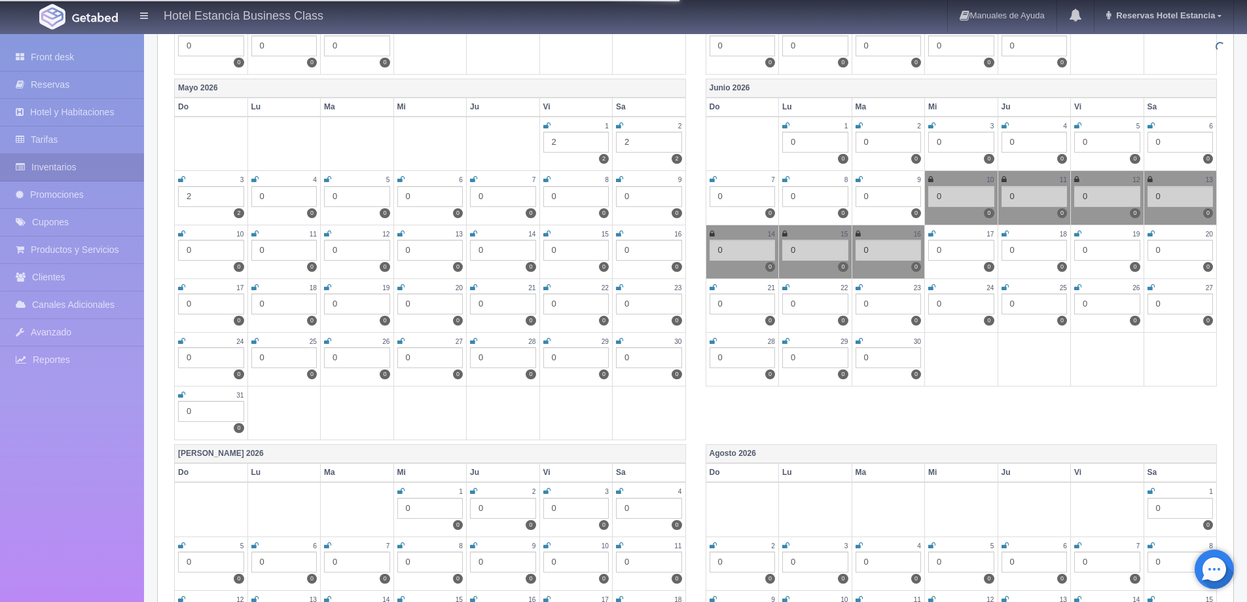
click at [930, 236] on icon at bounding box center [931, 234] width 7 height 8
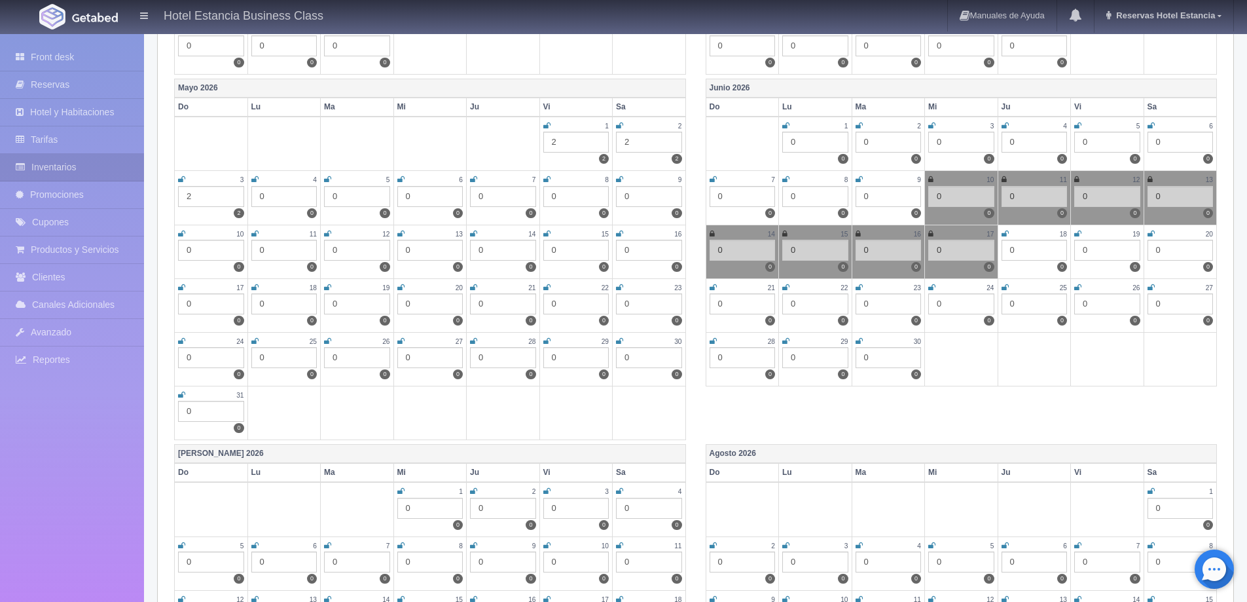
click at [1006, 235] on icon at bounding box center [1005, 234] width 7 height 8
click at [1079, 233] on icon at bounding box center [1077, 234] width 7 height 8
click at [1149, 234] on icon at bounding box center [1151, 234] width 7 height 8
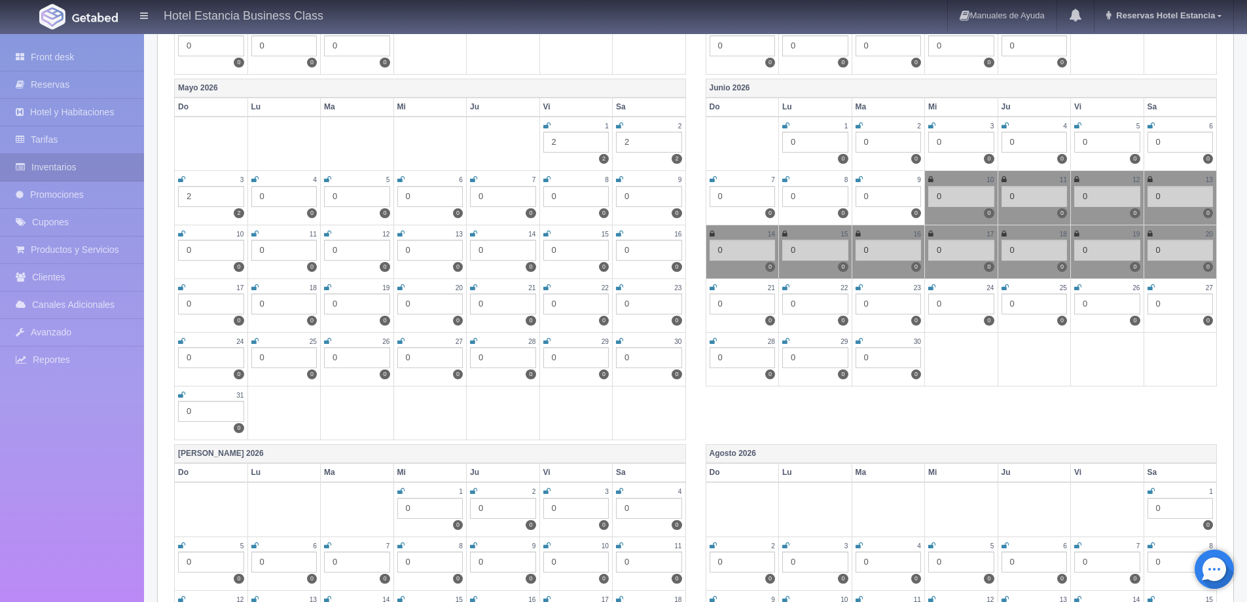
click at [715, 289] on icon at bounding box center [713, 287] width 7 height 8
click at [712, 341] on icon at bounding box center [713, 341] width 7 height 8
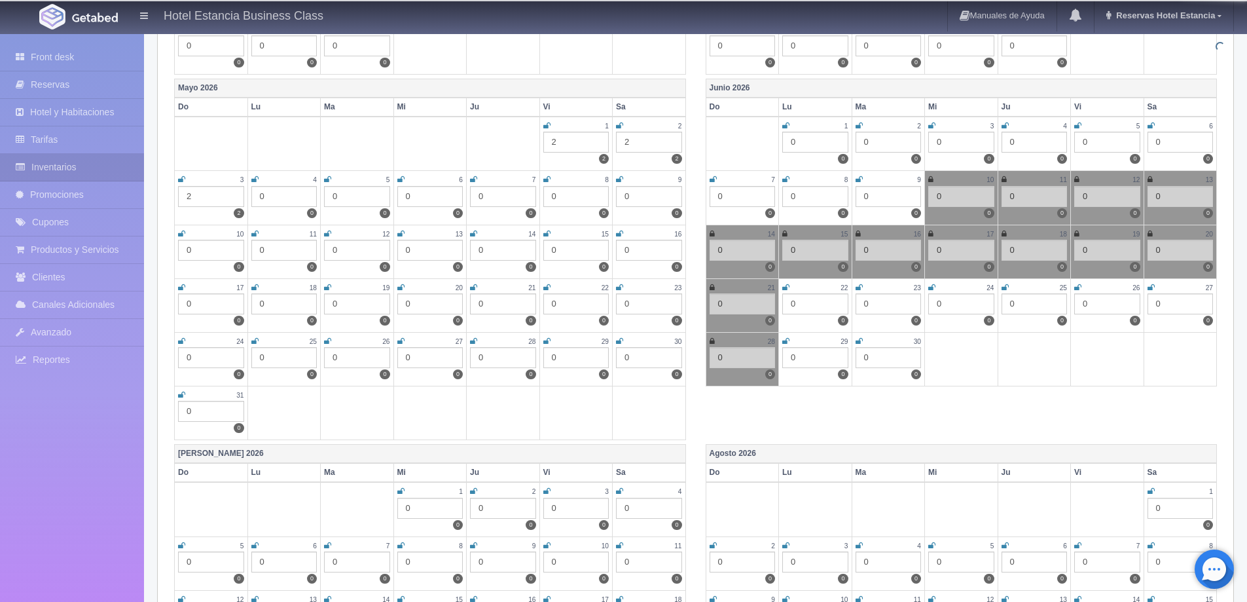
click at [786, 285] on icon at bounding box center [785, 287] width 7 height 8
click at [861, 287] on icon at bounding box center [859, 287] width 7 height 8
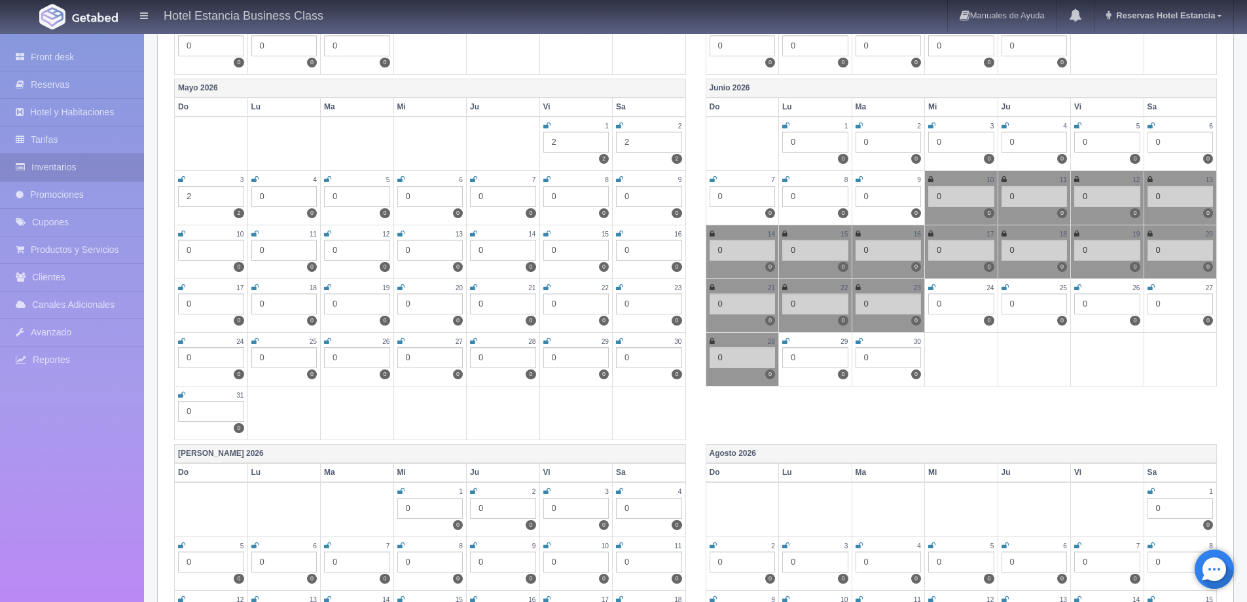
click at [932, 286] on icon at bounding box center [931, 287] width 7 height 8
click at [1007, 283] on icon at bounding box center [1005, 287] width 7 height 8
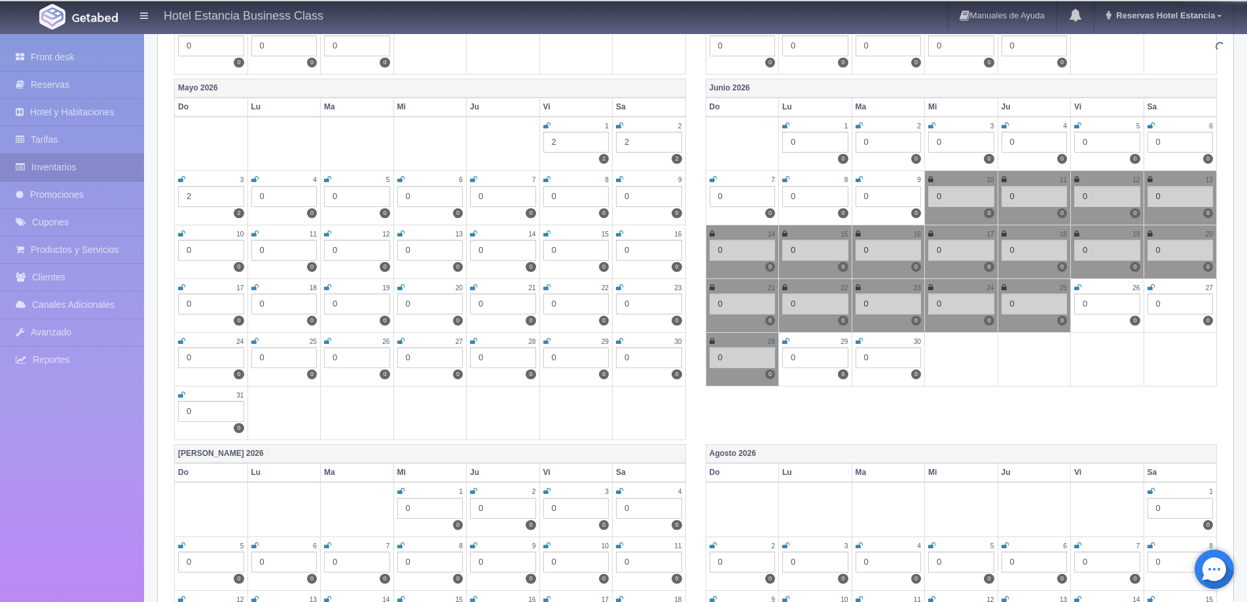
click at [1075, 288] on icon at bounding box center [1077, 287] width 7 height 8
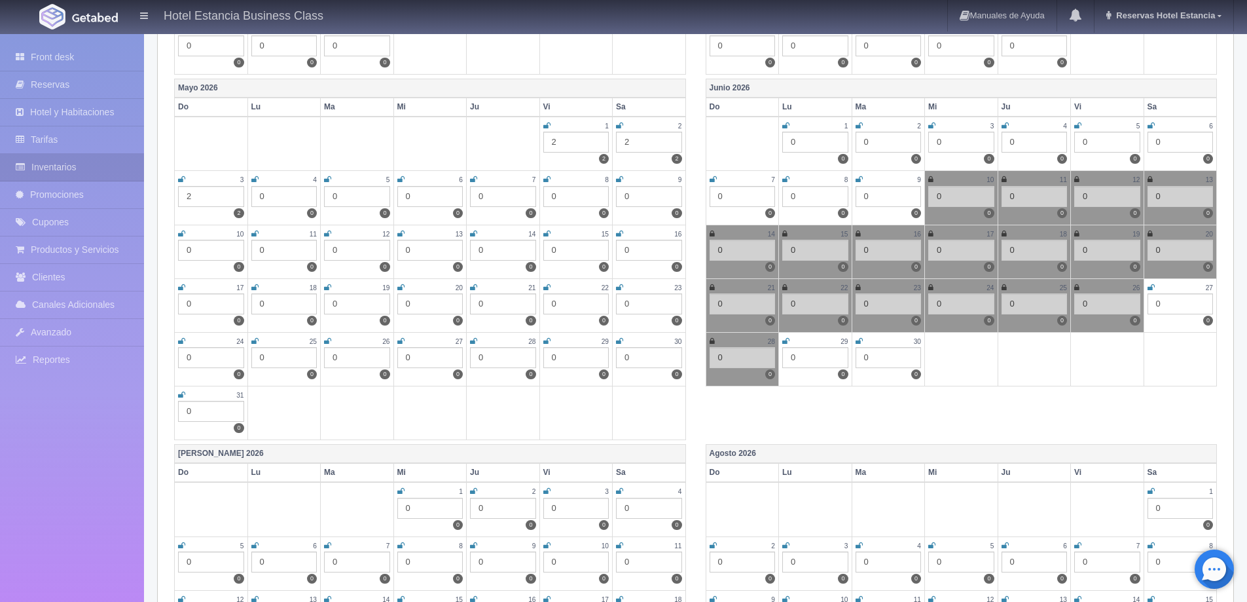
click at [1148, 284] on icon at bounding box center [1151, 287] width 7 height 8
click at [793, 343] on div "29" at bounding box center [815, 341] width 66 height 11
click at [860, 343] on icon at bounding box center [859, 341] width 7 height 8
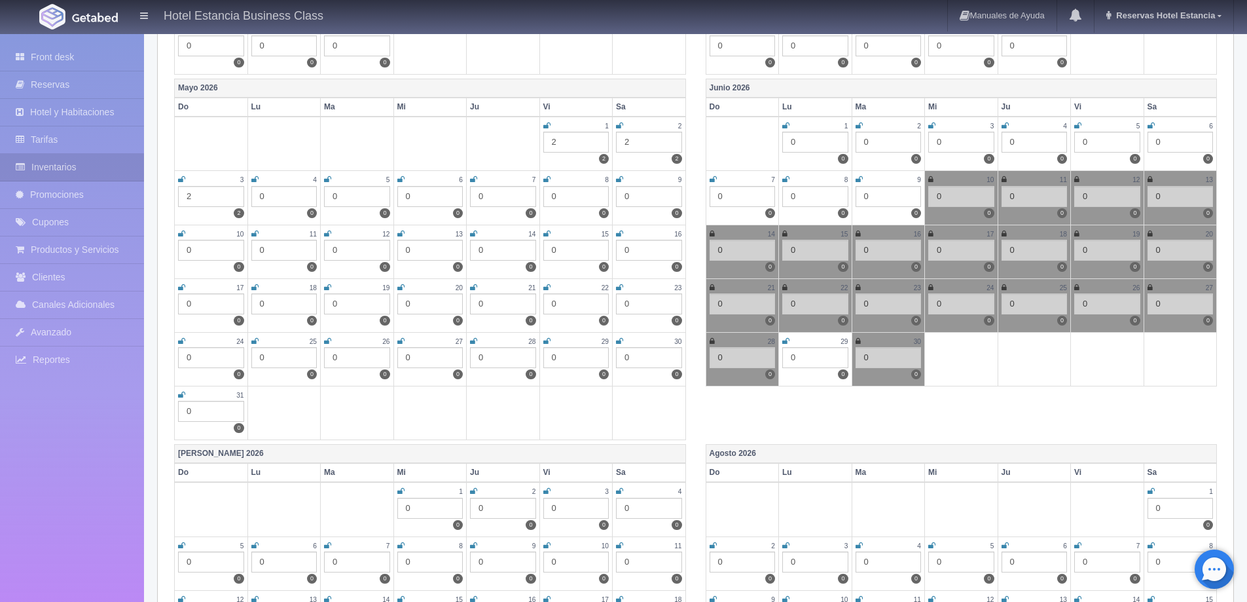
click at [790, 340] on div "29" at bounding box center [815, 341] width 66 height 11
click at [783, 342] on icon at bounding box center [785, 341] width 7 height 8
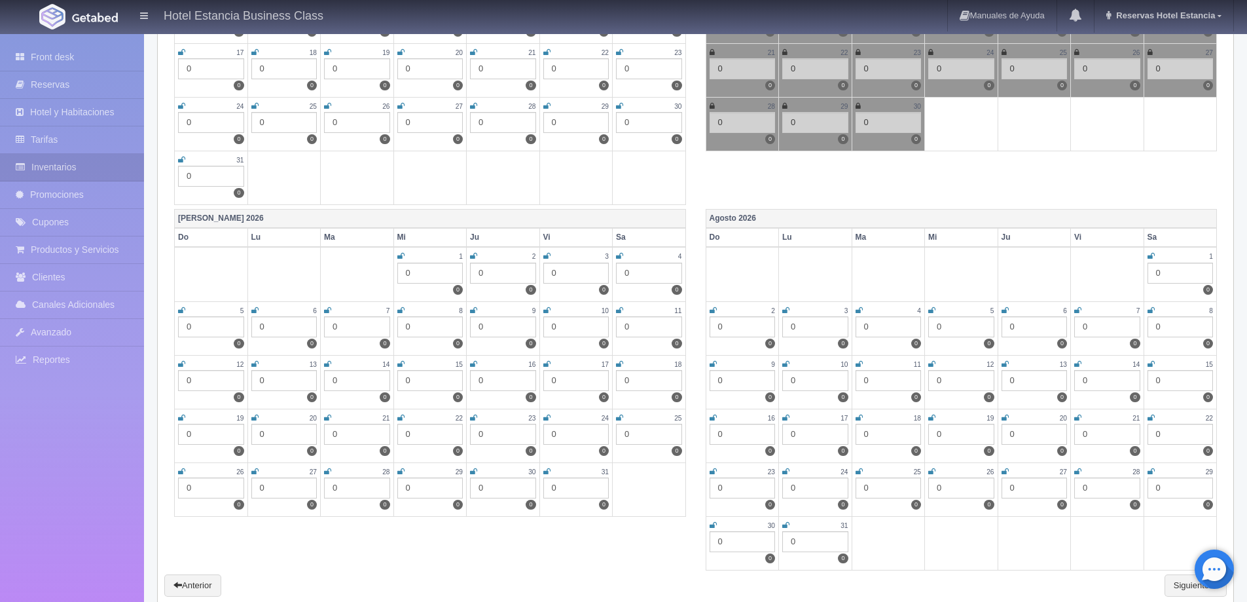
scroll to position [1694, 0]
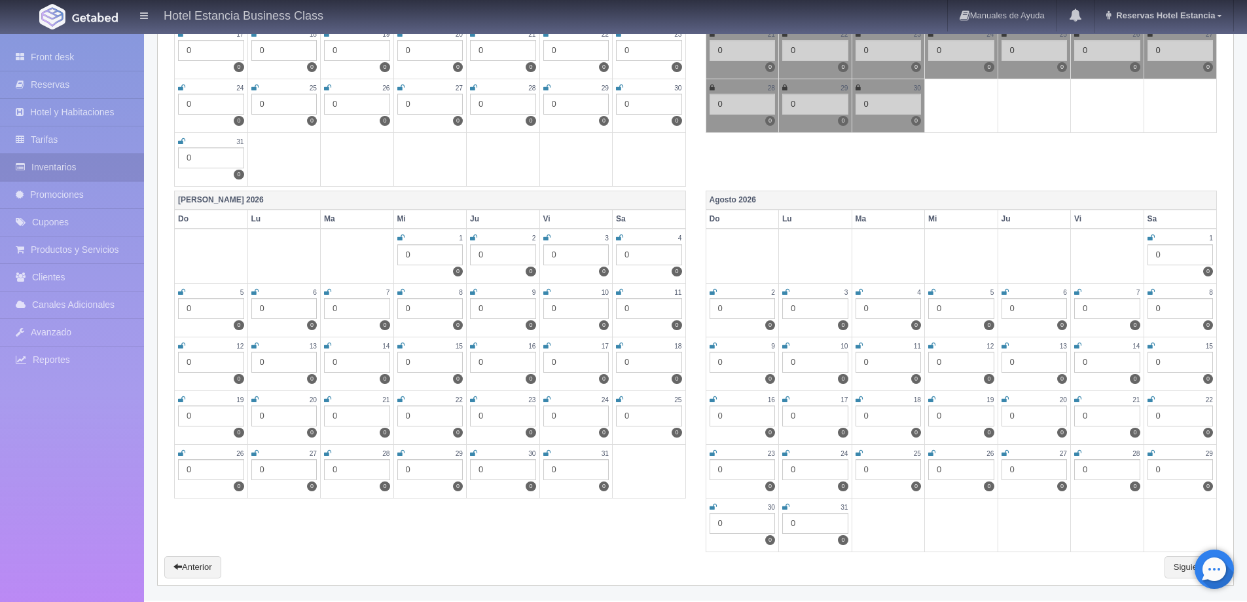
click at [403, 240] on icon at bounding box center [400, 238] width 7 height 8
click at [471, 237] on icon at bounding box center [473, 238] width 7 height 8
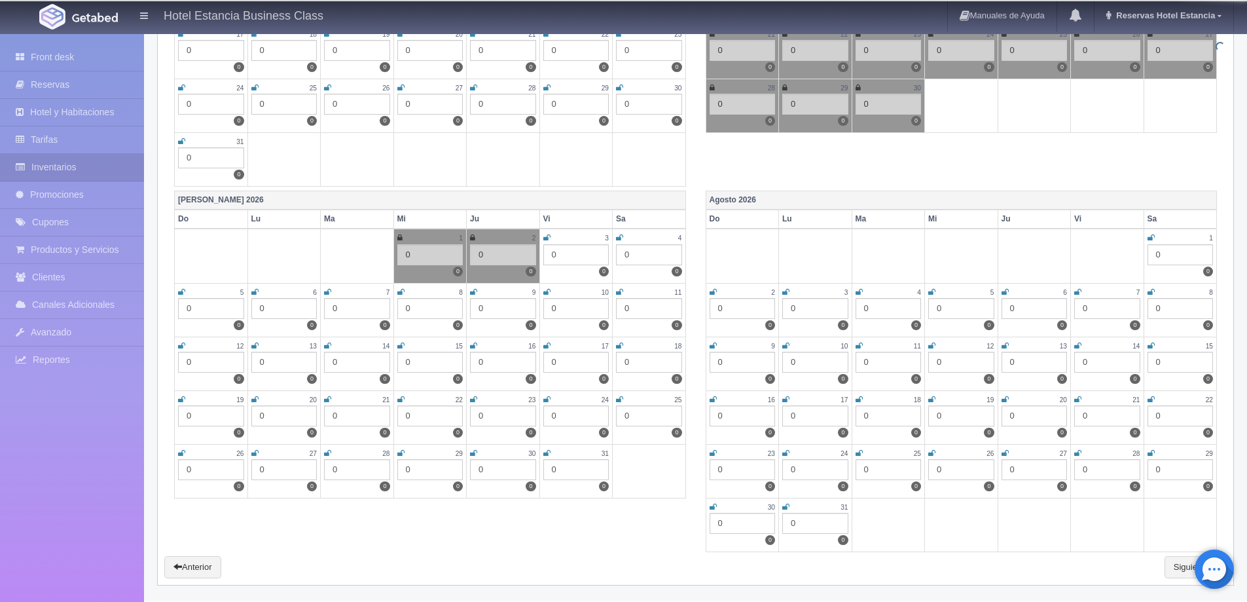
click at [551, 236] on div "3" at bounding box center [576, 237] width 66 height 11
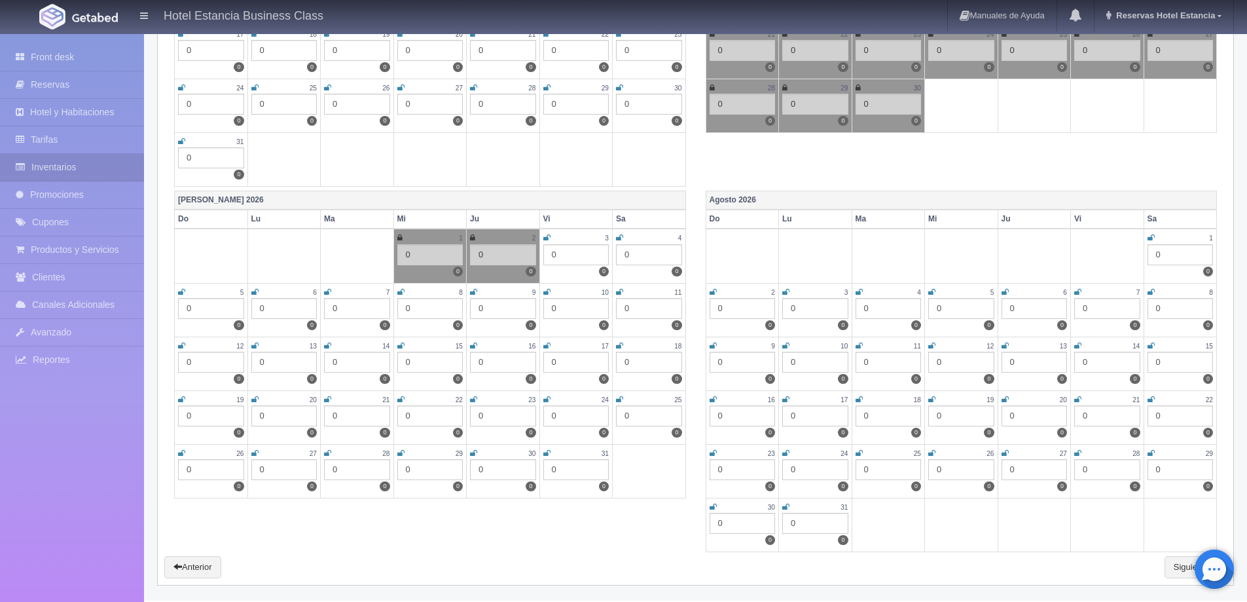
click at [549, 236] on icon at bounding box center [546, 238] width 7 height 8
click at [617, 238] on icon at bounding box center [619, 238] width 7 height 8
click at [184, 293] on icon at bounding box center [181, 292] width 7 height 8
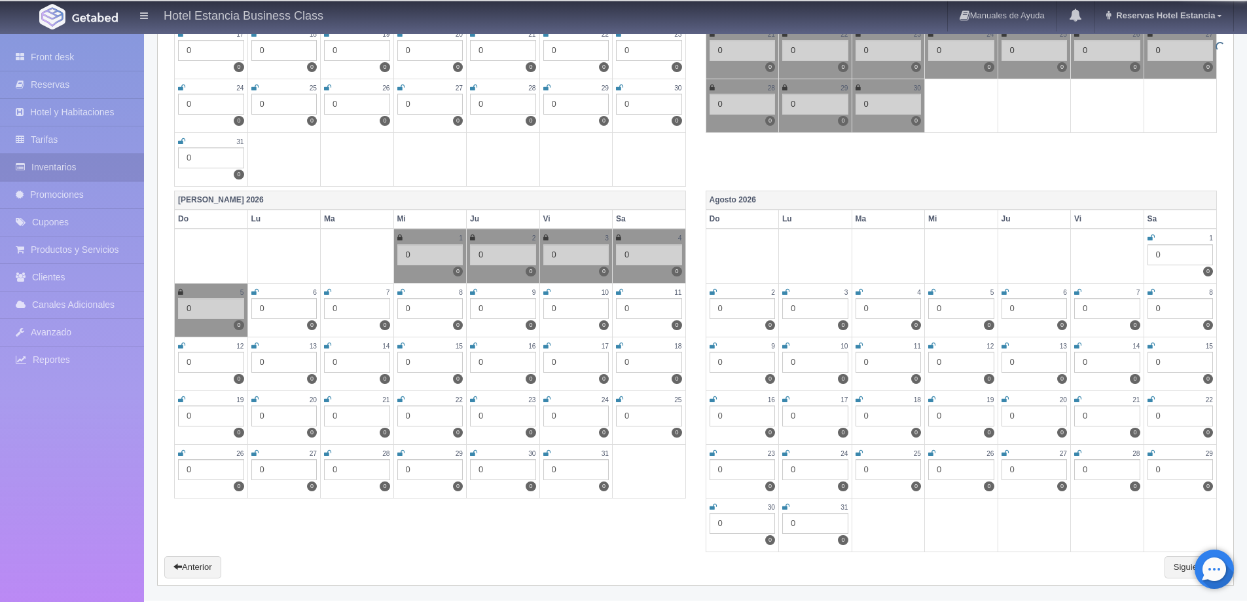
click at [251, 288] on icon at bounding box center [254, 292] width 7 height 8
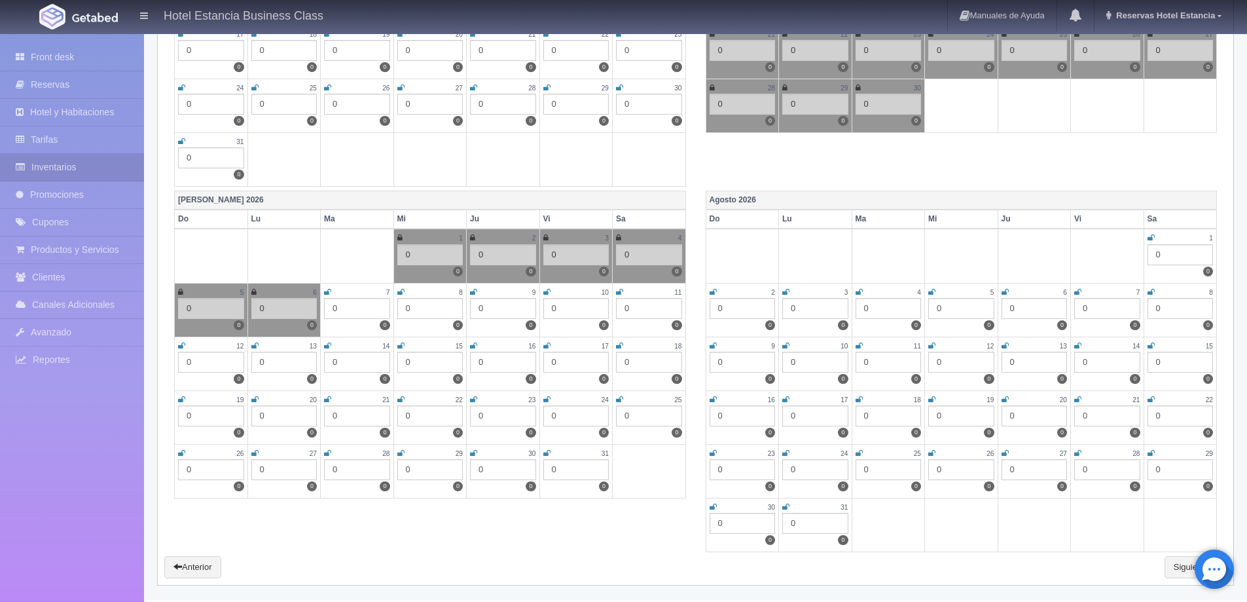
click at [329, 291] on icon at bounding box center [327, 292] width 7 height 8
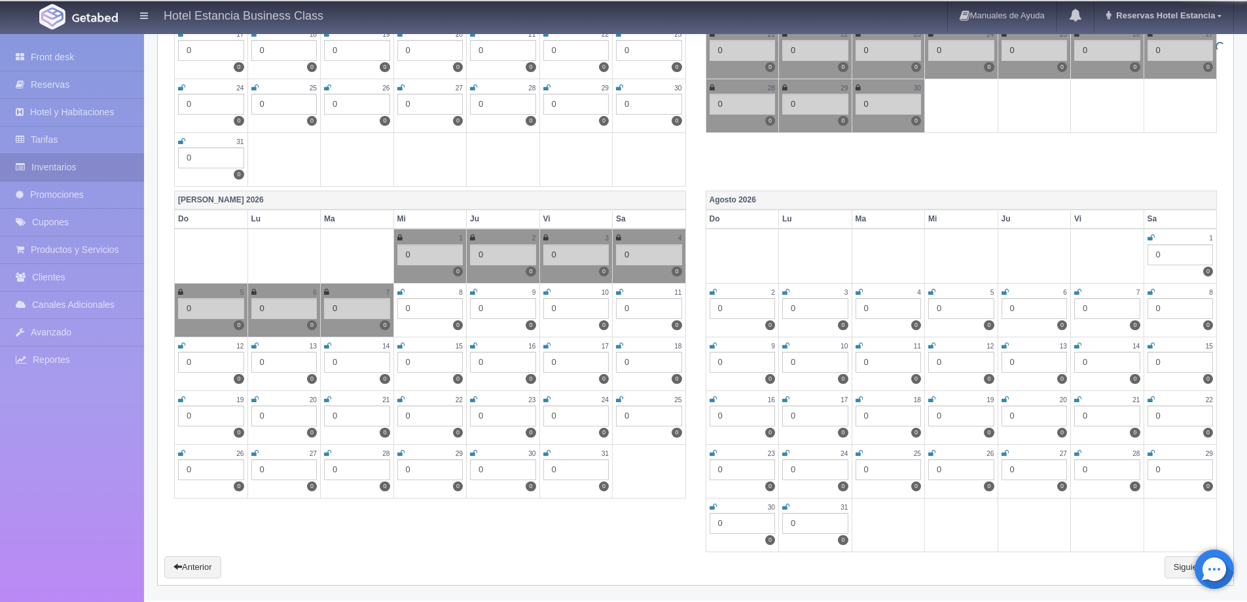
click at [397, 291] on icon at bounding box center [400, 292] width 7 height 8
click at [473, 293] on icon at bounding box center [473, 292] width 7 height 8
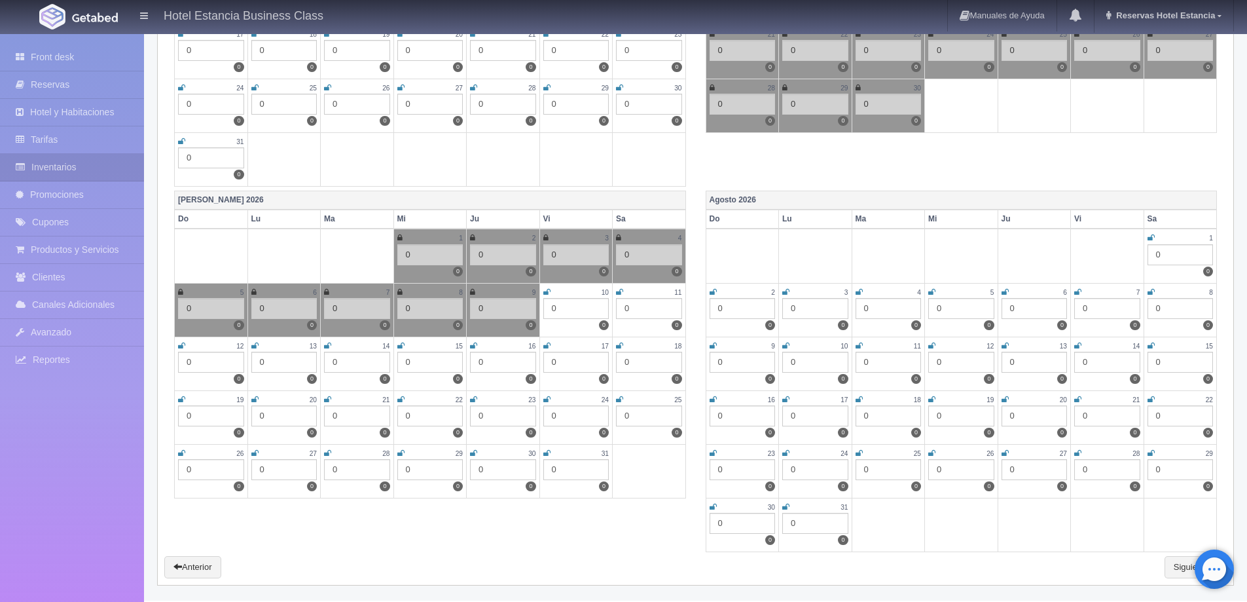
click at [543, 295] on icon at bounding box center [546, 292] width 7 height 8
click at [619, 293] on icon at bounding box center [619, 292] width 7 height 8
click at [184, 346] on icon at bounding box center [181, 346] width 7 height 8
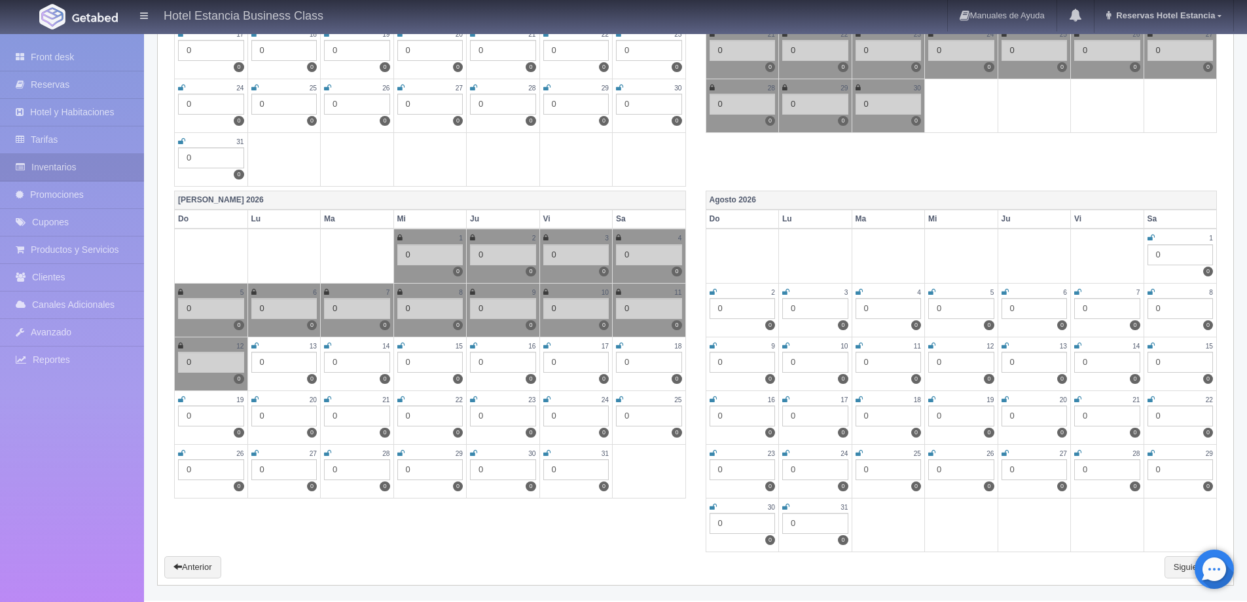
click at [255, 344] on icon at bounding box center [254, 346] width 7 height 8
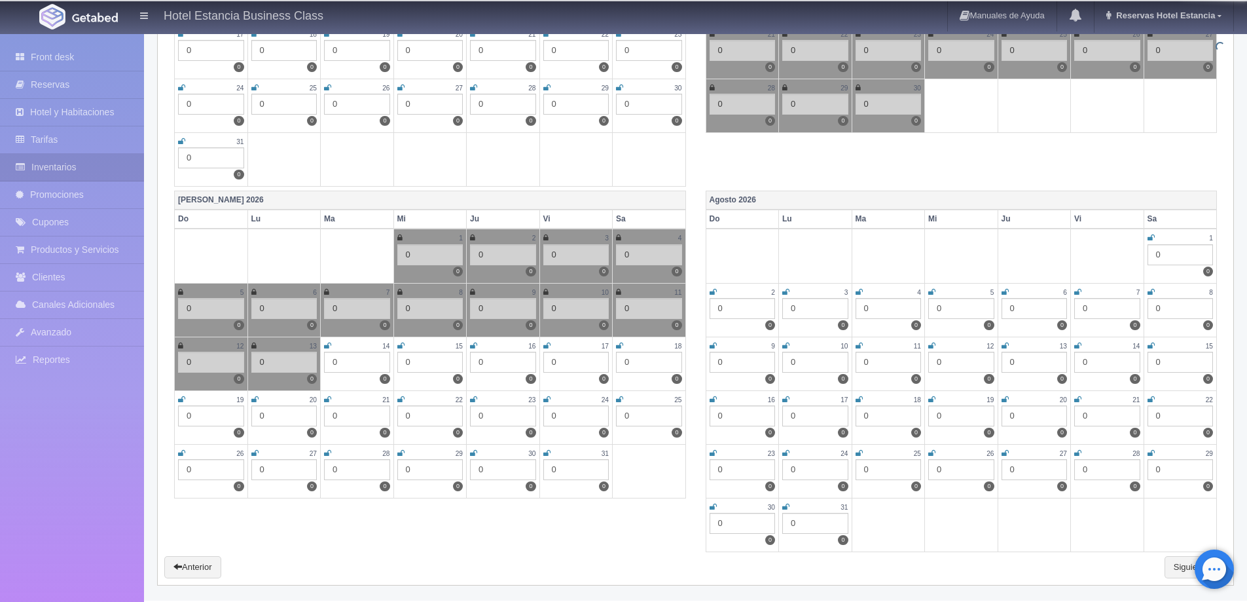
click at [328, 350] on link at bounding box center [327, 345] width 7 height 11
click at [328, 348] on icon at bounding box center [326, 346] width 5 height 8
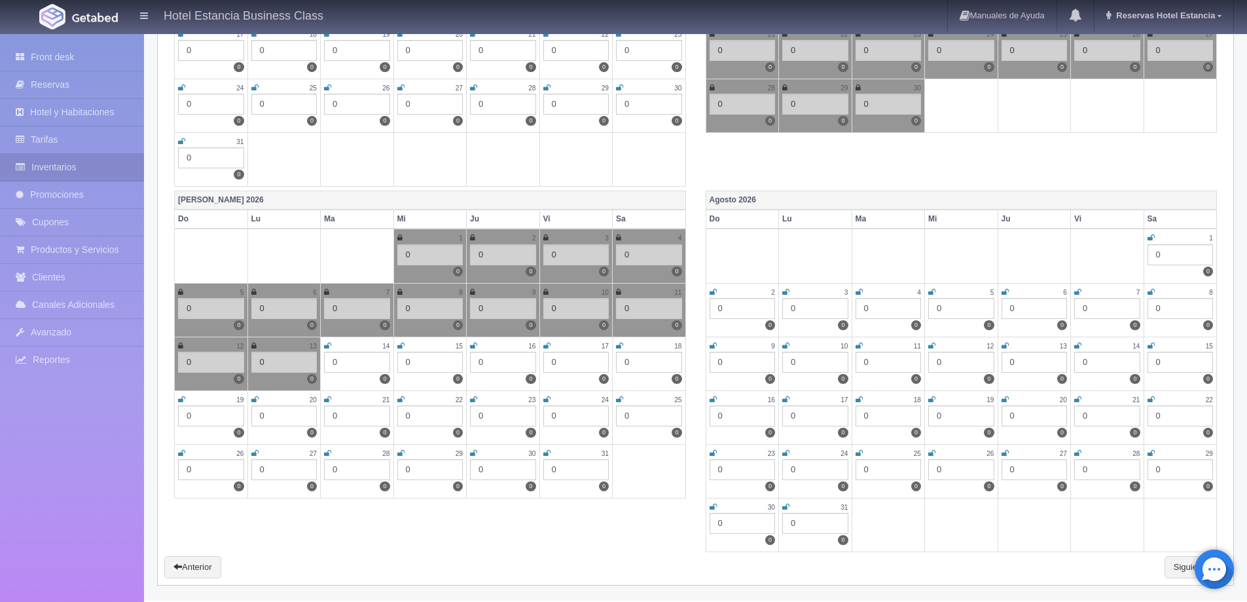
click at [401, 347] on icon at bounding box center [400, 346] width 7 height 8
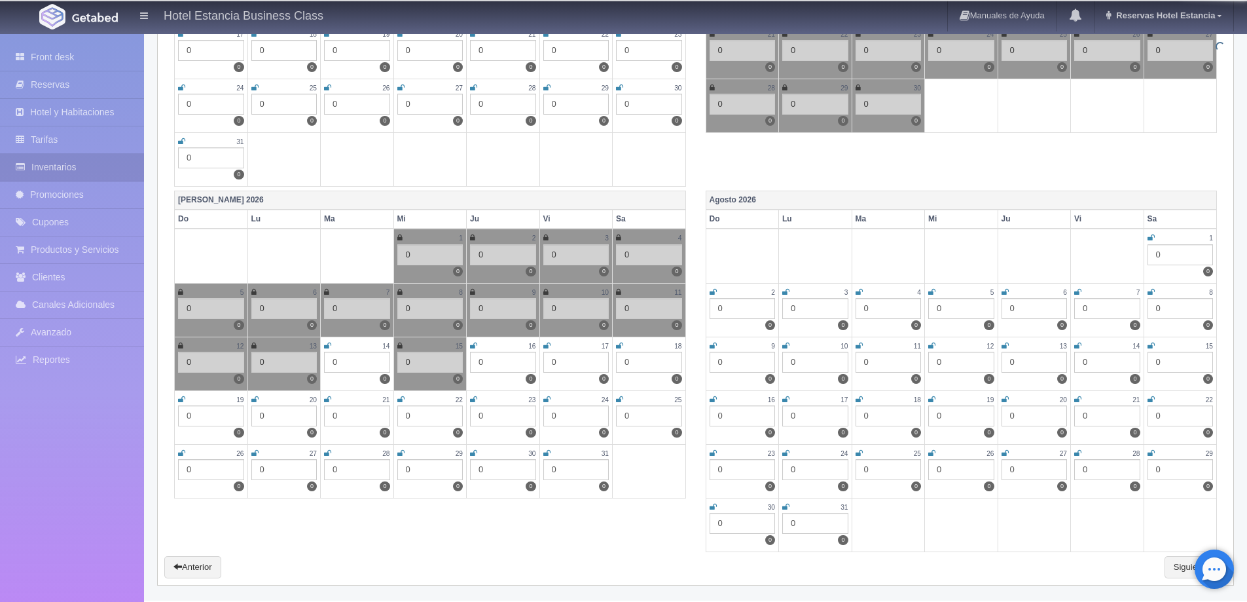
click at [325, 346] on icon at bounding box center [327, 346] width 7 height 8
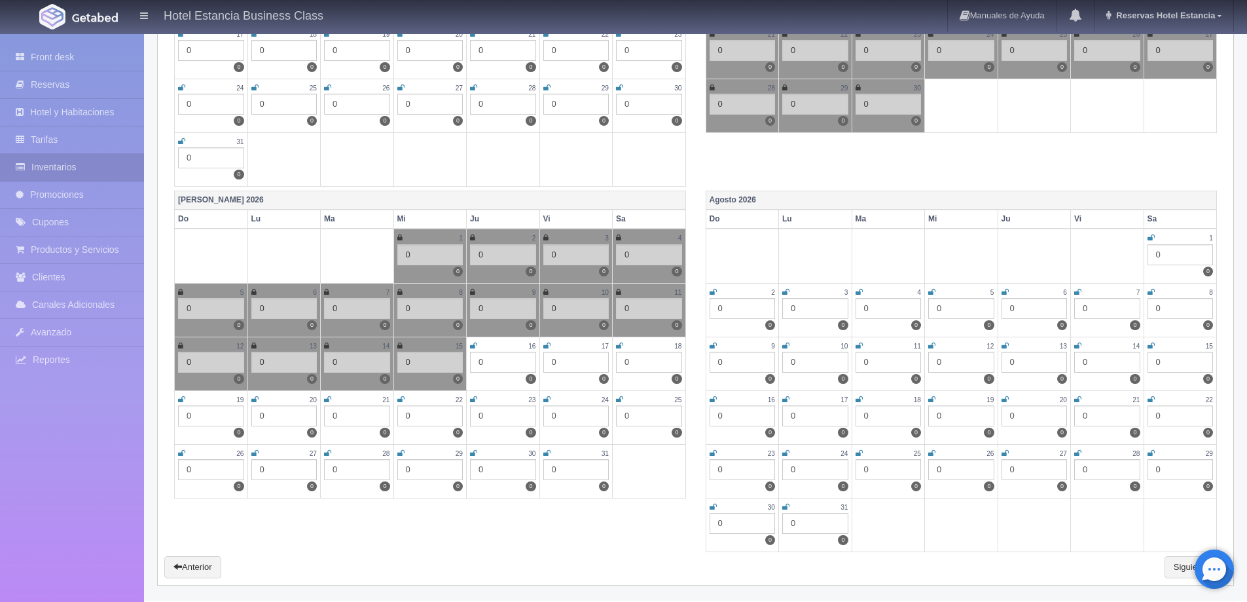
click at [474, 347] on icon at bounding box center [473, 346] width 7 height 8
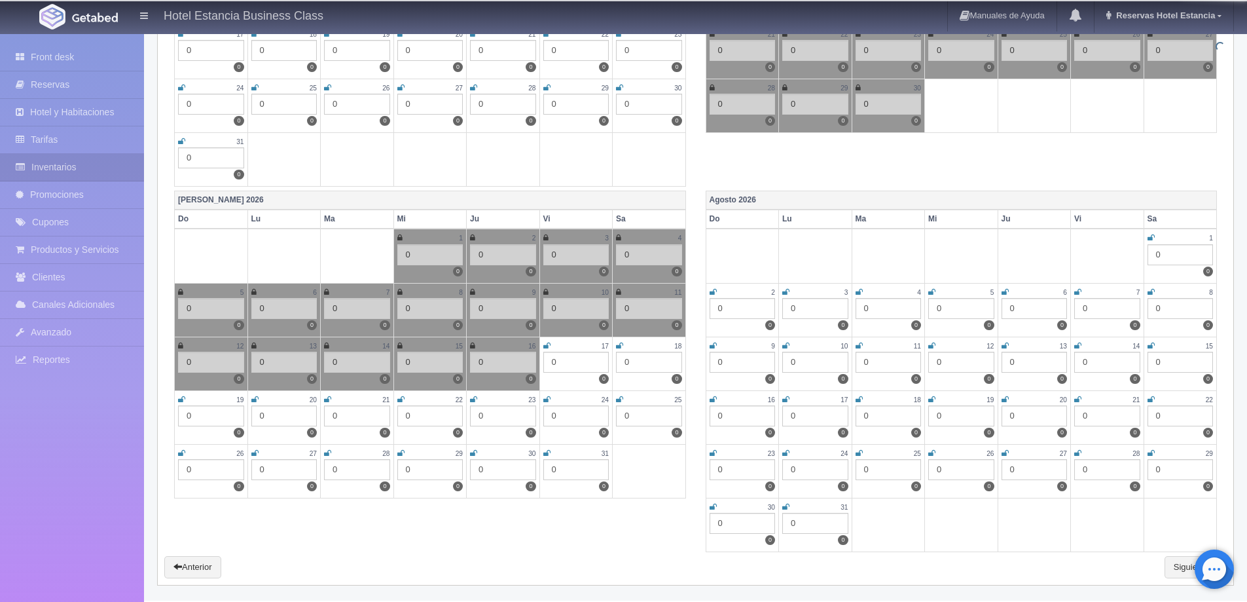
click at [550, 349] on icon at bounding box center [546, 346] width 7 height 8
click at [617, 342] on icon at bounding box center [619, 346] width 7 height 8
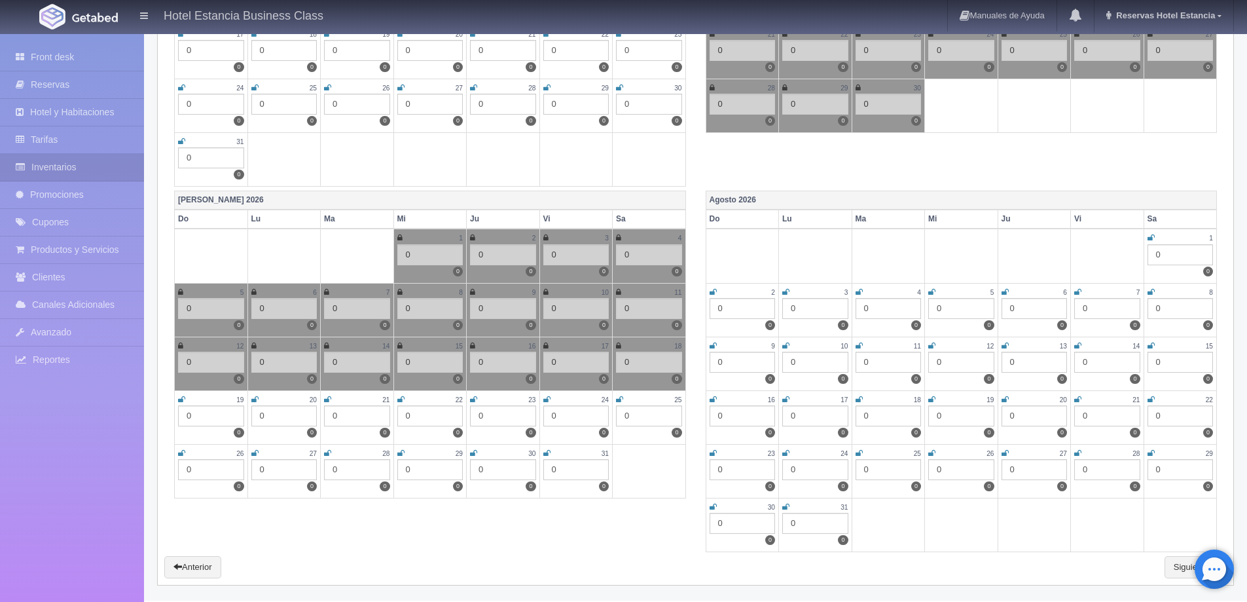
click at [179, 399] on icon at bounding box center [181, 399] width 7 height 8
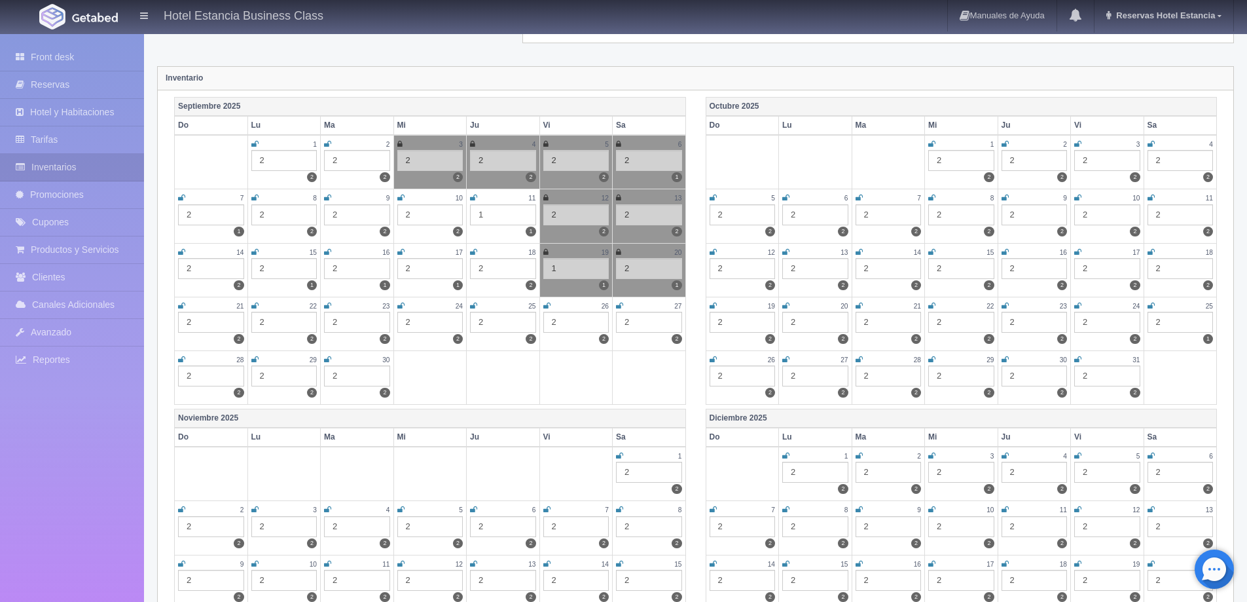
scroll to position [0, 0]
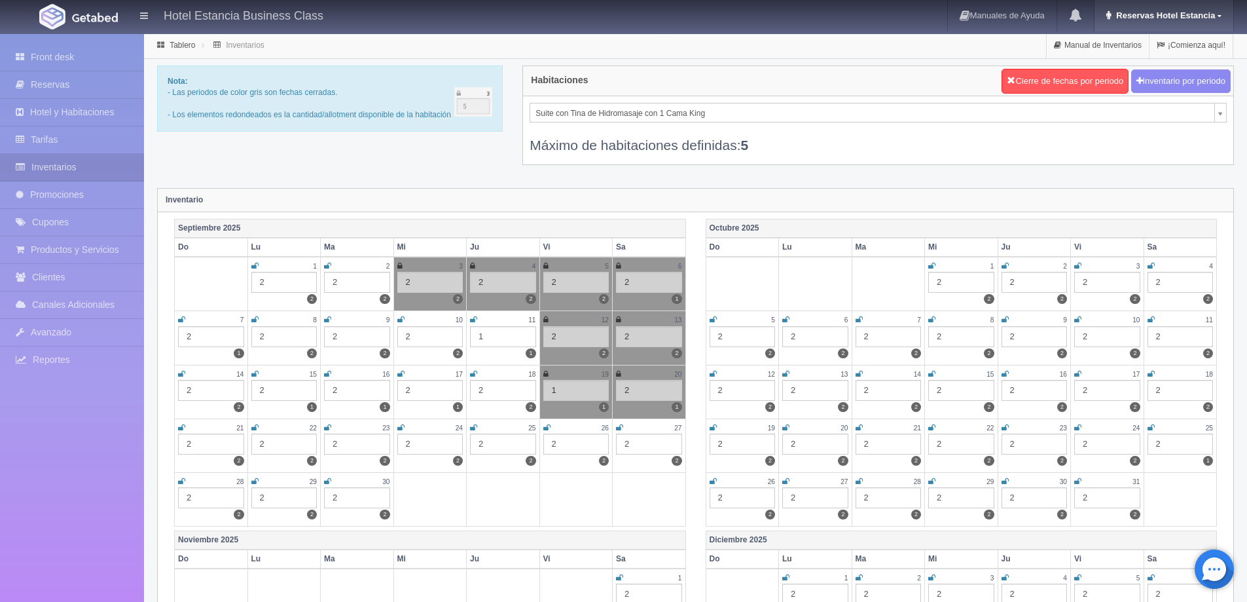
click at [1178, 23] on link "Reservas Hotel Estancia" at bounding box center [1164, 15] width 139 height 31
click at [1175, 63] on link "Salir / Log Out" at bounding box center [1180, 62] width 103 height 16
